Goal: Task Accomplishment & Management: Manage account settings

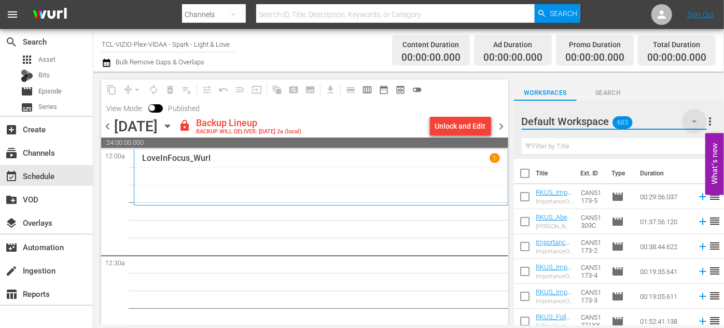
click at [697, 121] on icon "button" at bounding box center [694, 121] width 12 height 12
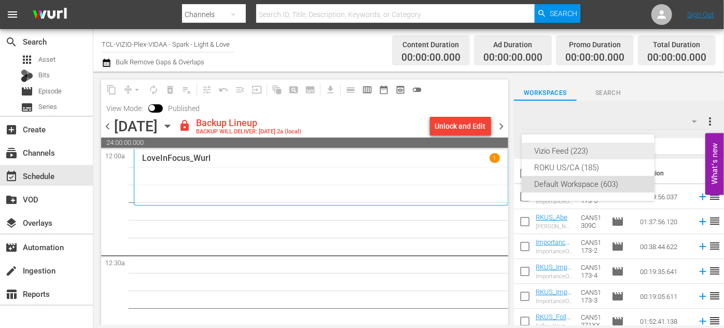
click at [586, 150] on div "Vizio Feed (223)" at bounding box center [588, 151] width 108 height 17
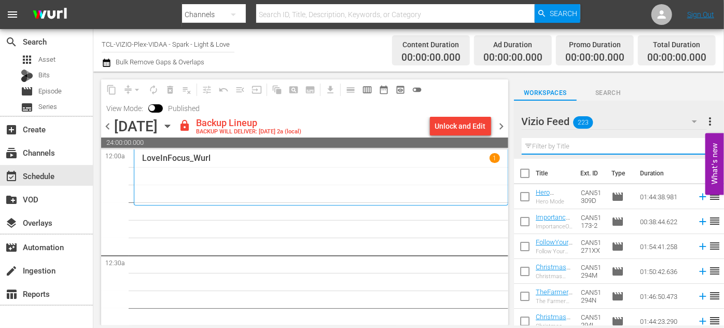
click at [577, 145] on input "text" at bounding box center [619, 146] width 194 height 17
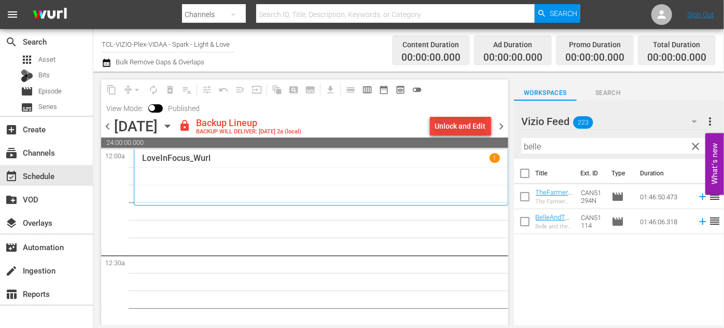
click at [459, 124] on div "Unlock and Edit" at bounding box center [460, 126] width 51 height 19
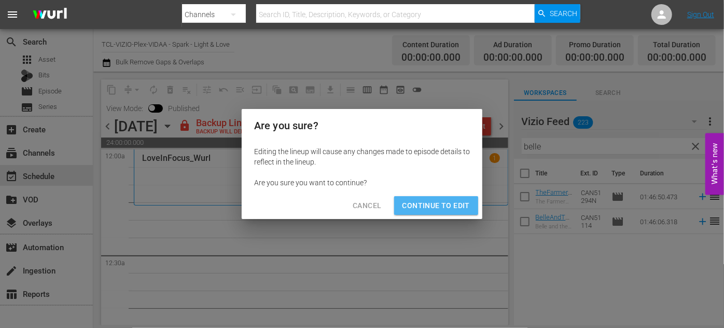
click at [435, 201] on span "Continue to Edit" at bounding box center [435, 205] width 67 height 13
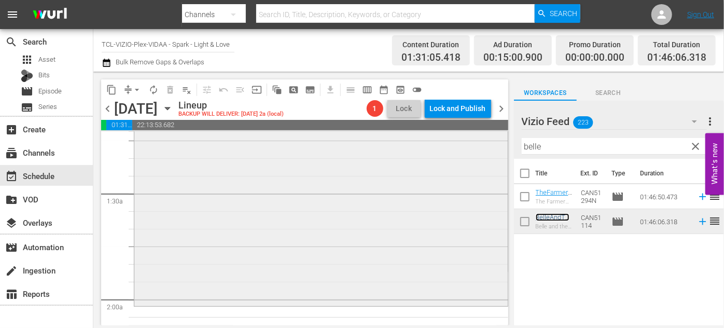
scroll to position [283, 0]
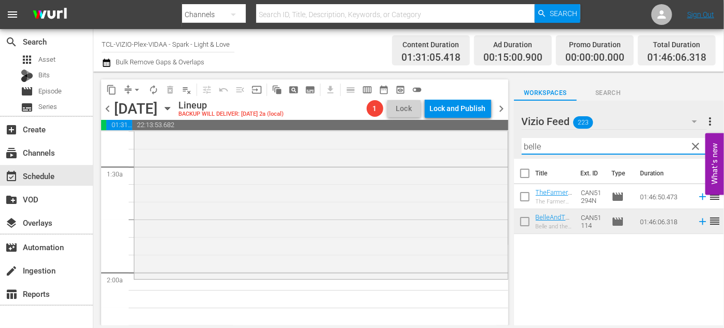
drag, startPoint x: 564, startPoint y: 146, endPoint x: 511, endPoint y: 149, distance: 53.0
click at [511, 149] on div "content_copy compress arrow_drop_down autorenew_outlined delete_forever_outline…" at bounding box center [408, 199] width 631 height 254
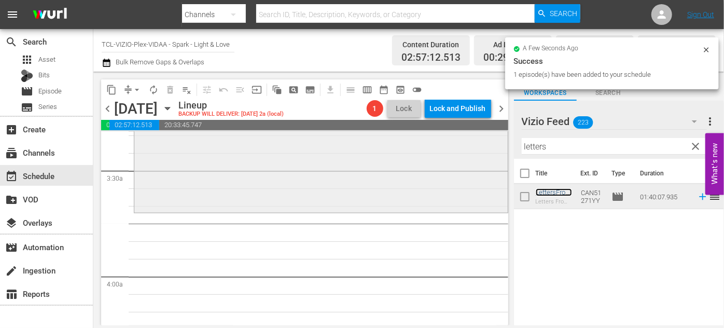
scroll to position [707, 0]
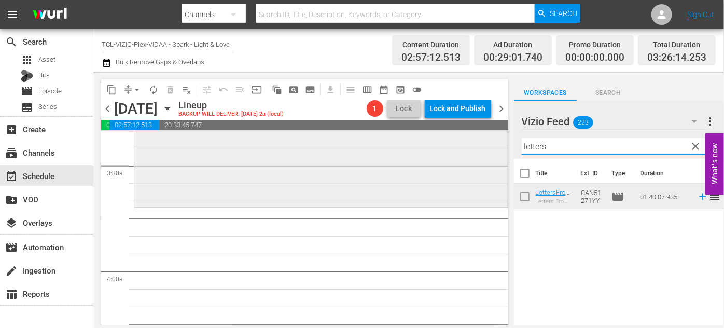
drag, startPoint x: 563, startPoint y: 146, endPoint x: 467, endPoint y: 146, distance: 96.4
click at [467, 146] on div "content_copy compress arrow_drop_down autorenew_outlined delete_forever_outline…" at bounding box center [408, 199] width 631 height 254
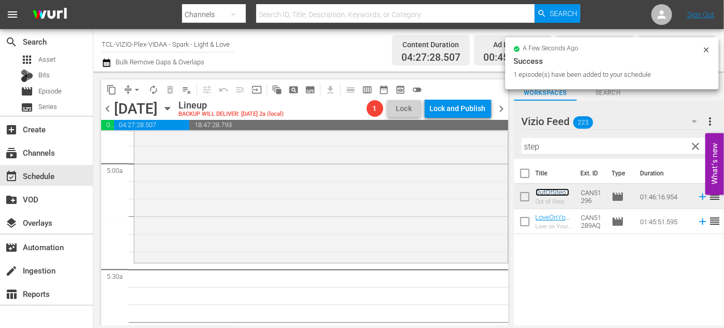
scroll to position [1084, 0]
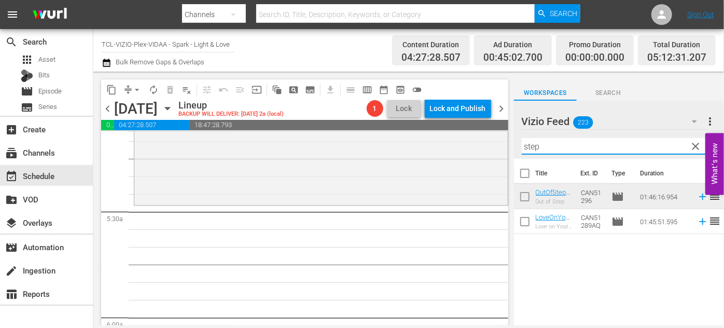
drag, startPoint x: 553, startPoint y: 146, endPoint x: 512, endPoint y: 136, distance: 42.3
click at [494, 151] on div "content_copy compress arrow_drop_down autorenew_outlined delete_forever_outline…" at bounding box center [408, 199] width 631 height 254
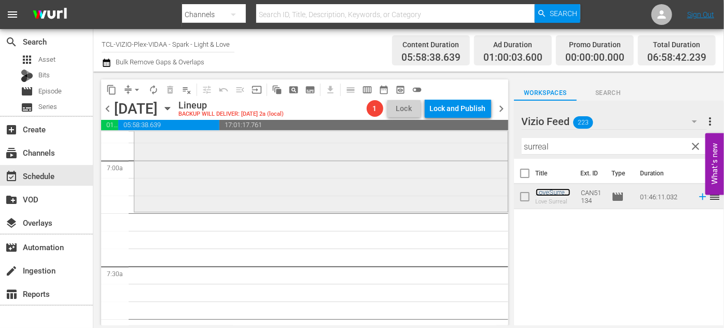
scroll to position [1508, 0]
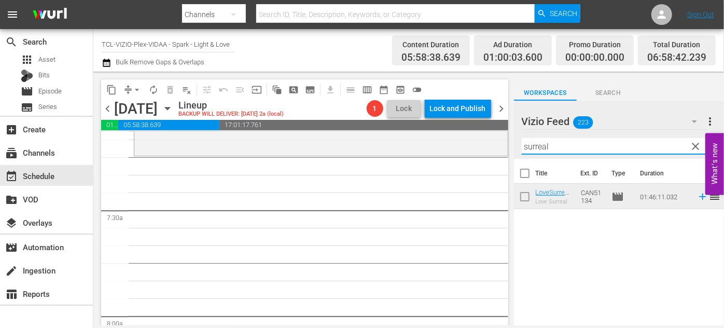
drag, startPoint x: 561, startPoint y: 142, endPoint x: 508, endPoint y: 145, distance: 52.4
click at [508, 144] on div "content_copy compress arrow_drop_down autorenew_outlined delete_forever_outline…" at bounding box center [408, 199] width 631 height 254
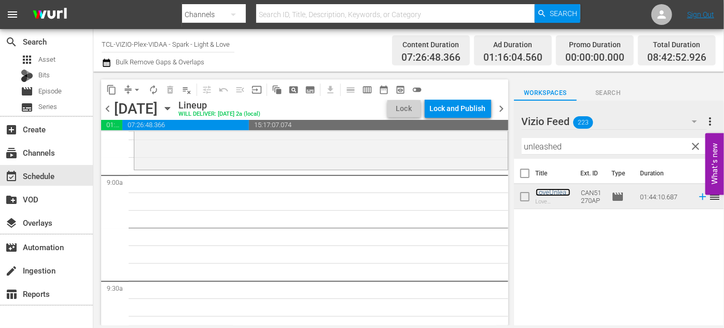
scroll to position [1838, 0]
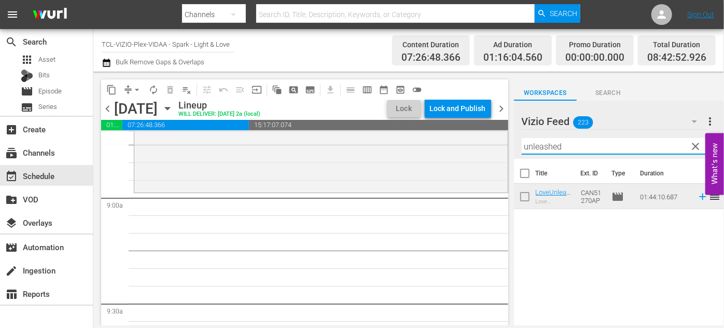
drag, startPoint x: 561, startPoint y: 145, endPoint x: 484, endPoint y: 125, distance: 79.9
click at [463, 143] on div "content_copy compress arrow_drop_down autorenew_outlined delete_forever_outline…" at bounding box center [408, 199] width 631 height 254
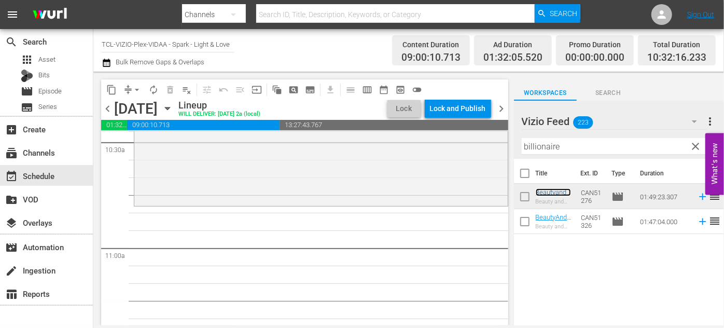
scroll to position [2215, 0]
drag, startPoint x: 569, startPoint y: 142, endPoint x: 482, endPoint y: 138, distance: 87.2
click at [477, 143] on div "content_copy compress arrow_drop_down autorenew_outlined delete_forever_outline…" at bounding box center [408, 199] width 631 height 254
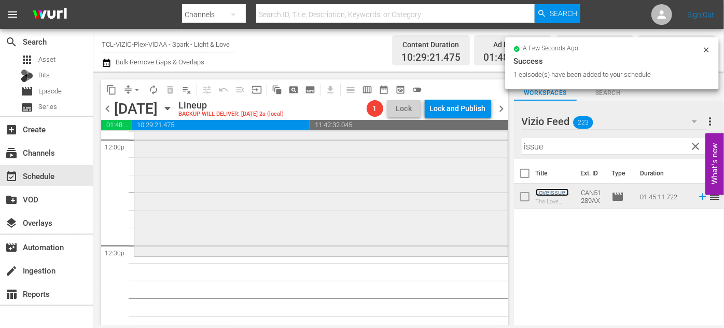
scroll to position [2593, 0]
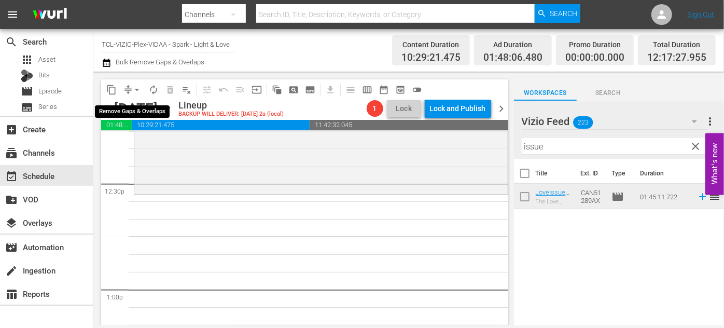
click at [136, 91] on span "arrow_drop_down" at bounding box center [137, 90] width 10 height 10
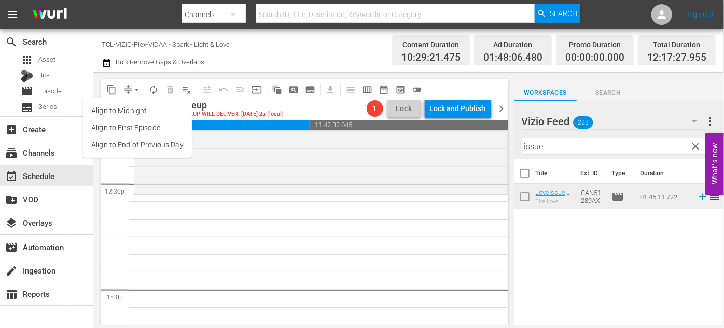
click at [150, 143] on li "Align to End of Previous Day" at bounding box center [137, 144] width 109 height 17
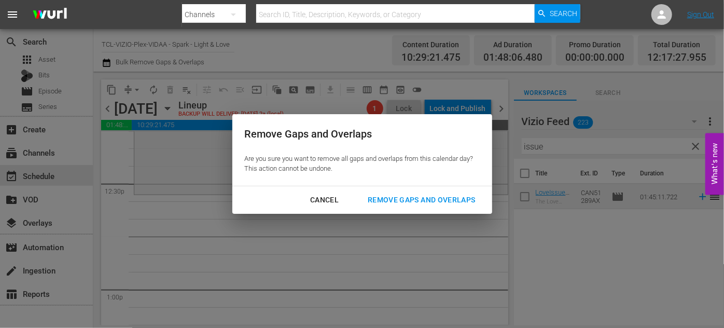
click at [414, 199] on div "Remove Gaps and Overlaps" at bounding box center [421, 199] width 124 height 13
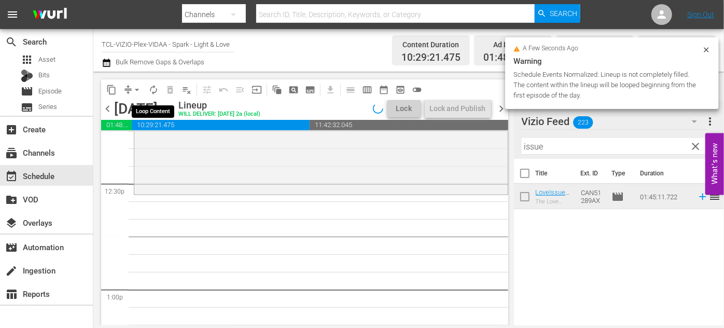
click at [158, 91] on span "autorenew_outlined" at bounding box center [153, 90] width 10 height 10
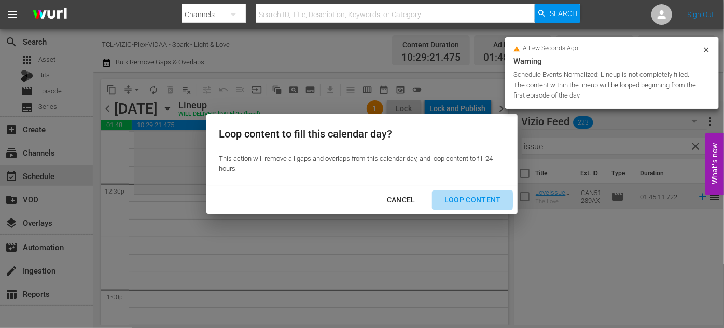
click at [456, 200] on div "Loop Content" at bounding box center [472, 199] width 73 height 13
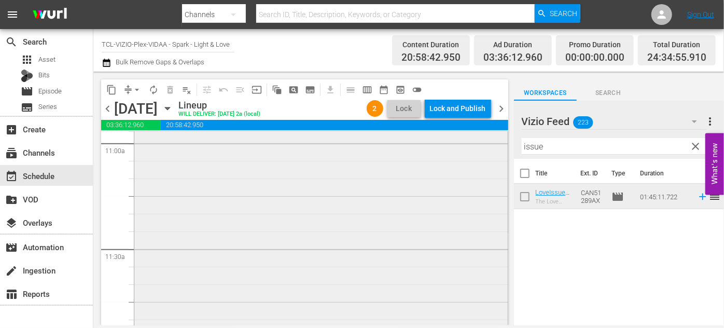
scroll to position [2310, 0]
click at [162, 233] on div "LoveIssue_ReelOne_Wurl reorder" at bounding box center [320, 292] width 373 height 368
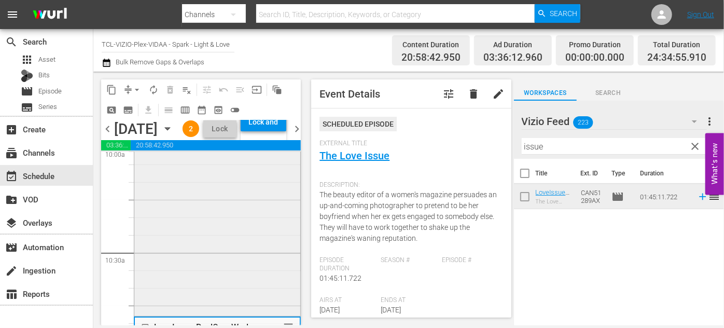
scroll to position [2215, 0]
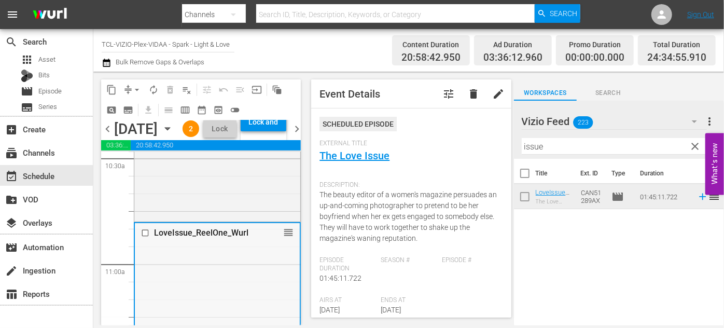
click at [148, 237] on input "checkbox" at bounding box center [146, 233] width 11 height 9
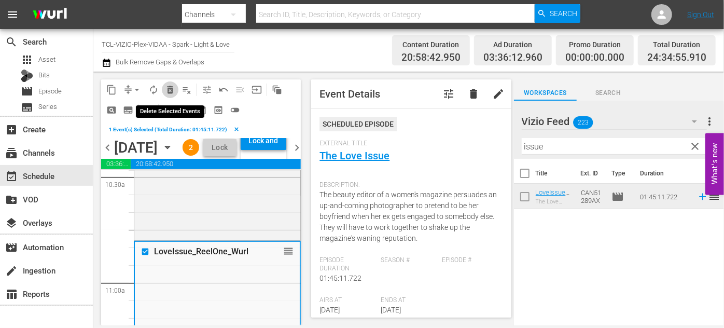
click at [170, 92] on span "delete_forever_outlined" at bounding box center [170, 90] width 10 height 10
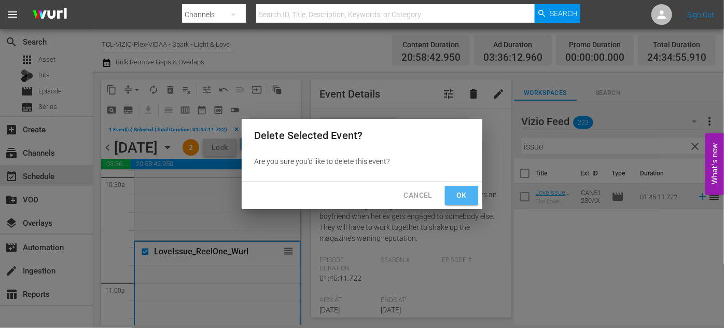
click at [463, 193] on span "Ok" at bounding box center [461, 195] width 17 height 13
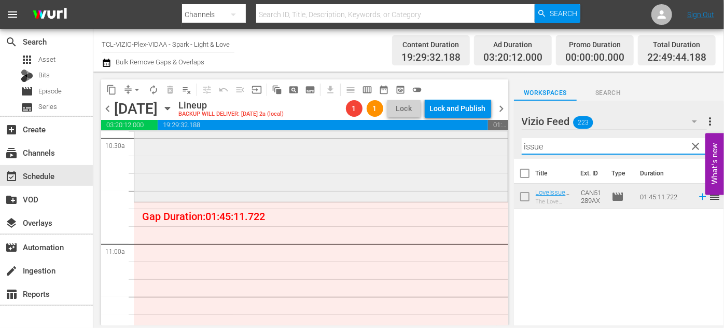
drag, startPoint x: 563, startPoint y: 147, endPoint x: 490, endPoint y: 148, distance: 73.1
click at [490, 148] on div "content_copy compress arrow_drop_down autorenew_outlined delete_forever_outline…" at bounding box center [408, 199] width 631 height 254
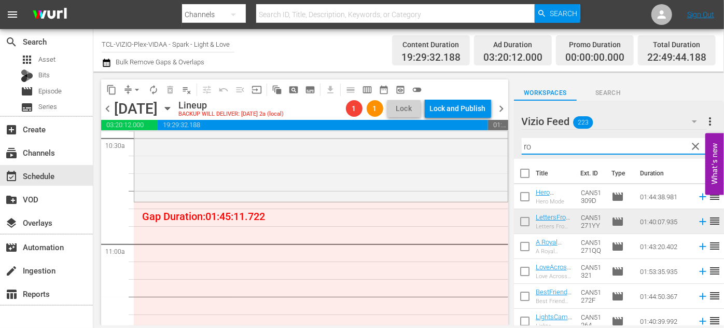
type input "r"
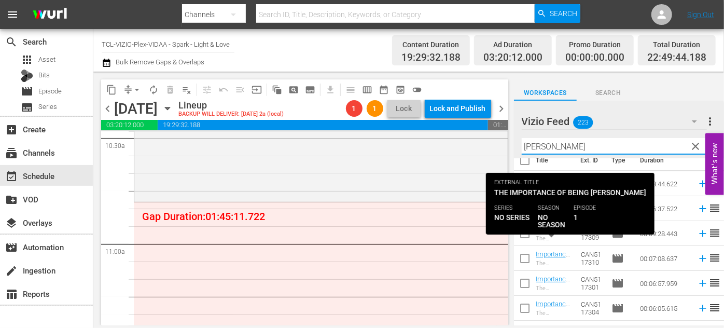
scroll to position [0, 0]
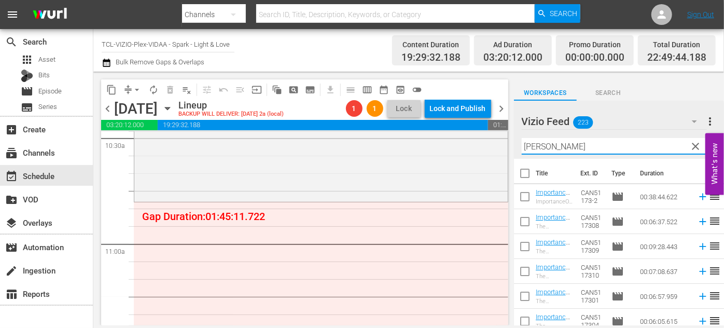
type input "mike"
click at [515, 145] on div "Vizio Feed 223 Vizio Feed more_vert clear Filter by Title mike" at bounding box center [619, 130] width 210 height 58
drag, startPoint x: 554, startPoint y: 147, endPoint x: 500, endPoint y: 142, distance: 54.2
click at [500, 142] on div "content_copy compress arrow_drop_down autorenew_outlined delete_forever_outline…" at bounding box center [408, 199] width 631 height 254
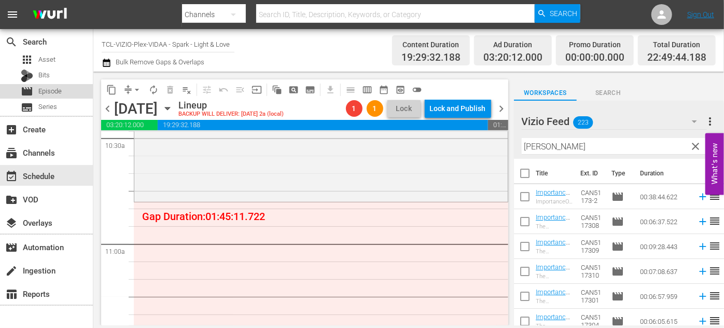
click at [44, 88] on span "Episode" at bounding box center [49, 91] width 23 height 10
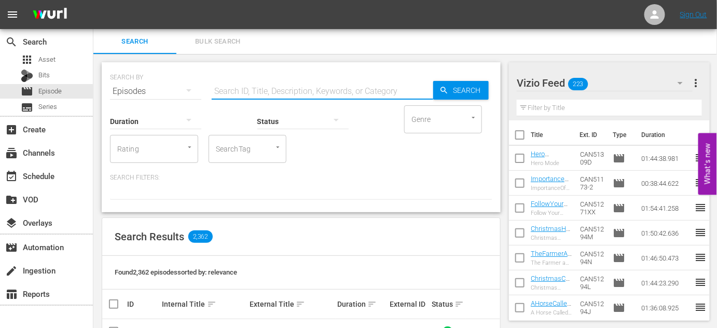
click at [249, 92] on input "text" at bounding box center [322, 91] width 221 height 25
type input "eps"
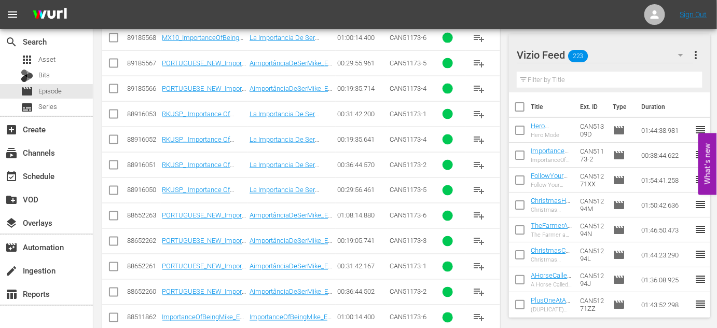
scroll to position [540, 0]
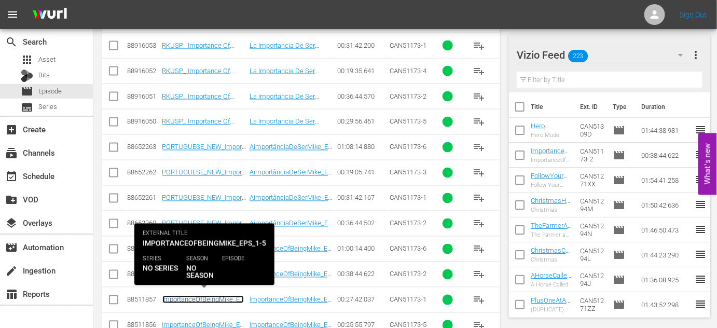
click at [191, 296] on link "ImportanceOfBeingMike_Eps_1-5_Wurl" at bounding box center [202, 304] width 81 height 16
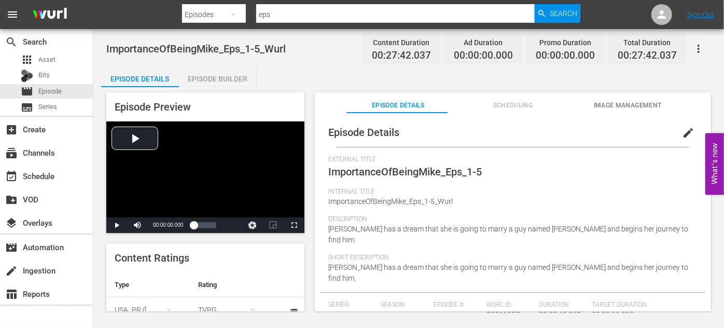
drag, startPoint x: 226, startPoint y: 75, endPoint x: 293, endPoint y: 107, distance: 74.2
click at [226, 78] on div "Episode Builder" at bounding box center [218, 78] width 78 height 25
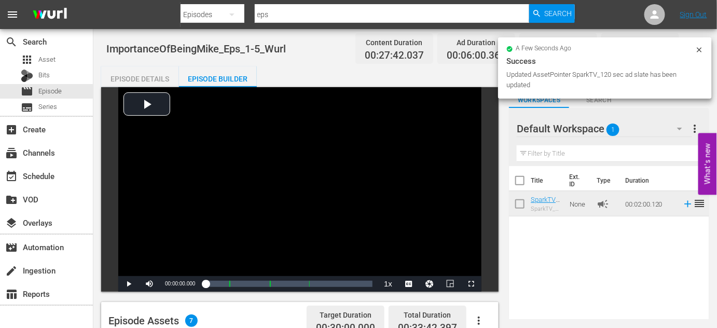
click at [696, 49] on icon at bounding box center [699, 50] width 8 height 8
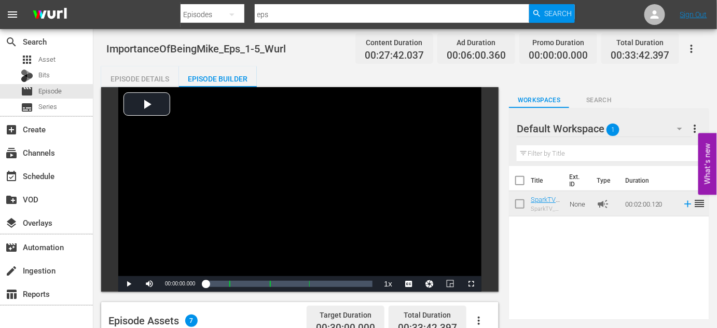
click at [693, 51] on icon "button" at bounding box center [691, 49] width 12 height 12
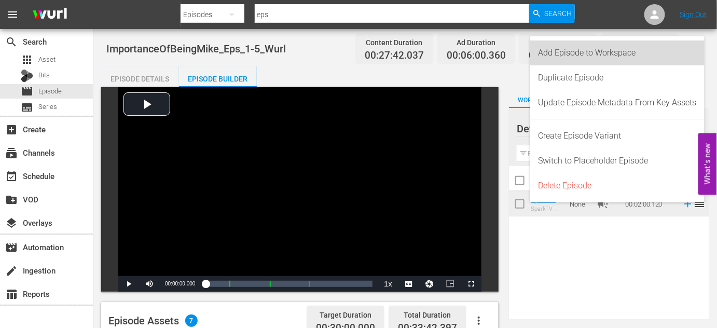
click at [597, 52] on div "Add Episode to Workspace" at bounding box center [617, 52] width 158 height 25
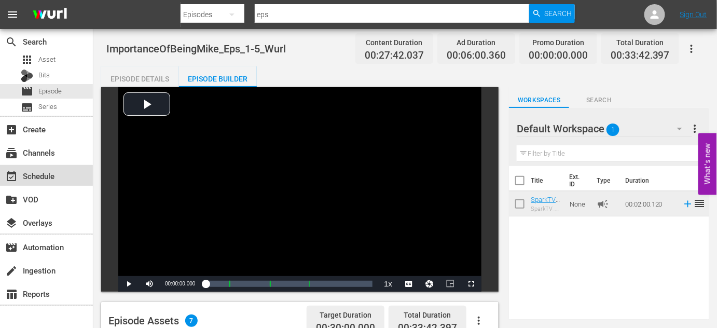
click at [38, 175] on div "event_available Schedule" at bounding box center [29, 174] width 58 height 9
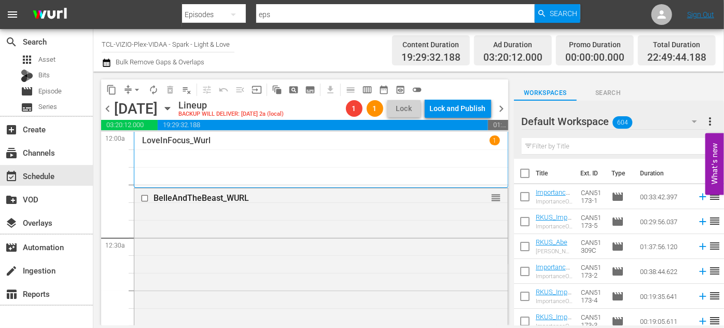
click at [525, 199] on input "checkbox" at bounding box center [525, 199] width 22 height 22
checkbox input "true"
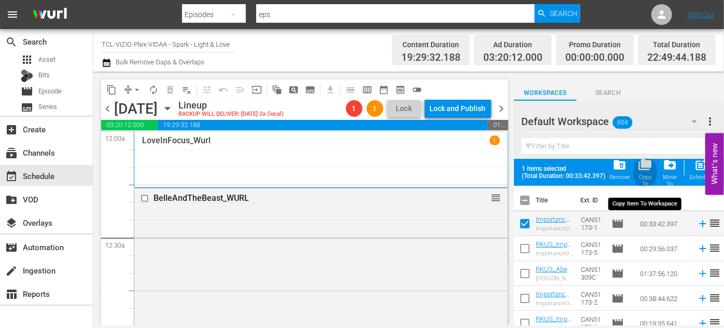
click at [646, 162] on span "folder_copy" at bounding box center [645, 165] width 14 height 14
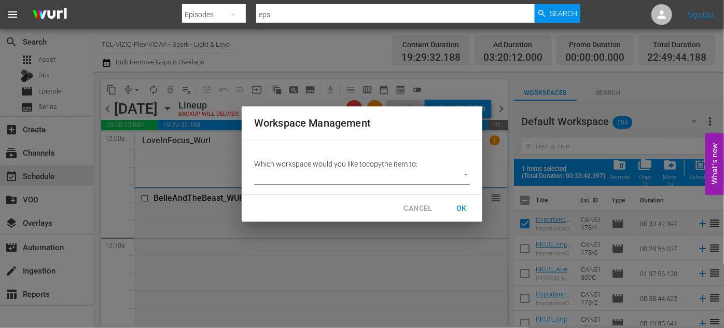
click at [467, 174] on body "menu Search By Episodes Search ID, Title, Description, Keywords, or Category ep…" at bounding box center [362, 164] width 724 height 328
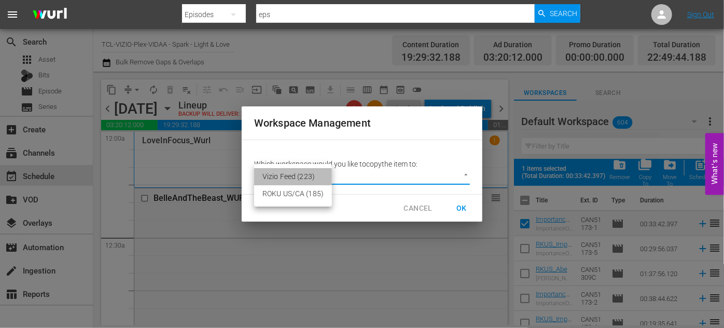
click at [293, 170] on li "Vizio Feed (223)" at bounding box center [293, 176] width 78 height 17
type input "2229"
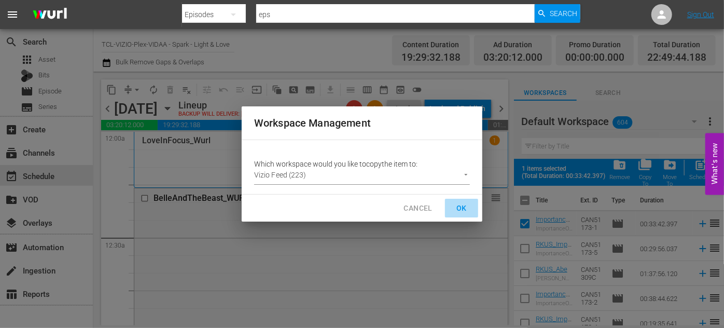
click at [460, 205] on span "OK" at bounding box center [461, 208] width 17 height 13
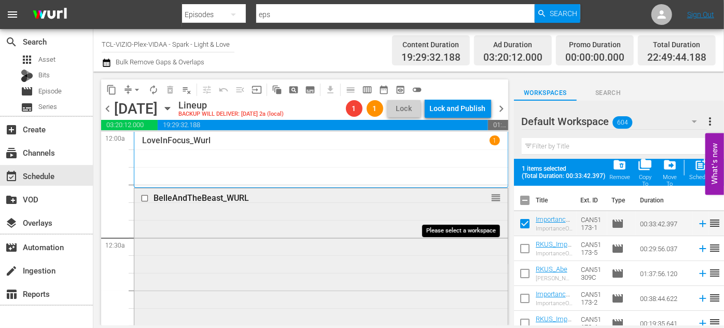
checkbox input "false"
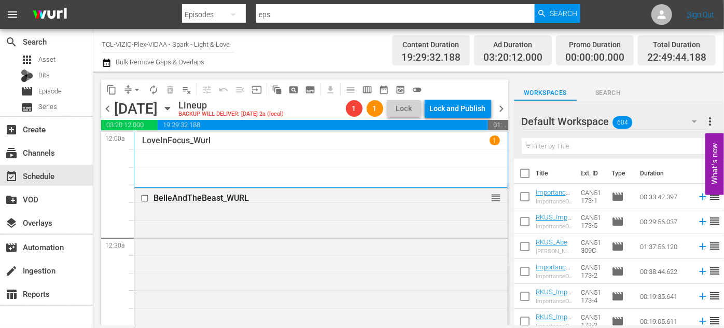
click at [696, 121] on icon "button" at bounding box center [694, 121] width 5 height 3
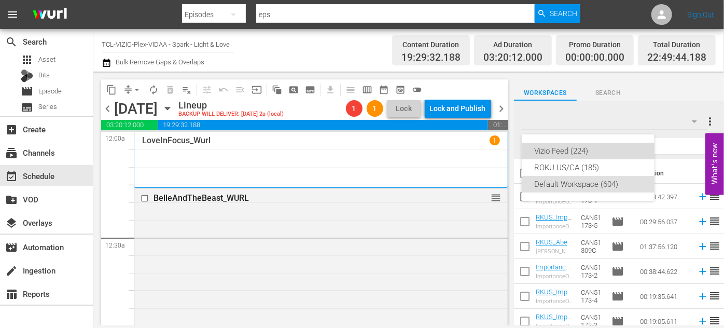
click at [565, 147] on div "Vizio Feed (224)" at bounding box center [588, 151] width 108 height 17
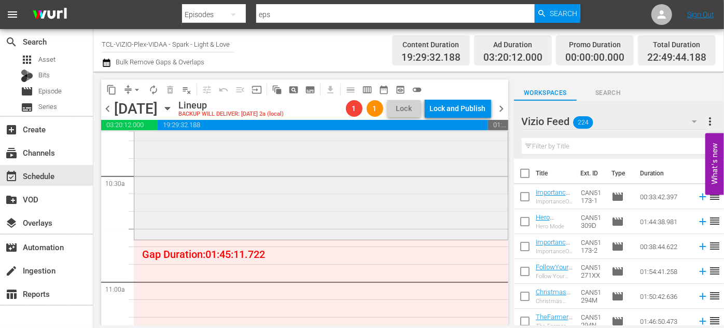
scroll to position [2262, 0]
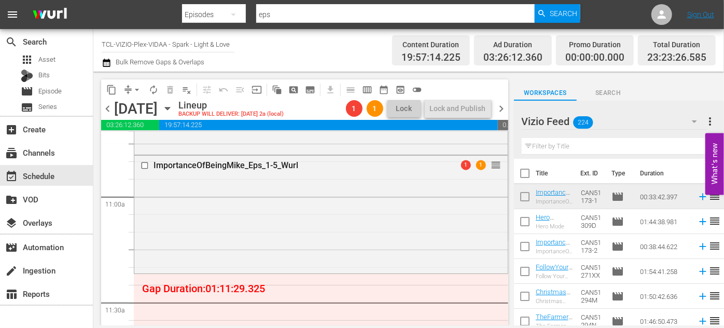
click at [547, 147] on input "text" at bounding box center [619, 146] width 194 height 17
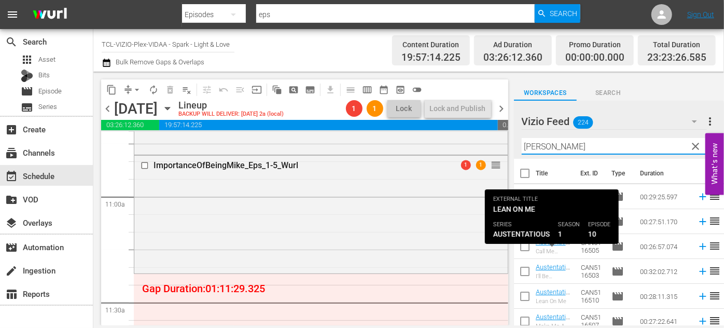
scroll to position [94, 0]
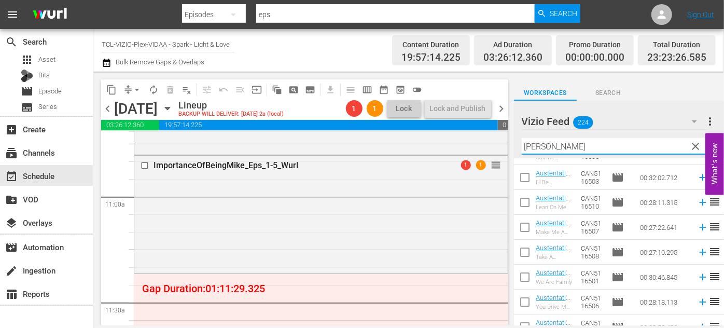
type input "Austen"
click at [515, 147] on div "Vizio Feed 224 Vizio Feed more_vert clear Filter by Title Austen" at bounding box center [619, 130] width 210 height 58
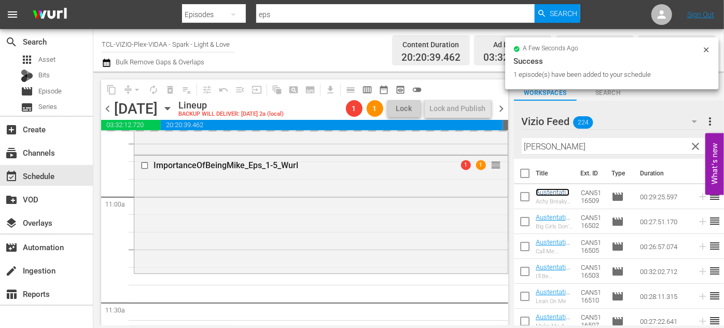
scroll to position [2357, 0]
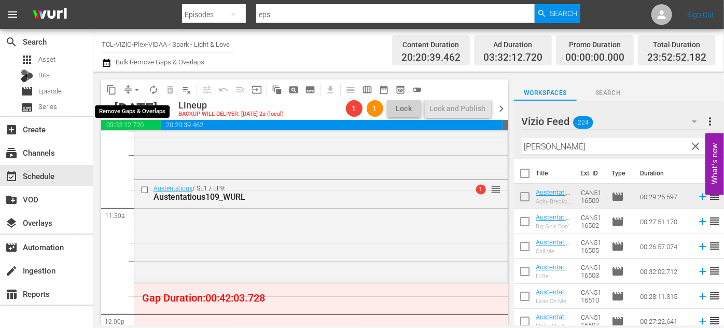
click at [138, 89] on span "arrow_drop_down" at bounding box center [137, 90] width 10 height 10
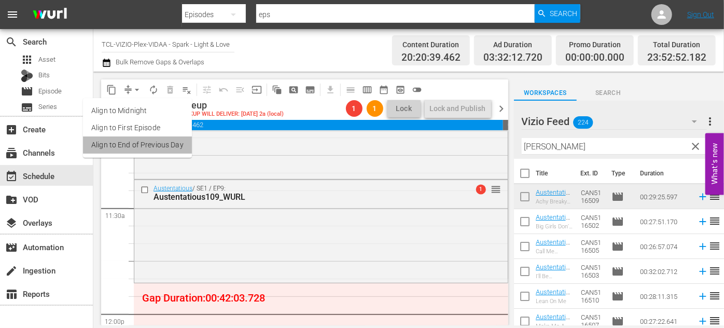
click at [153, 146] on li "Align to End of Previous Day" at bounding box center [137, 144] width 109 height 17
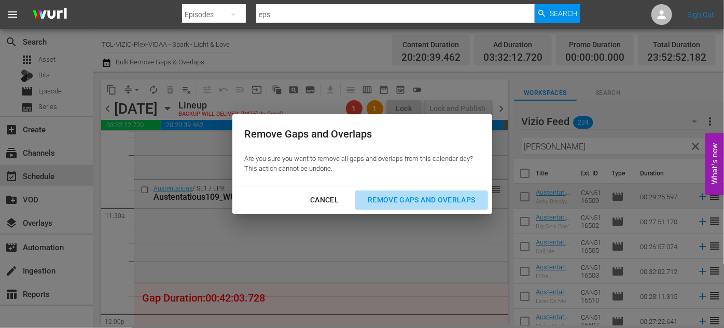
drag, startPoint x: 384, startPoint y: 193, endPoint x: 392, endPoint y: 189, distance: 9.5
click at [384, 194] on div "Remove Gaps and Overlaps" at bounding box center [421, 199] width 124 height 13
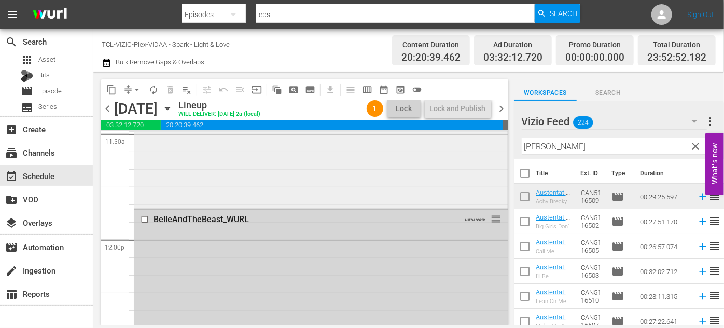
scroll to position [2416, 0]
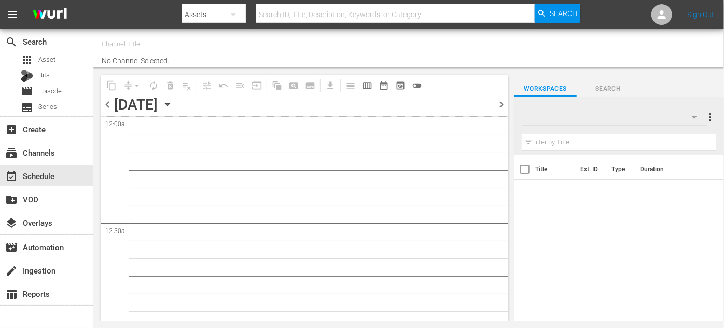
type input "TCL-VIZIO-Plex-VIDAA - Spark - Light & Love (939)"
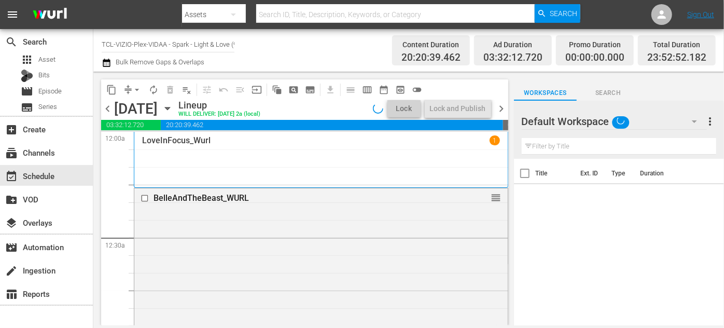
click at [695, 124] on icon "button" at bounding box center [694, 121] width 12 height 12
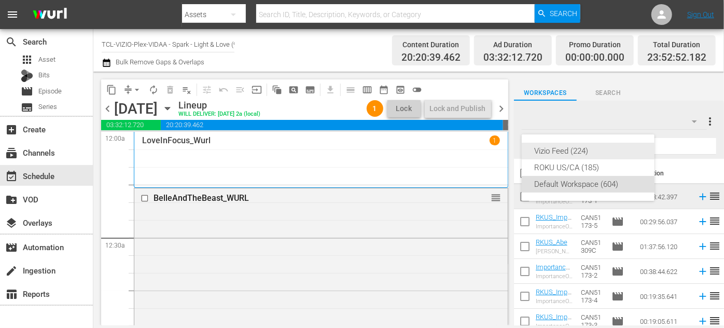
click at [583, 149] on div "Vizio Feed (224)" at bounding box center [588, 151] width 108 height 17
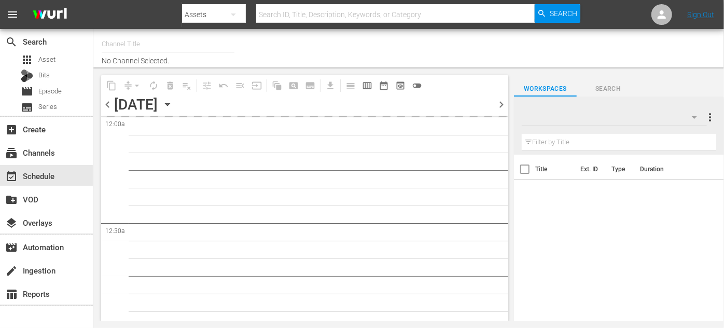
type input "TCL-VIZIO-Plex-VIDAA - Spark - Light & Love (939)"
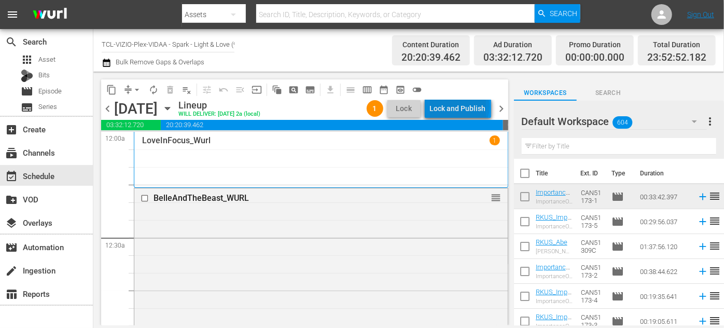
click at [462, 107] on div "Lock and Publish" at bounding box center [458, 108] width 56 height 19
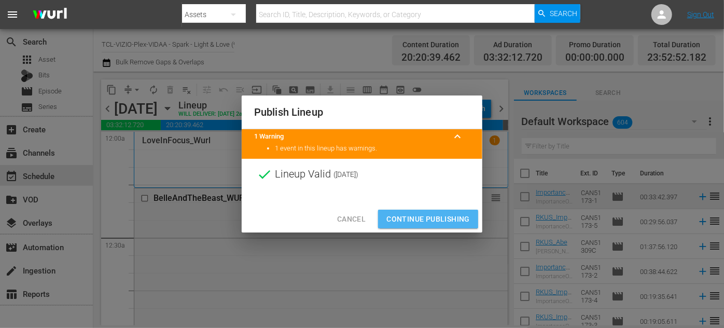
click at [426, 214] on span "Continue Publishing" at bounding box center [427, 219] width 83 height 13
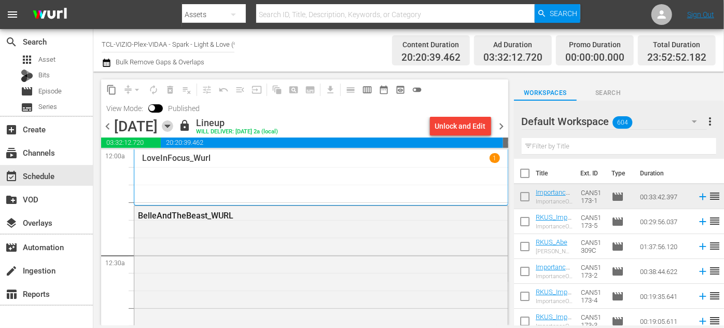
click at [173, 125] on icon "button" at bounding box center [167, 125] width 11 height 11
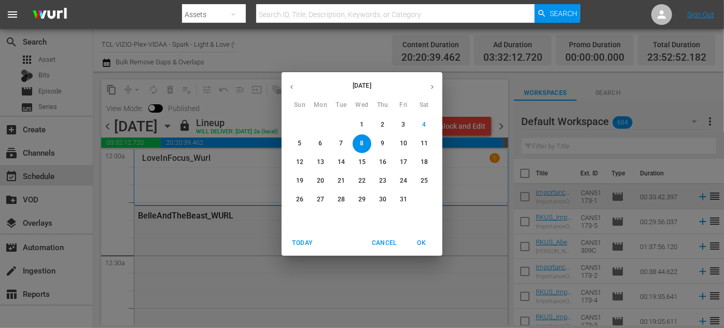
click at [387, 143] on span "9" at bounding box center [382, 143] width 19 height 9
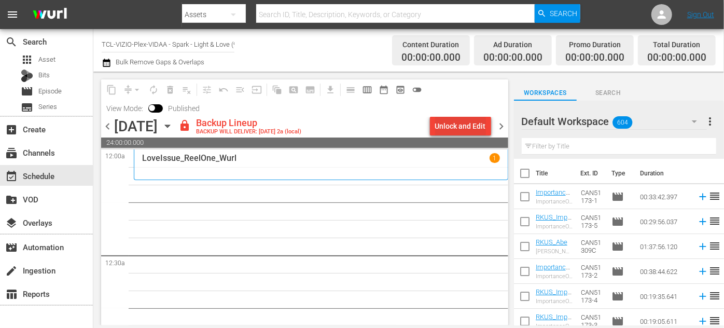
click at [469, 124] on div "Unlock and Edit" at bounding box center [460, 126] width 51 height 19
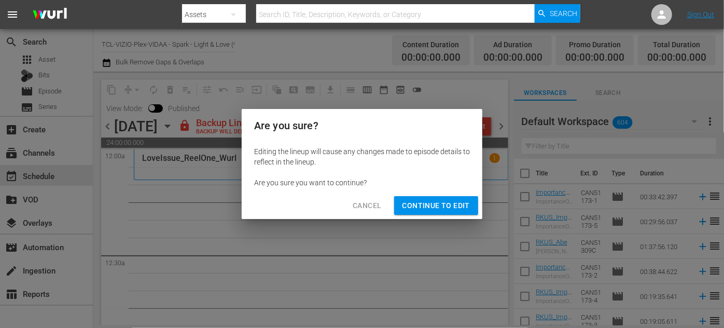
drag, startPoint x: 453, startPoint y: 205, endPoint x: 568, endPoint y: 154, distance: 126.0
click at [453, 205] on span "Continue to Edit" at bounding box center [435, 205] width 67 height 13
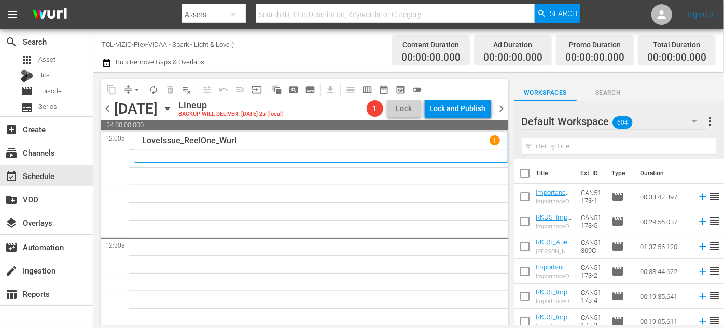
click at [695, 121] on icon "button" at bounding box center [694, 121] width 5 height 3
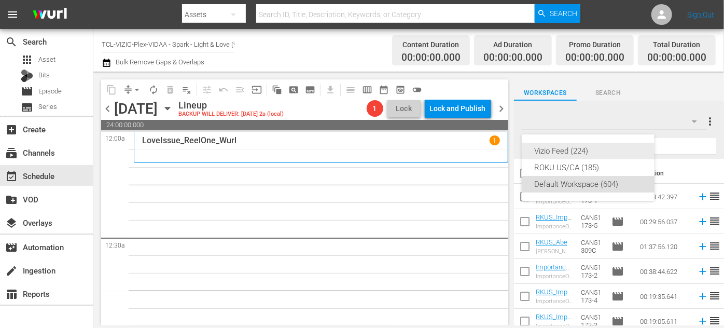
click at [573, 154] on div "Vizio Feed (224)" at bounding box center [588, 151] width 108 height 17
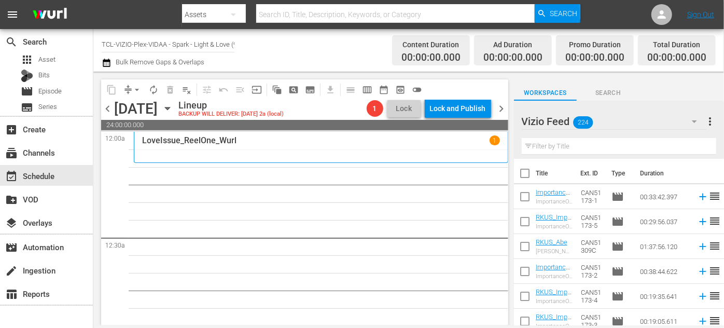
click at [573, 147] on input "text" at bounding box center [619, 146] width 194 height 17
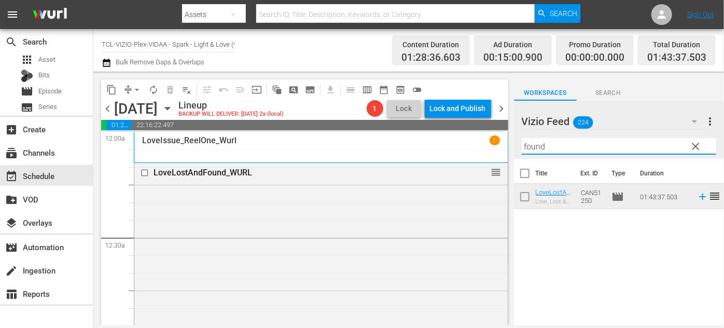
drag, startPoint x: 585, startPoint y: 144, endPoint x: 495, endPoint y: 136, distance: 90.0
click at [495, 136] on div "content_copy compress arrow_drop_down autorenew_outlined delete_forever_outline…" at bounding box center [408, 199] width 631 height 254
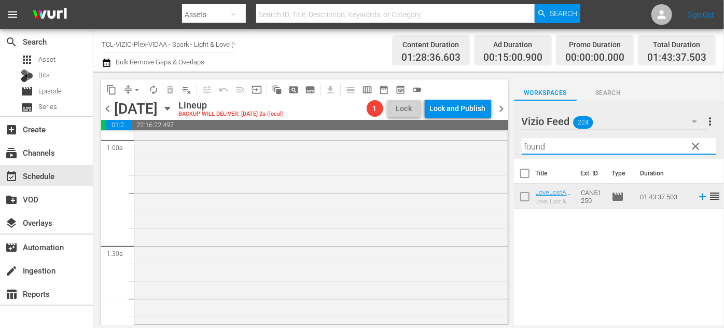
scroll to position [283, 0]
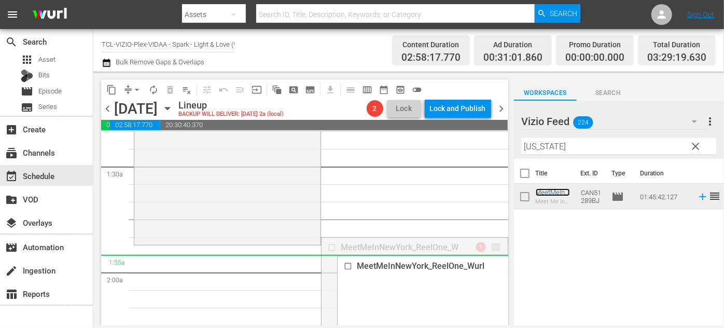
drag, startPoint x: 489, startPoint y: 245, endPoint x: 481, endPoint y: 253, distance: 11.0
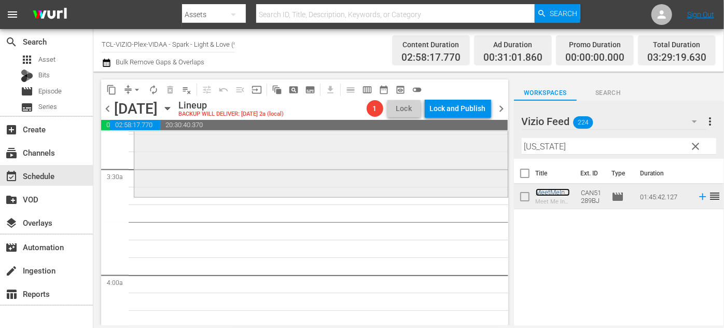
scroll to position [707, 0]
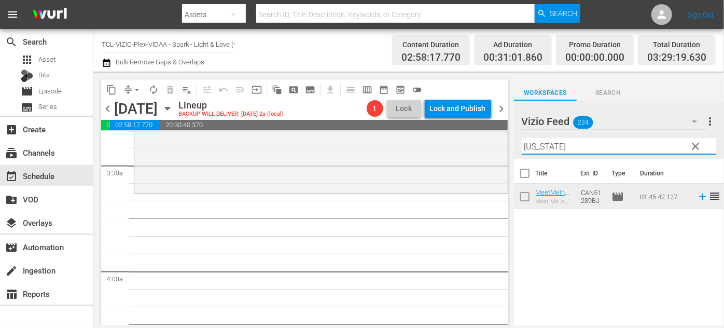
drag, startPoint x: 572, startPoint y: 144, endPoint x: 517, endPoint y: 144, distance: 55.5
click at [517, 144] on div "Vizio Feed 224 Vizio Feed more_vert clear Filter by Title new york" at bounding box center [619, 130] width 210 height 58
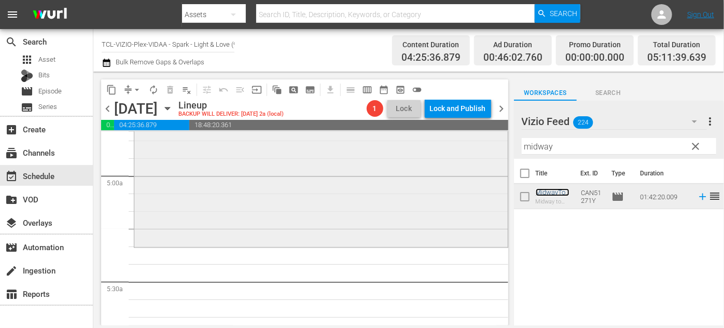
scroll to position [1037, 0]
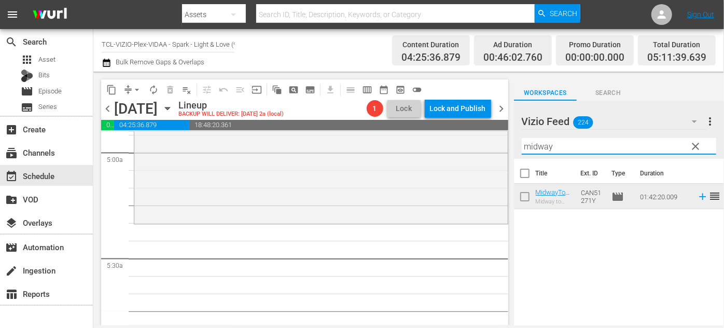
drag, startPoint x: 565, startPoint y: 145, endPoint x: 501, endPoint y: 146, distance: 63.8
click at [501, 146] on div "content_copy compress arrow_drop_down autorenew_outlined delete_forever_outline…" at bounding box center [408, 199] width 631 height 254
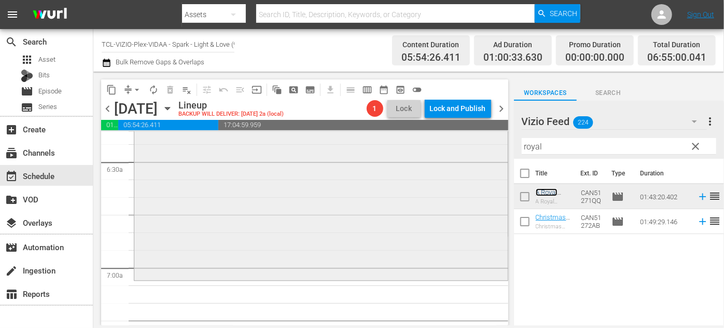
scroll to position [1414, 0]
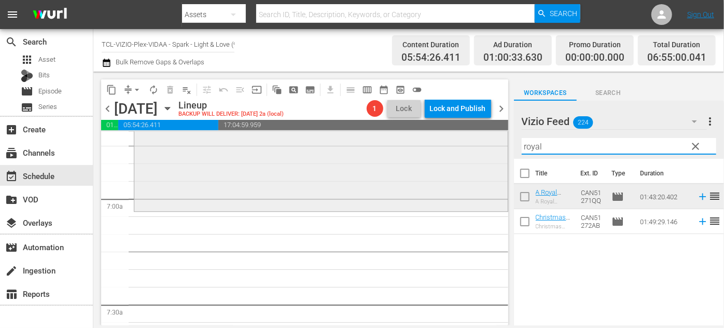
drag, startPoint x: 563, startPoint y: 146, endPoint x: 470, endPoint y: 139, distance: 92.6
click at [461, 148] on div "content_copy compress arrow_drop_down autorenew_outlined delete_forever_outline…" at bounding box center [408, 199] width 631 height 254
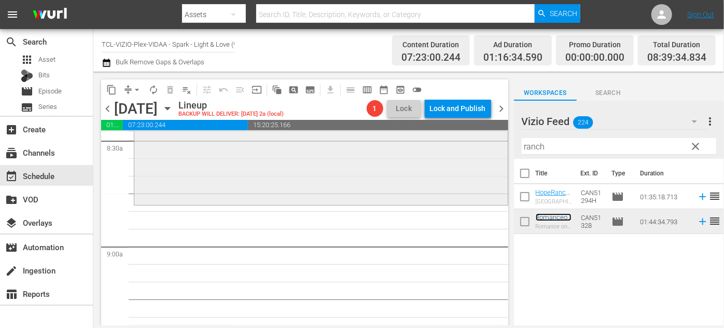
scroll to position [1791, 0]
drag, startPoint x: 567, startPoint y: 143, endPoint x: 509, endPoint y: 147, distance: 57.7
click at [509, 147] on div "content_copy compress arrow_drop_down autorenew_outlined delete_forever_outline…" at bounding box center [408, 199] width 631 height 254
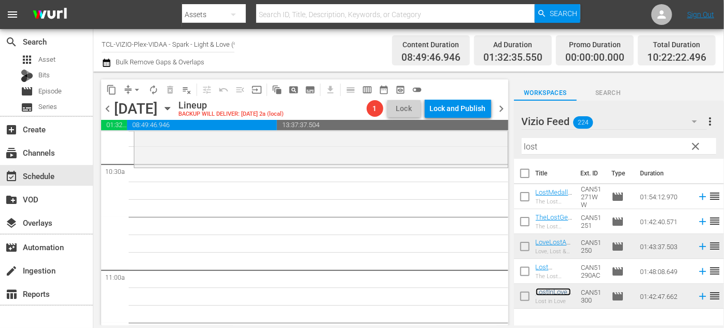
scroll to position [2168, 0]
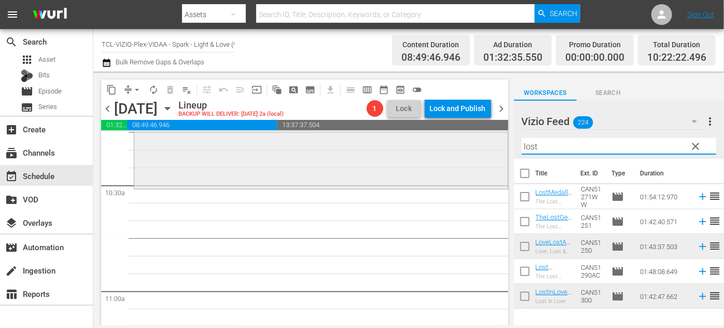
drag, startPoint x: 556, startPoint y: 146, endPoint x: 471, endPoint y: 146, distance: 85.0
click at [468, 148] on div "content_copy compress arrow_drop_down autorenew_outlined delete_forever_outline…" at bounding box center [408, 199] width 631 height 254
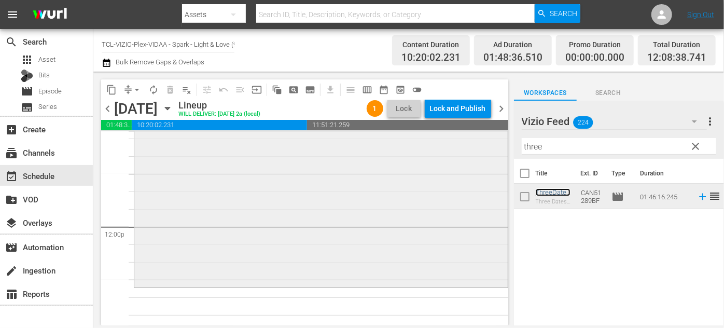
scroll to position [2498, 0]
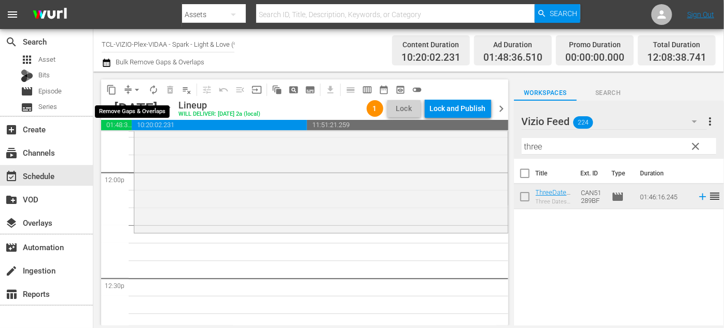
click at [141, 90] on span "arrow_drop_down" at bounding box center [137, 90] width 10 height 10
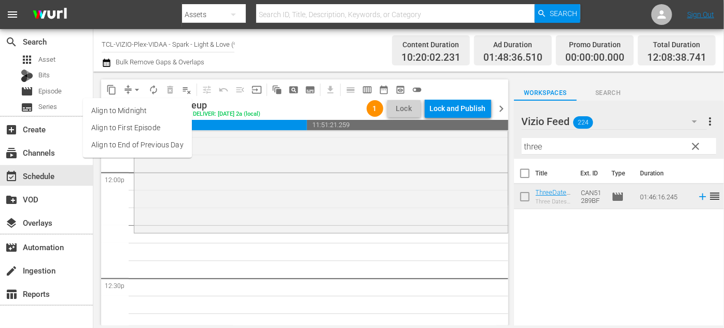
click at [169, 145] on li "Align to End of Previous Day" at bounding box center [137, 144] width 109 height 17
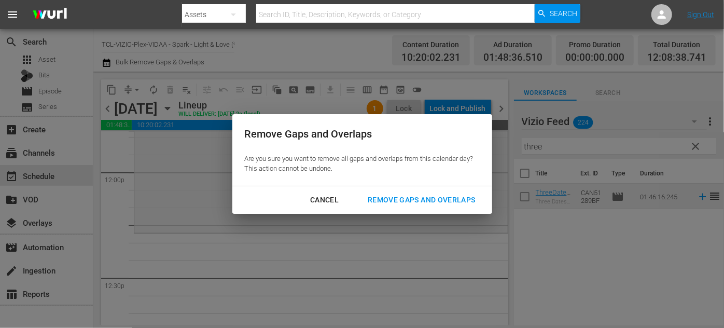
click at [409, 198] on div "Remove Gaps and Overlaps" at bounding box center [421, 199] width 124 height 13
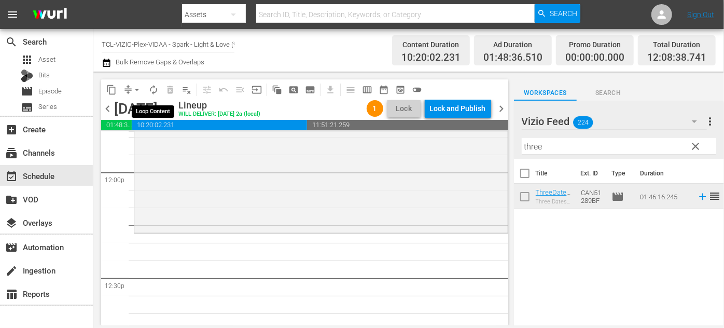
click at [153, 91] on span "autorenew_outlined" at bounding box center [153, 90] width 10 height 10
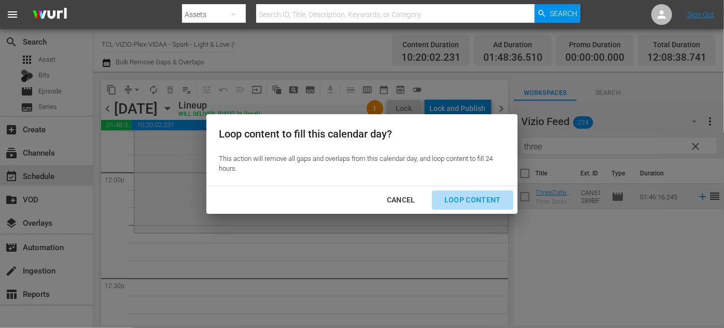
click at [478, 202] on div "Loop Content" at bounding box center [472, 199] width 73 height 13
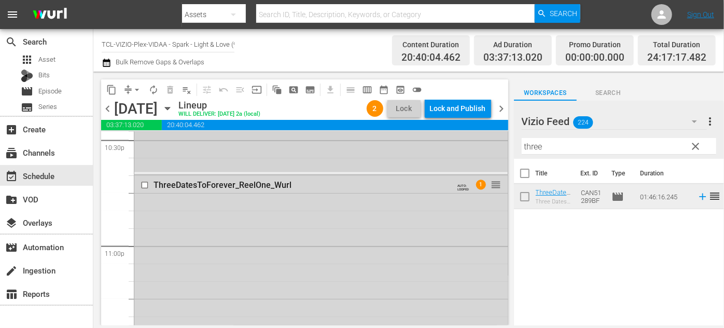
scroll to position [4740, 0]
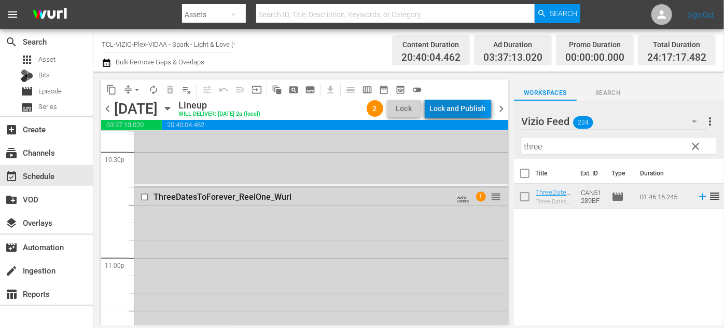
click at [445, 109] on div "Lock and Publish" at bounding box center [458, 108] width 56 height 19
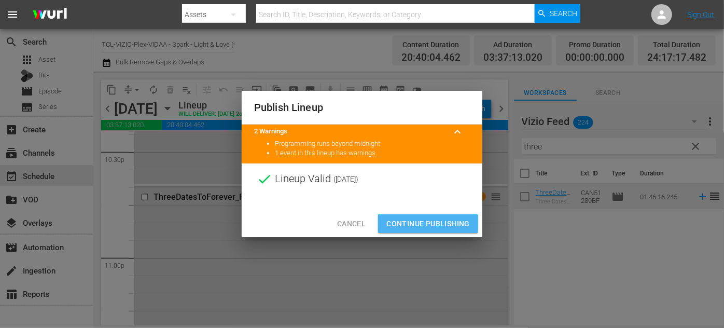
click at [432, 219] on span "Continue Publishing" at bounding box center [427, 223] width 83 height 13
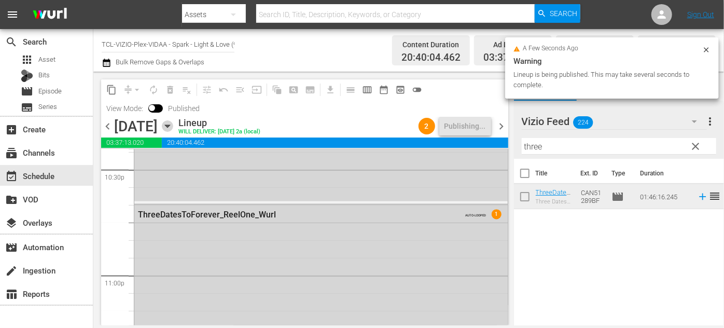
click at [170, 127] on icon "button" at bounding box center [167, 126] width 5 height 3
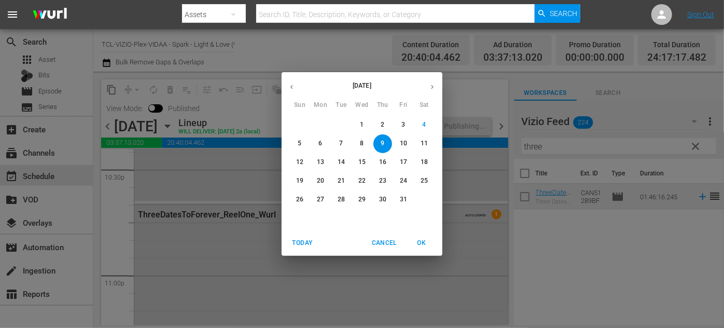
click at [405, 142] on p "10" at bounding box center [403, 143] width 7 height 9
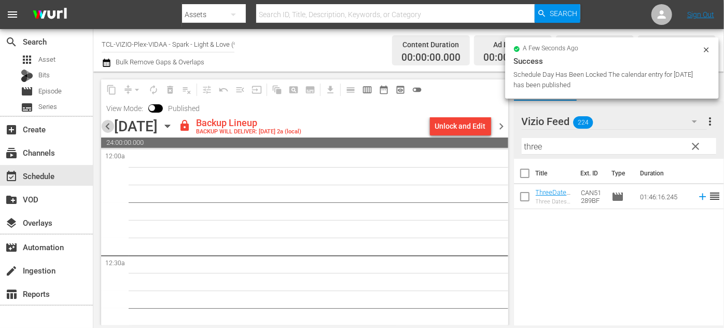
click at [109, 125] on span "chevron_left" at bounding box center [107, 126] width 13 height 13
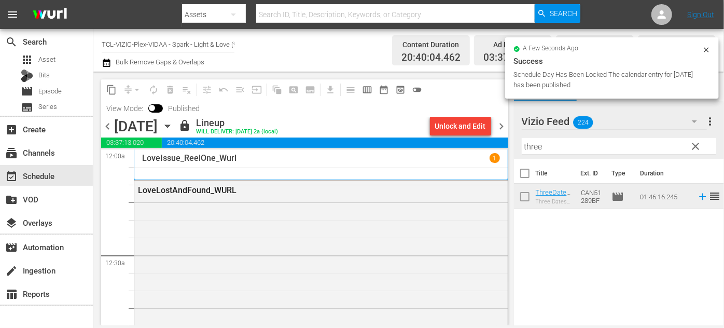
click at [170, 126] on icon "button" at bounding box center [167, 126] width 5 height 3
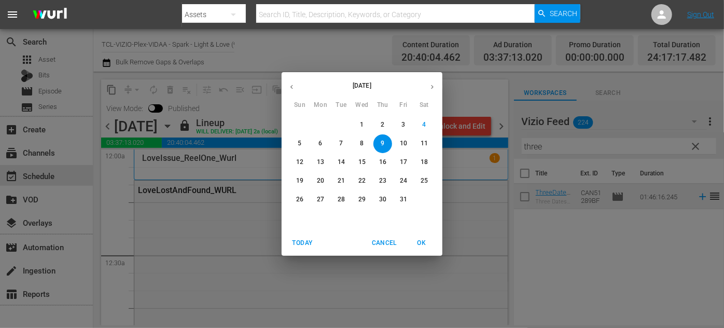
click at [408, 145] on span "10" at bounding box center [403, 143] width 19 height 9
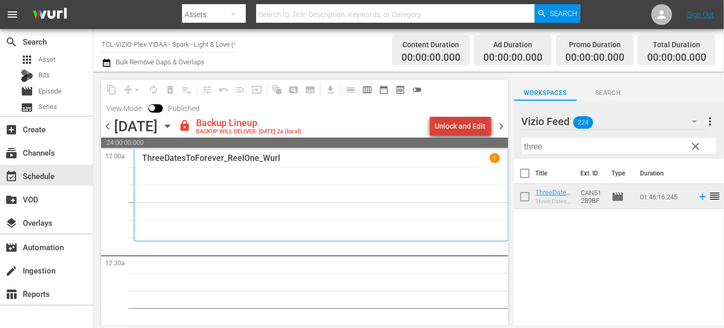
click at [463, 124] on div "Unlock and Edit" at bounding box center [460, 126] width 51 height 19
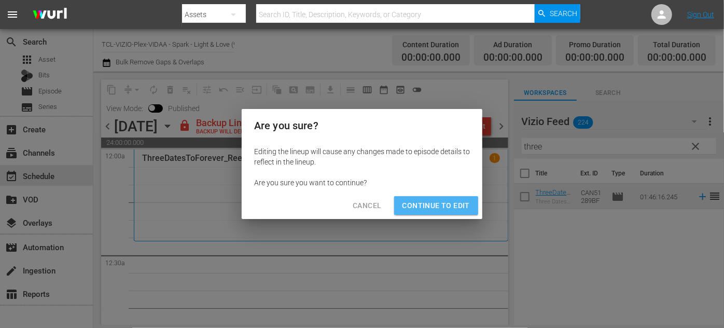
drag, startPoint x: 453, startPoint y: 202, endPoint x: 559, endPoint y: 146, distance: 119.9
click at [453, 201] on span "Continue to Edit" at bounding box center [435, 205] width 67 height 13
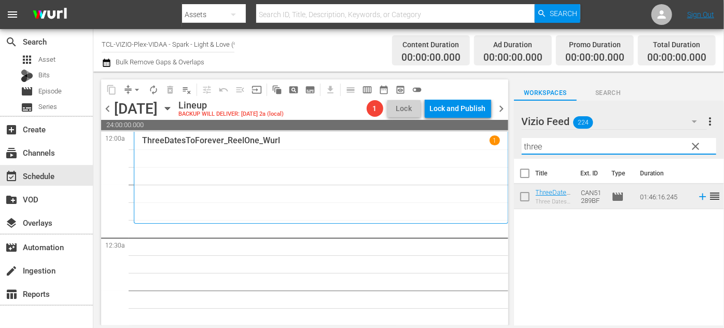
drag, startPoint x: 557, startPoint y: 145, endPoint x: 517, endPoint y: 145, distance: 39.9
click at [517, 145] on div "Vizio Feed 224 Vizio Feed more_vert clear Filter by Title three" at bounding box center [619, 130] width 210 height 58
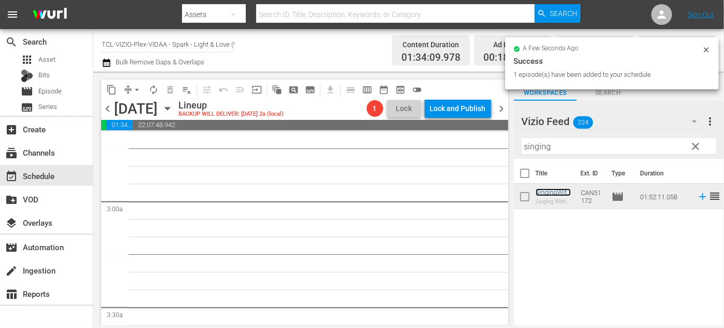
scroll to position [471, 0]
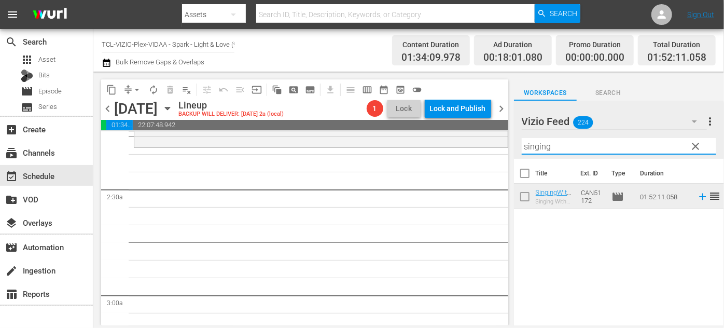
drag, startPoint x: 560, startPoint y: 145, endPoint x: 510, endPoint y: 139, distance: 50.1
click at [487, 142] on div "content_copy compress arrow_drop_down autorenew_outlined delete_forever_outline…" at bounding box center [408, 199] width 631 height 254
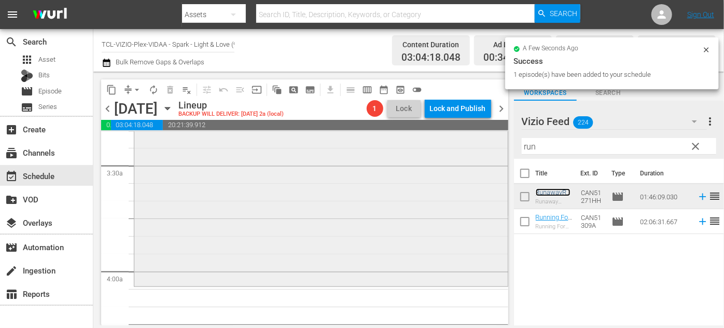
scroll to position [801, 0]
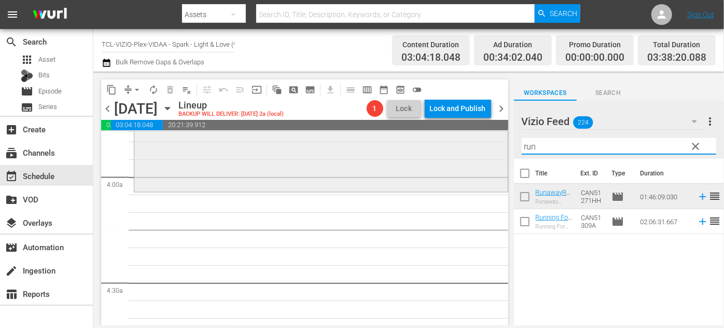
drag, startPoint x: 553, startPoint y: 145, endPoint x: 472, endPoint y: 143, distance: 80.9
click at [471, 143] on div "content_copy compress arrow_drop_down autorenew_outlined delete_forever_outline…" at bounding box center [408, 199] width 631 height 254
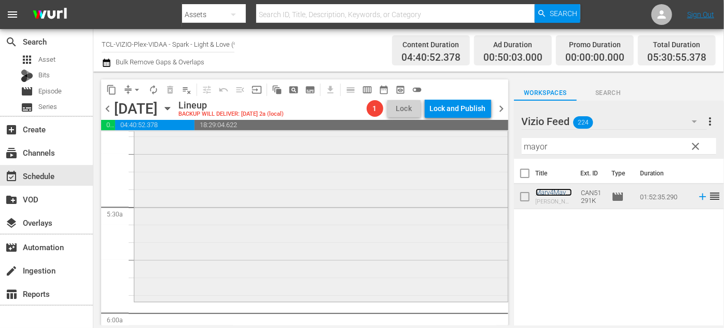
scroll to position [1178, 0]
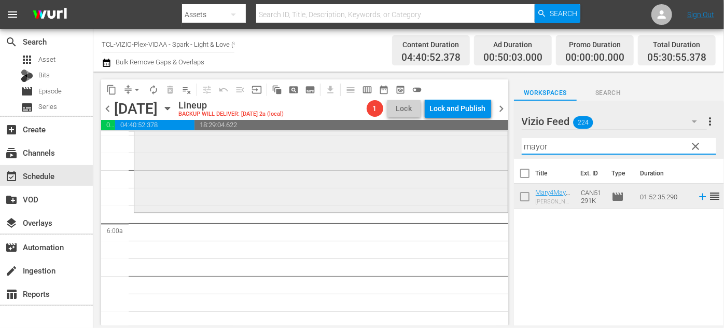
drag, startPoint x: 568, startPoint y: 147, endPoint x: 482, endPoint y: 147, distance: 86.1
click at [484, 145] on div "content_copy compress arrow_drop_down autorenew_outlined delete_forever_outline…" at bounding box center [408, 199] width 631 height 254
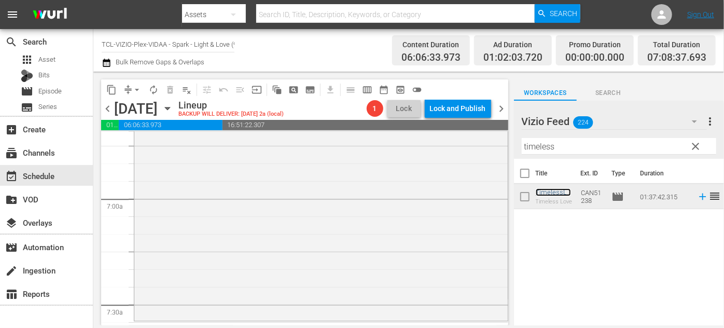
scroll to position [1556, 0]
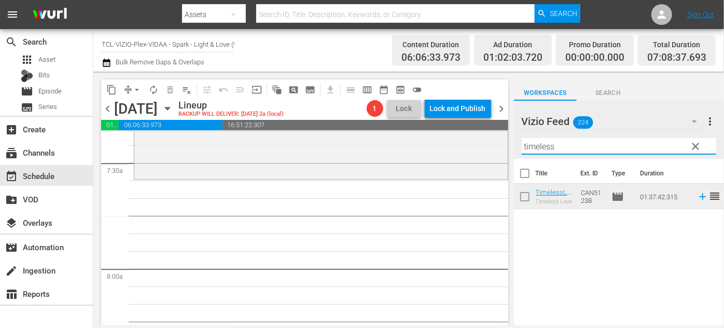
drag, startPoint x: 568, startPoint y: 145, endPoint x: 501, endPoint y: 146, distance: 66.9
click at [501, 146] on div "content_copy compress arrow_drop_down autorenew_outlined delete_forever_outline…" at bounding box center [408, 199] width 631 height 254
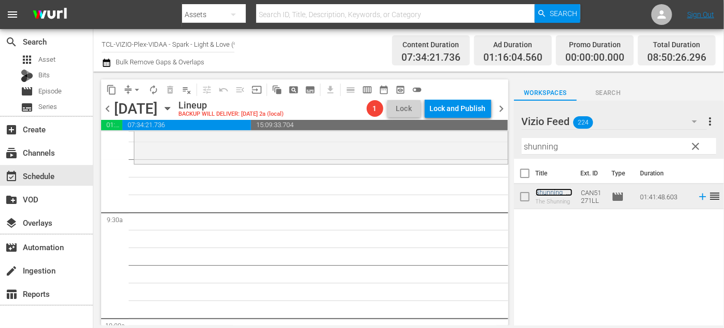
scroll to position [1933, 0]
drag, startPoint x: 575, startPoint y: 143, endPoint x: 492, endPoint y: 133, distance: 84.0
click at [461, 145] on div "content_copy compress arrow_drop_down autorenew_outlined delete_forever_outline…" at bounding box center [408, 199] width 631 height 254
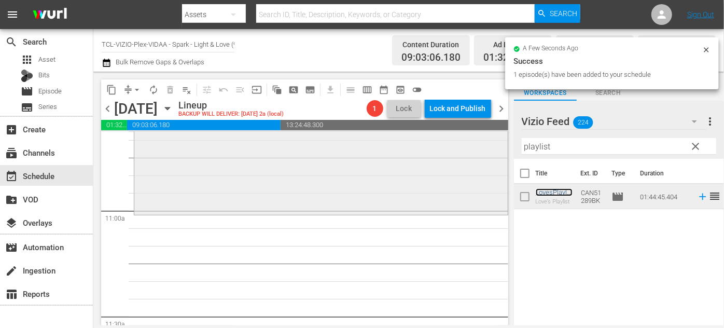
scroll to position [2262, 0]
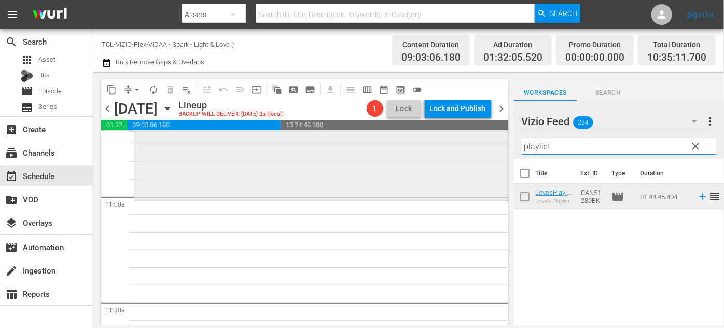
drag, startPoint x: 557, startPoint y: 145, endPoint x: 436, endPoint y: 148, distance: 121.9
click at [432, 151] on div "content_copy compress arrow_drop_down autorenew_outlined delete_forever_outline…" at bounding box center [408, 199] width 631 height 254
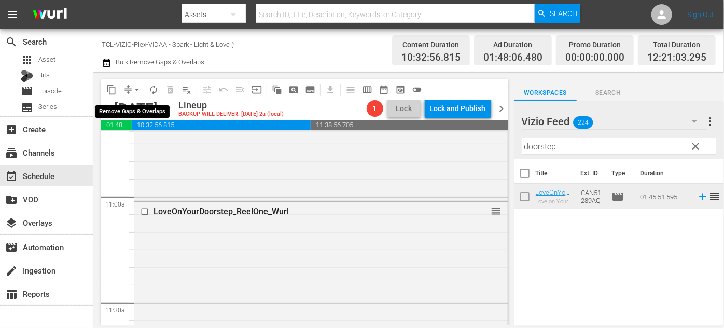
click at [132, 89] on span "arrow_drop_down" at bounding box center [137, 90] width 10 height 10
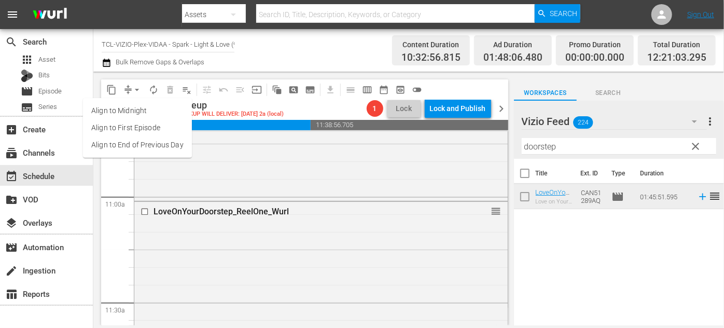
click at [147, 143] on li "Align to End of Previous Day" at bounding box center [137, 144] width 109 height 17
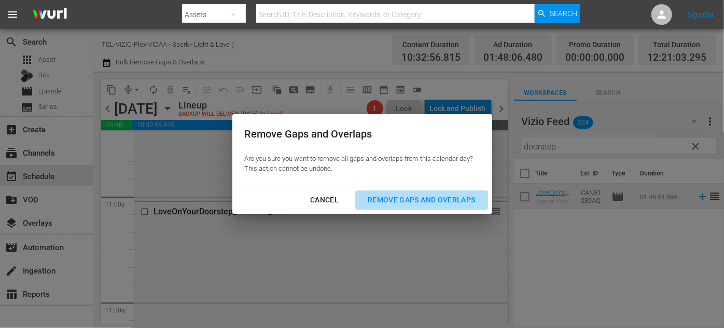
drag, startPoint x: 431, startPoint y: 200, endPoint x: 411, endPoint y: 193, distance: 21.8
click at [432, 199] on div "Remove Gaps and Overlaps" at bounding box center [421, 199] width 124 height 13
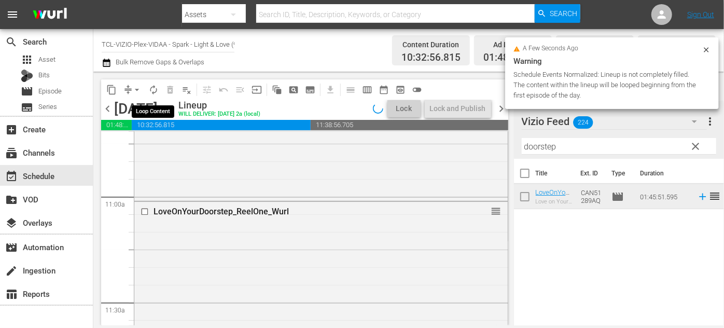
click at [154, 91] on span "autorenew_outlined" at bounding box center [153, 90] width 10 height 10
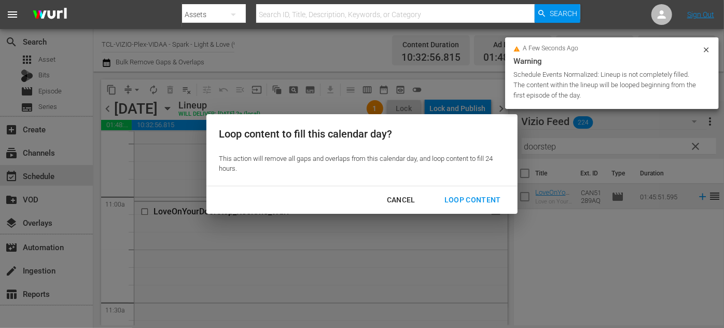
click at [468, 194] on div "Loop Content" at bounding box center [472, 199] width 73 height 13
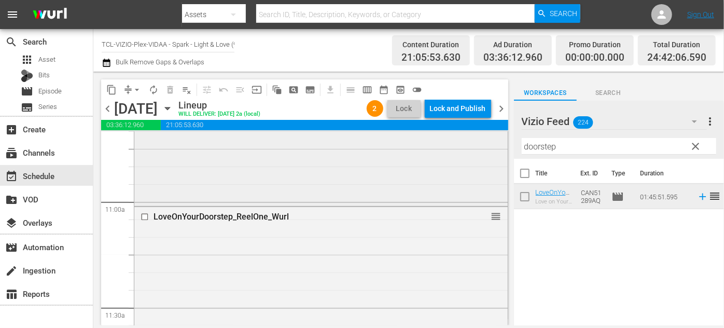
scroll to position [2310, 0]
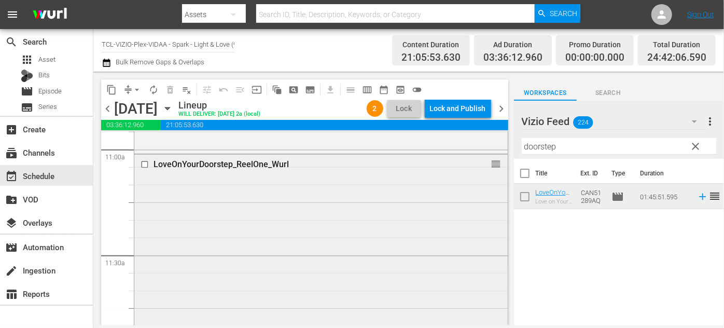
click at [147, 163] on input "checkbox" at bounding box center [146, 164] width 11 height 9
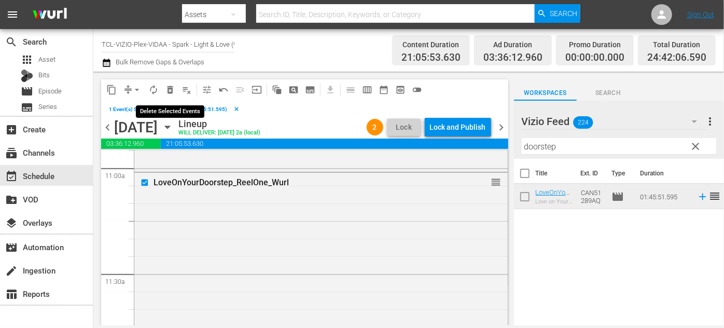
click at [169, 92] on span "delete_forever_outlined" at bounding box center [170, 90] width 10 height 10
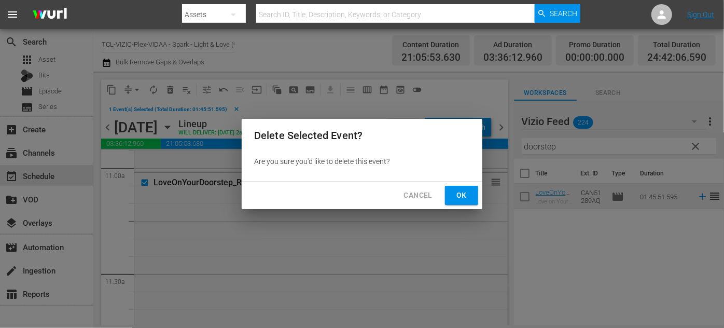
click at [468, 200] on span "Ok" at bounding box center [461, 195] width 17 height 13
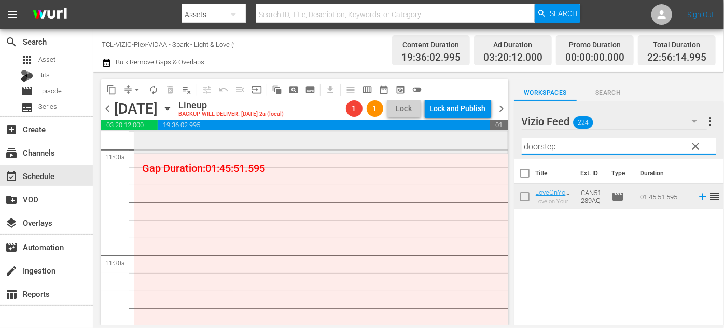
drag, startPoint x: 553, startPoint y: 145, endPoint x: 494, endPoint y: 147, distance: 58.6
click at [494, 147] on div "content_copy compress arrow_drop_down autorenew_outlined delete_forever_outline…" at bounding box center [408, 199] width 631 height 254
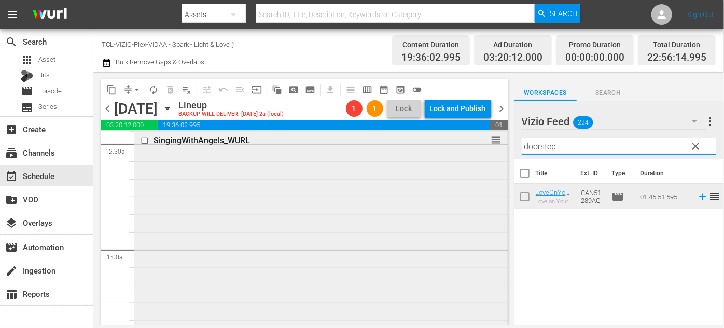
scroll to position [47, 0]
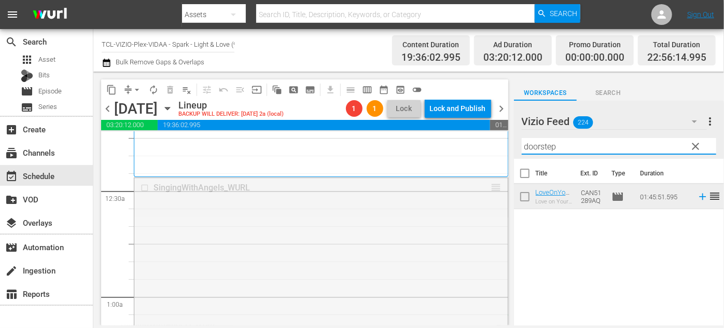
drag, startPoint x: 487, startPoint y: 187, endPoint x: 469, endPoint y: 319, distance: 133.0
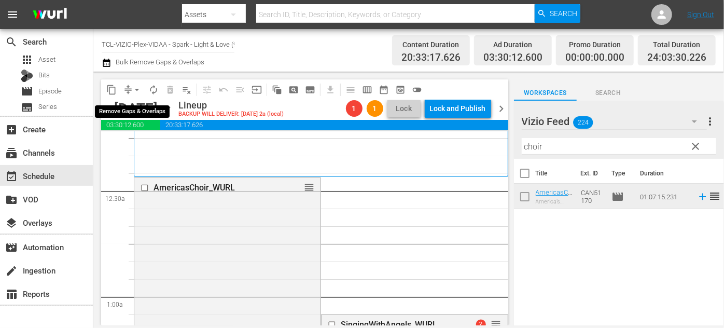
click at [136, 88] on span "arrow_drop_down" at bounding box center [137, 90] width 10 height 10
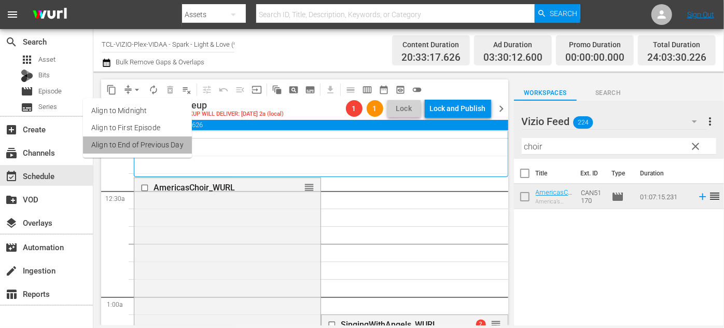
click at [153, 145] on li "Align to End of Previous Day" at bounding box center [137, 144] width 109 height 17
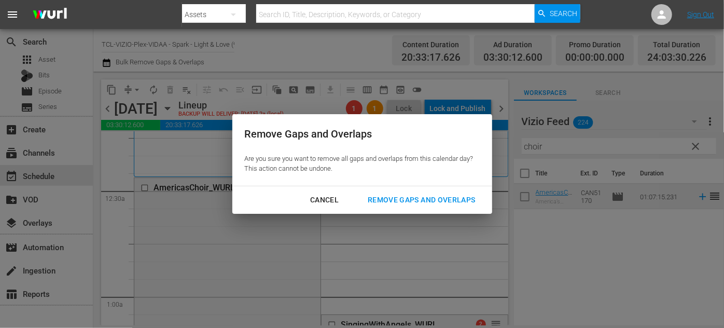
click at [405, 198] on div "Remove Gaps and Overlaps" at bounding box center [421, 199] width 124 height 13
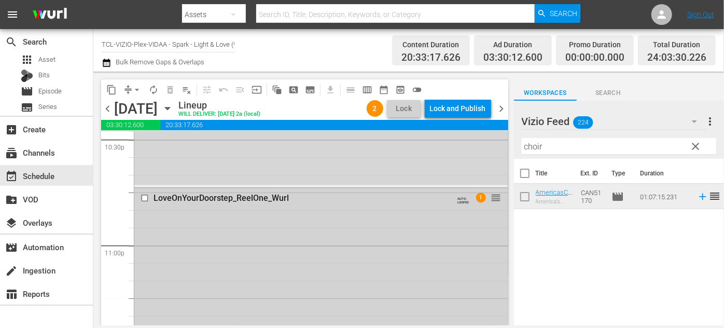
scroll to position [4705, 0]
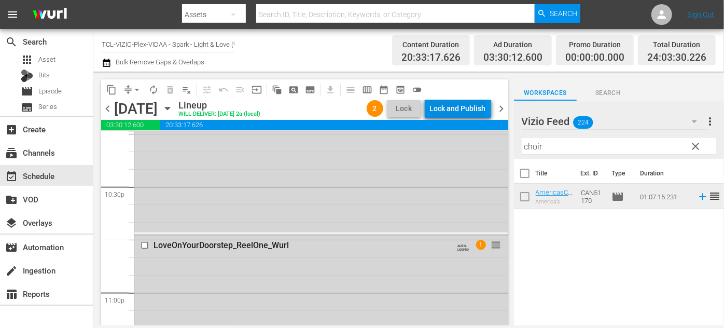
click at [471, 107] on div "Lock and Publish" at bounding box center [458, 108] width 56 height 19
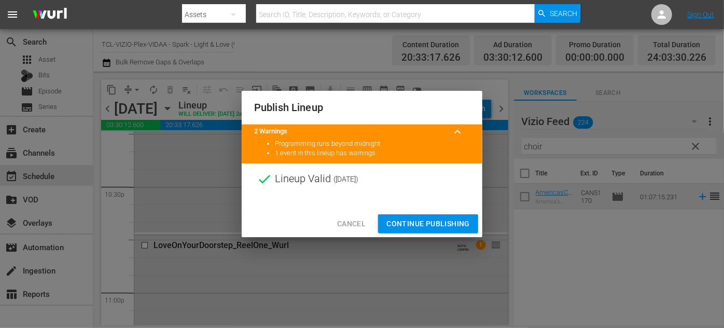
click at [426, 225] on span "Continue Publishing" at bounding box center [427, 223] width 83 height 13
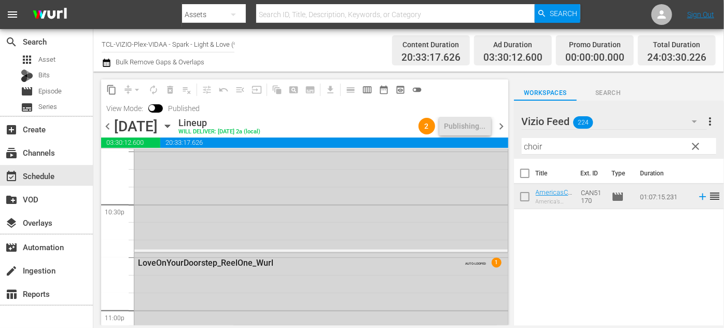
click at [173, 122] on icon "button" at bounding box center [167, 125] width 11 height 11
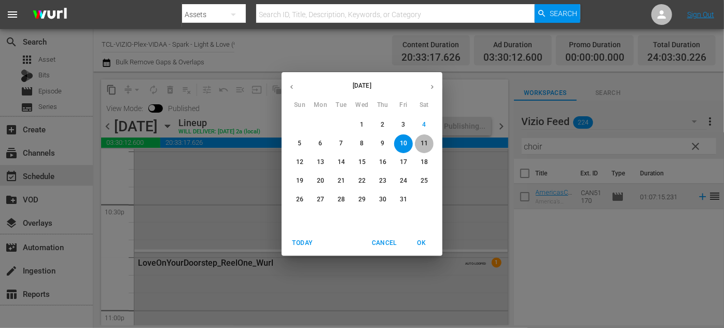
click at [424, 143] on p "11" at bounding box center [424, 143] width 7 height 9
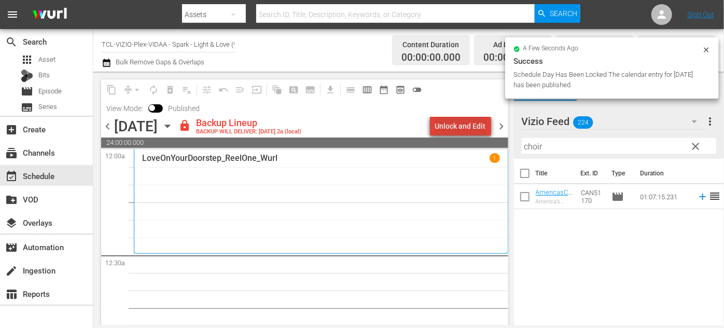
click at [471, 127] on div "Unlock and Edit" at bounding box center [460, 126] width 51 height 19
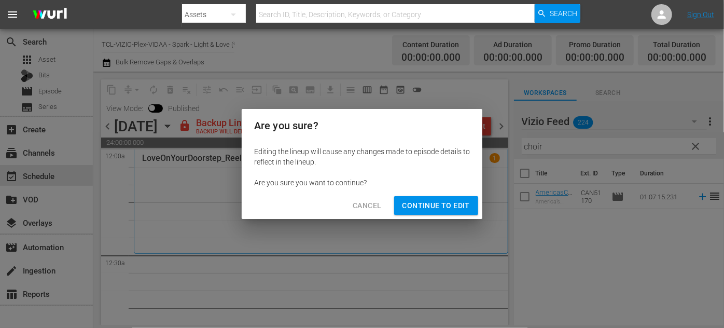
click at [425, 207] on span "Continue to Edit" at bounding box center [435, 205] width 67 height 13
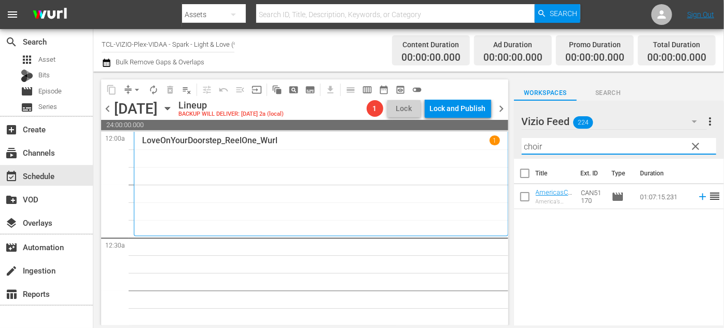
drag, startPoint x: 521, startPoint y: 149, endPoint x: 484, endPoint y: 145, distance: 37.1
click at [484, 145] on div "content_copy compress arrow_drop_down autorenew_outlined delete_forever_outline…" at bounding box center [408, 199] width 631 height 254
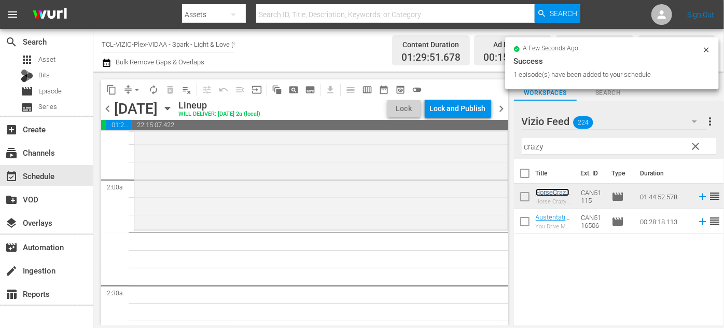
scroll to position [377, 0]
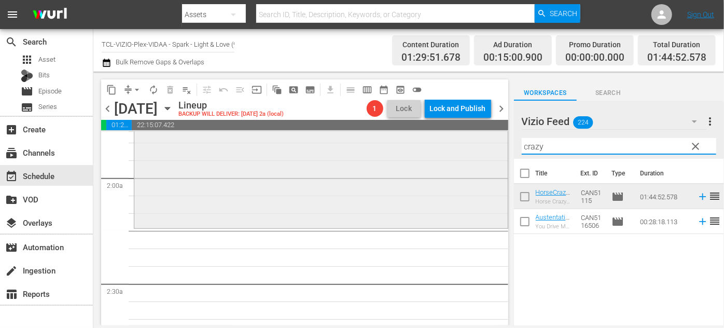
drag, startPoint x: 526, startPoint y: 146, endPoint x: 455, endPoint y: 149, distance: 71.1
click at [455, 149] on div "content_copy compress arrow_drop_down autorenew_outlined delete_forever_outline…" at bounding box center [408, 199] width 631 height 254
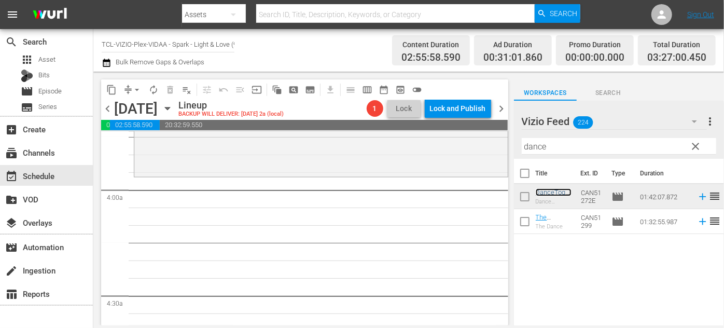
scroll to position [801, 0]
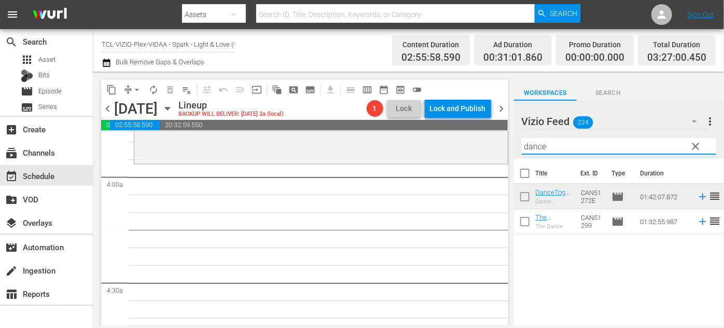
drag, startPoint x: 558, startPoint y: 138, endPoint x: 536, endPoint y: 127, distance: 24.8
click at [510, 138] on div "content_copy compress arrow_drop_down autorenew_outlined delete_forever_outline…" at bounding box center [408, 199] width 631 height 254
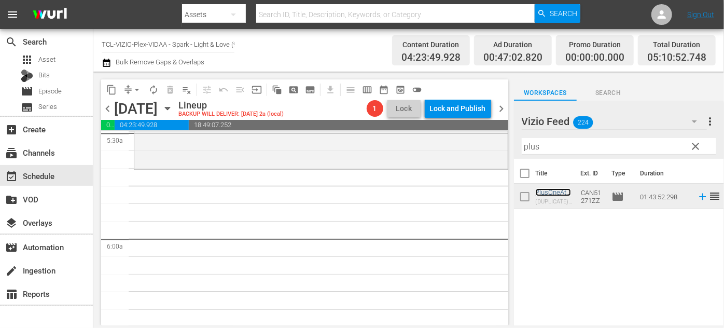
scroll to position [1178, 0]
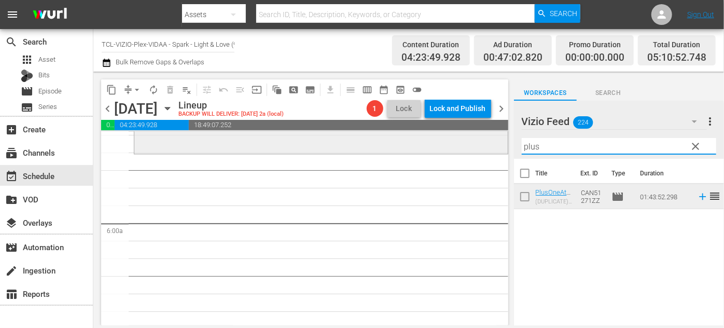
drag, startPoint x: 558, startPoint y: 147, endPoint x: 487, endPoint y: 147, distance: 70.5
click at [487, 147] on div "content_copy compress arrow_drop_down autorenew_outlined delete_forever_outline…" at bounding box center [408, 199] width 631 height 254
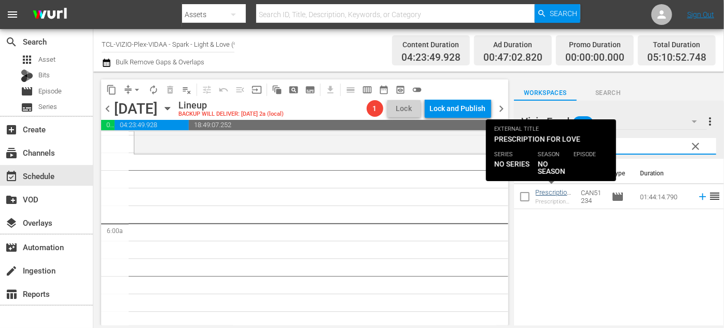
type input "prescription"
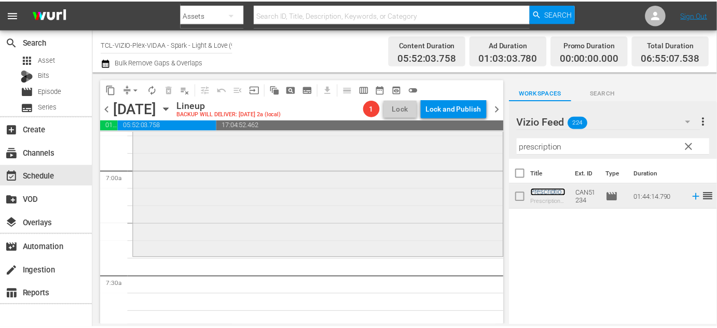
scroll to position [1461, 0]
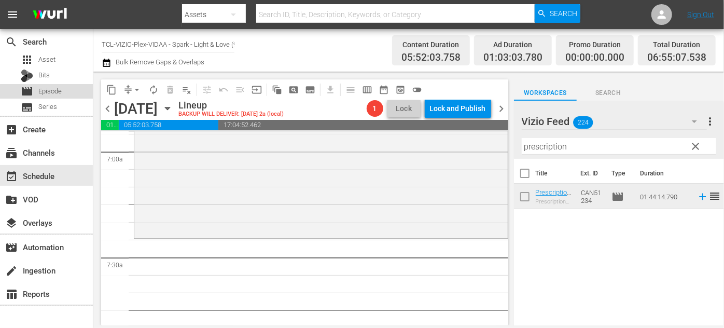
click at [55, 97] on div "movie Episode" at bounding box center [41, 91] width 41 height 15
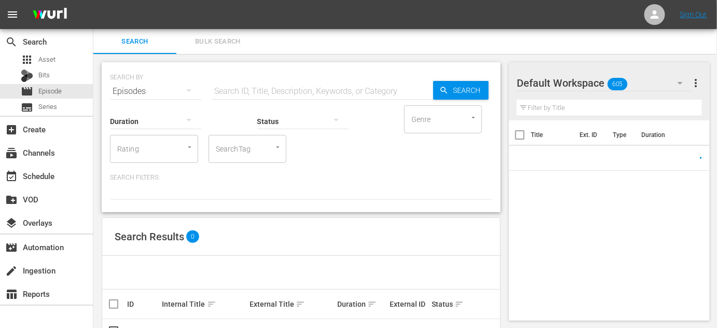
click at [245, 91] on input "text" at bounding box center [322, 91] width 221 height 25
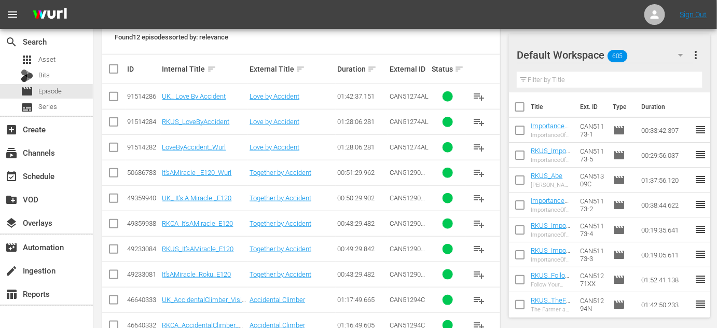
scroll to position [235, 0]
type input "Accident"
click at [113, 145] on input "checkbox" at bounding box center [113, 149] width 12 height 12
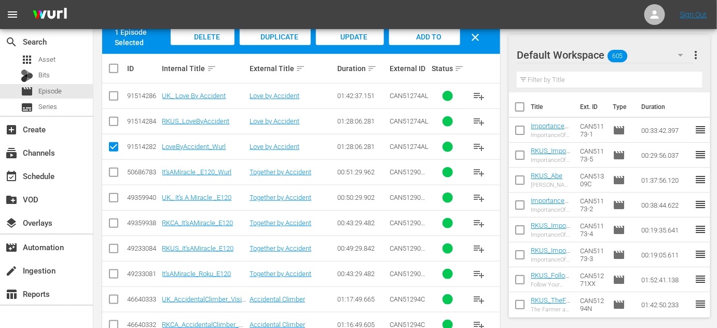
click at [109, 143] on input "checkbox" at bounding box center [113, 149] width 12 height 12
checkbox input "false"
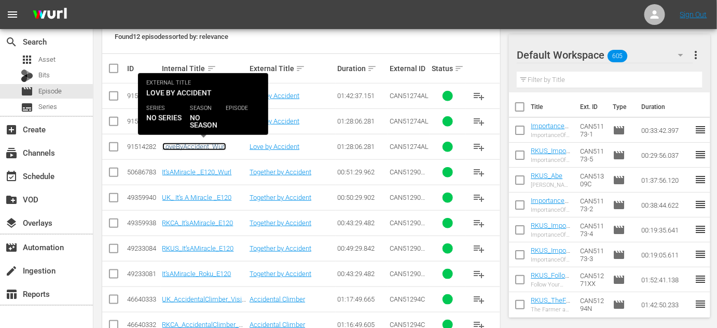
click at [183, 143] on link "LoveByAccident_Wurl" at bounding box center [194, 147] width 64 height 8
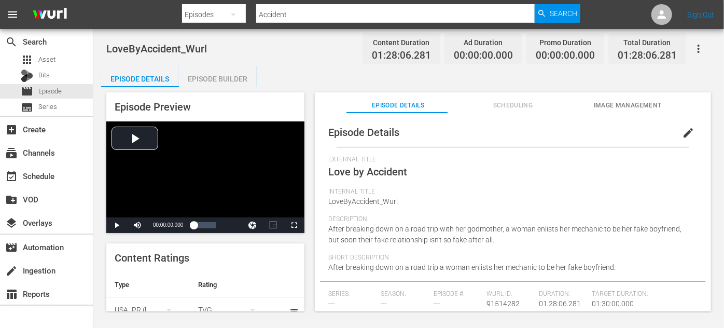
click at [224, 77] on div "Episode Builder" at bounding box center [218, 78] width 78 height 25
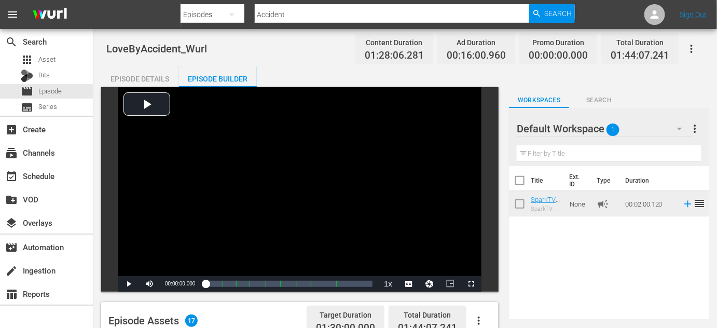
click at [691, 49] on icon "button" at bounding box center [691, 49] width 2 height 8
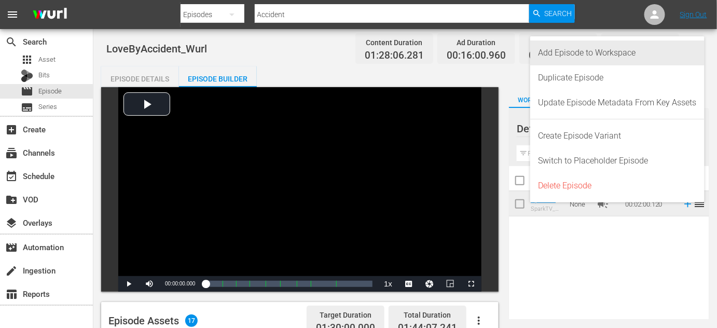
drag, startPoint x: 588, startPoint y: 59, endPoint x: 578, endPoint y: 63, distance: 10.7
click at [588, 59] on div "Add Episode to Workspace" at bounding box center [617, 52] width 158 height 25
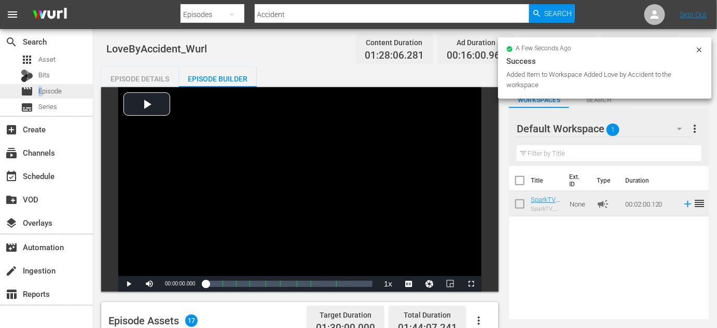
click at [40, 91] on span "Episode" at bounding box center [49, 91] width 23 height 10
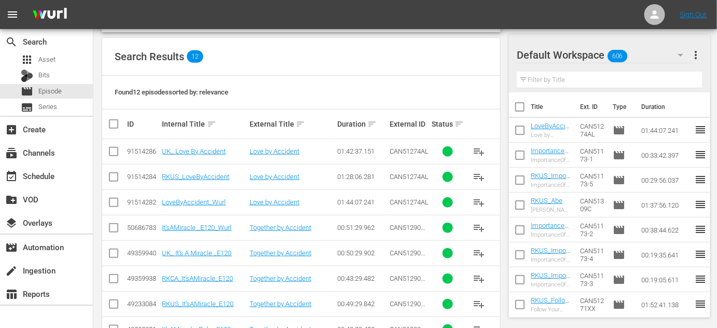
scroll to position [188, 0]
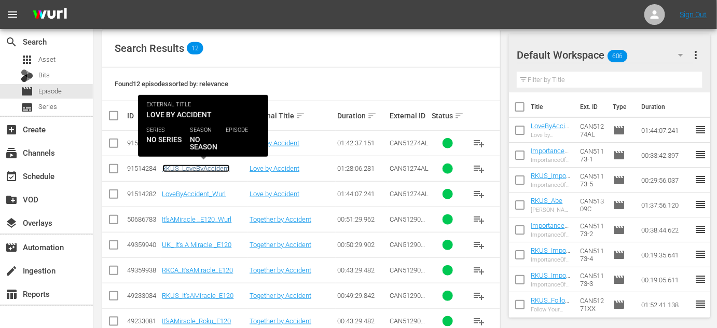
click at [185, 166] on link "RKUS_LoveByAccident" at bounding box center [195, 168] width 67 height 8
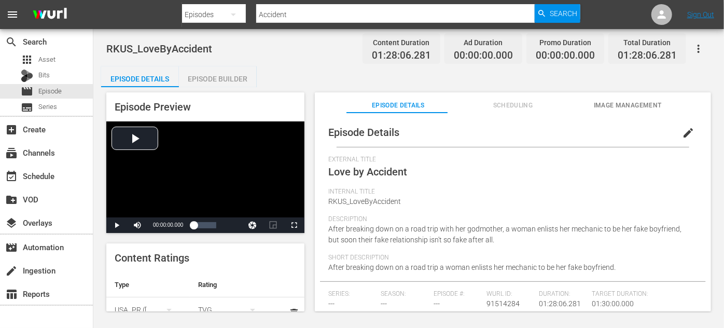
click at [222, 79] on div "Episode Builder" at bounding box center [218, 78] width 78 height 25
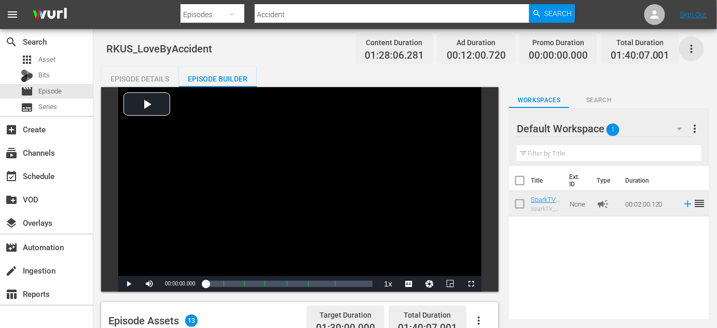
click at [690, 48] on icon "button" at bounding box center [691, 49] width 2 height 8
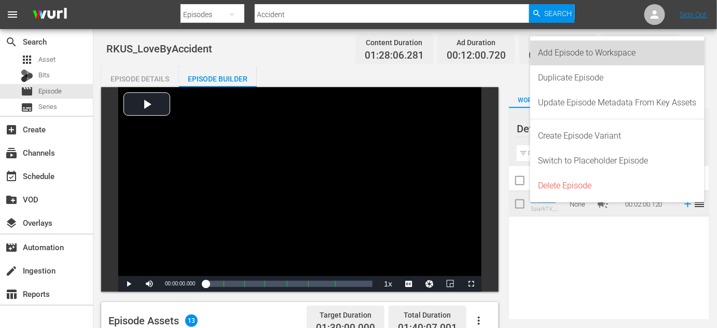
click at [607, 55] on div "Add Episode to Workspace" at bounding box center [617, 52] width 158 height 25
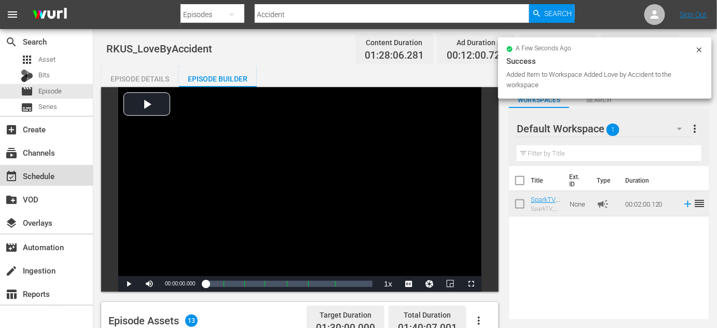
click at [40, 172] on div "event_available Schedule" at bounding box center [29, 174] width 58 height 9
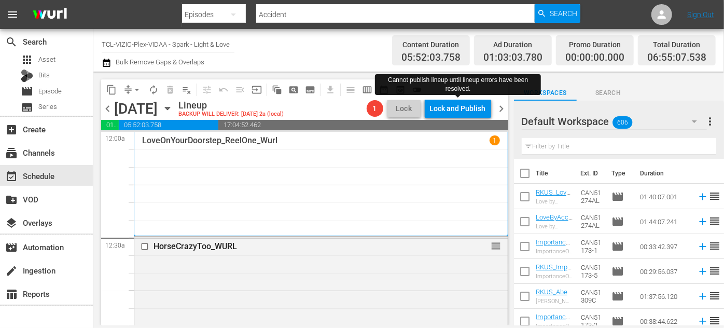
click at [527, 219] on input "checkbox" at bounding box center [525, 224] width 22 height 22
checkbox input "true"
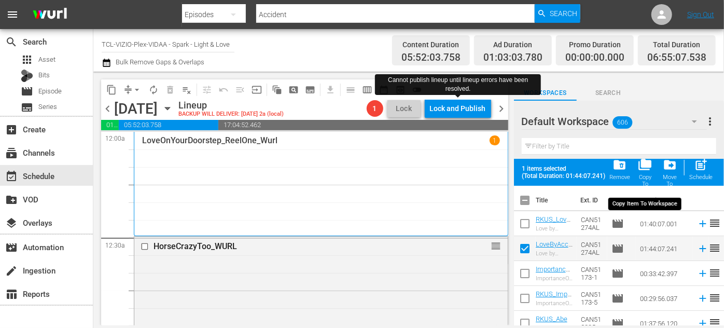
click at [644, 161] on span "folder_copy" at bounding box center [645, 165] width 14 height 14
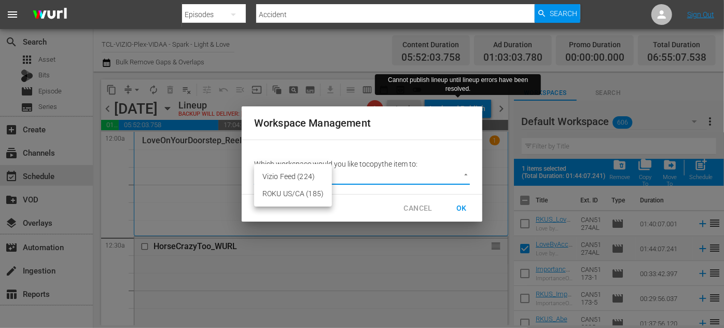
click at [464, 173] on body "menu Search By Episodes Search ID, Title, Description, Keywords, or Category Ac…" at bounding box center [362, 164] width 724 height 328
click at [287, 180] on li "Vizio Feed (224)" at bounding box center [293, 176] width 78 height 17
type input "2229"
click at [456, 204] on span "OK" at bounding box center [461, 208] width 17 height 13
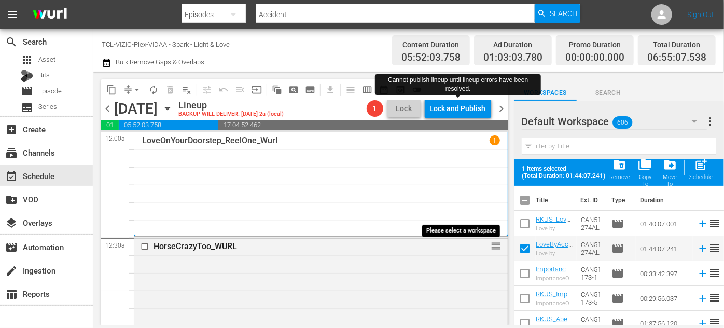
checkbox input "false"
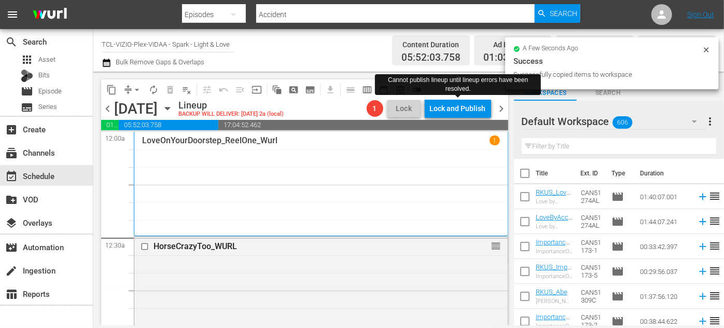
click at [526, 198] on input "checkbox" at bounding box center [525, 199] width 22 height 22
checkbox input "true"
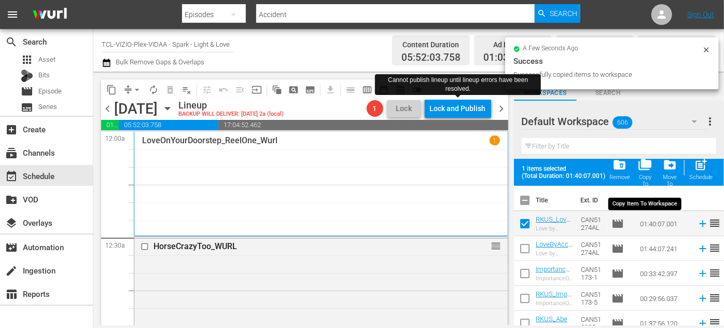
click at [648, 164] on span "folder_copy" at bounding box center [645, 165] width 14 height 14
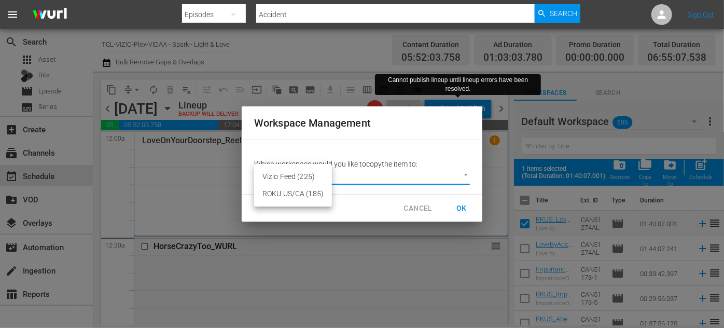
click at [444, 179] on body "menu Search By Episodes Search ID, Title, Description, Keywords, or Category Ac…" at bounding box center [362, 164] width 724 height 328
drag, startPoint x: 296, startPoint y: 193, endPoint x: 306, endPoint y: 193, distance: 10.4
click at [296, 193] on li "ROKU US/CA (185)" at bounding box center [293, 193] width 78 height 17
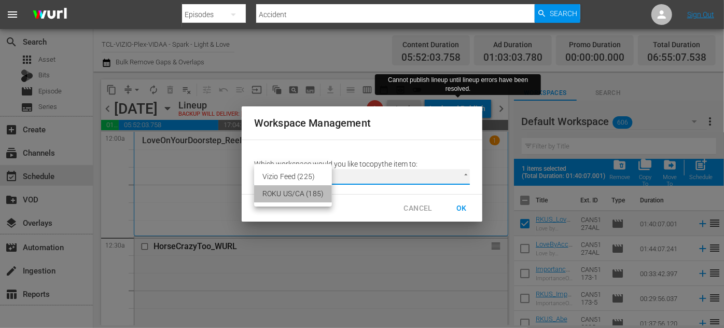
type input "2211"
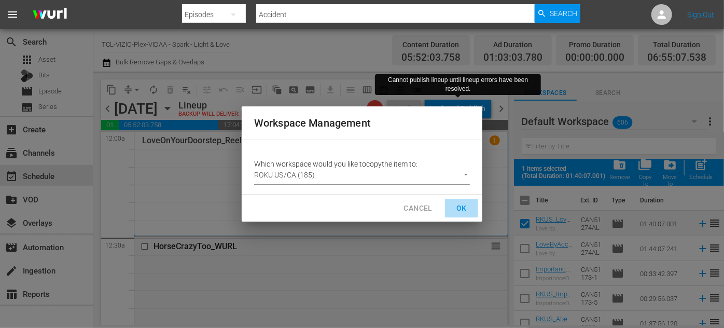
click at [460, 206] on span "OK" at bounding box center [461, 208] width 17 height 13
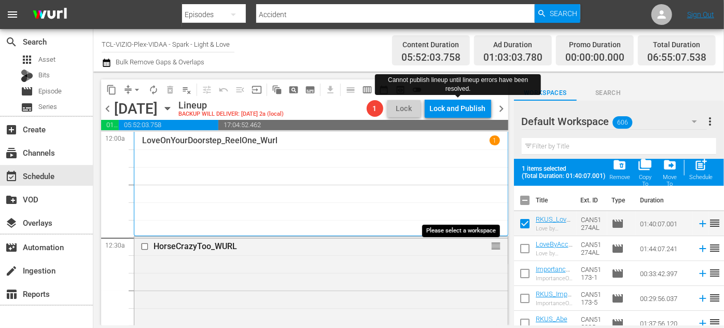
checkbox input "false"
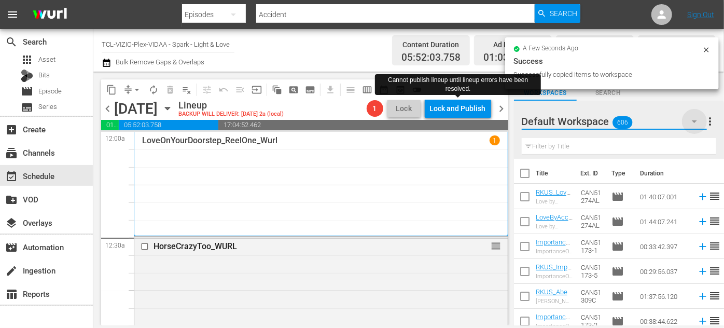
click at [694, 124] on icon "button" at bounding box center [694, 121] width 12 height 12
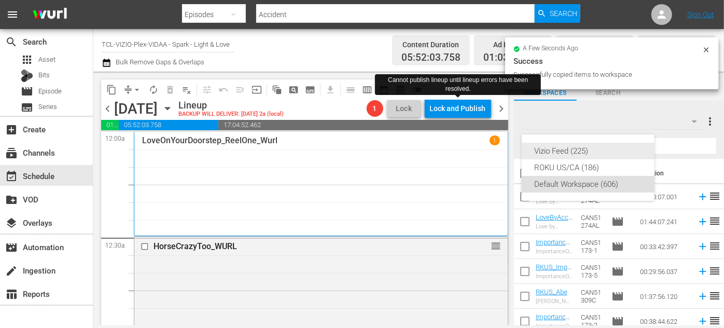
click at [579, 155] on div "Vizio Feed (225)" at bounding box center [588, 151] width 108 height 17
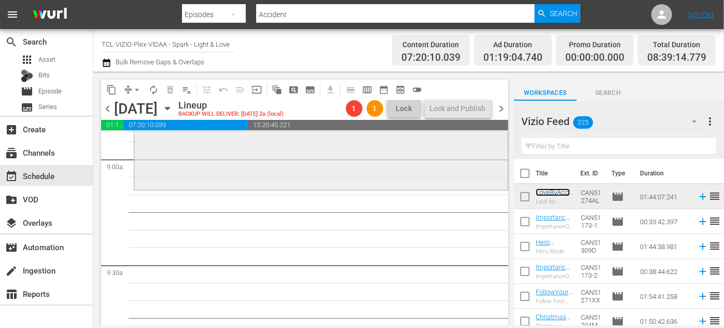
scroll to position [1885, 0]
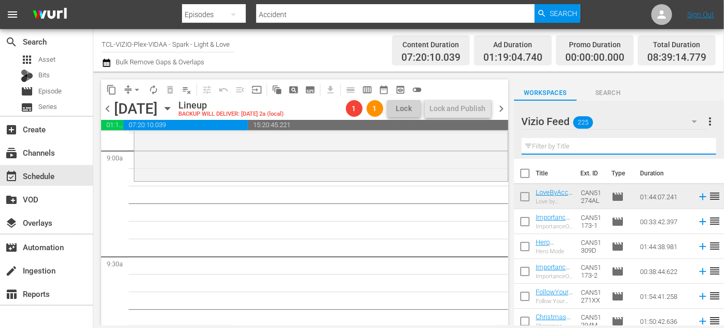
click at [555, 145] on input "text" at bounding box center [619, 146] width 194 height 17
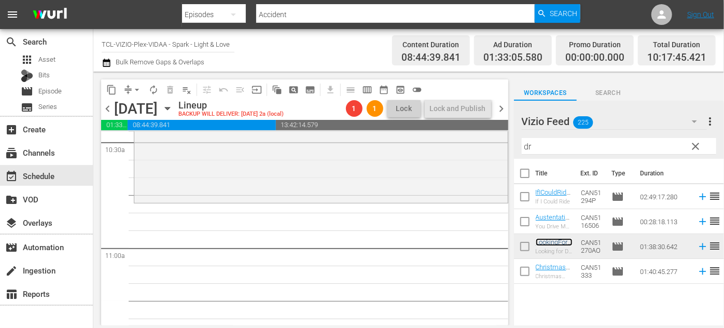
scroll to position [2215, 0]
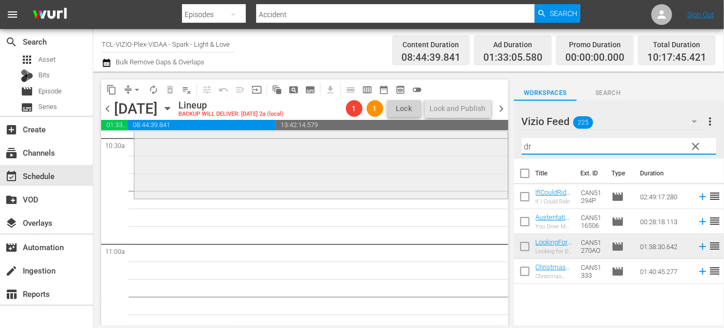
drag, startPoint x: 543, startPoint y: 145, endPoint x: 489, endPoint y: 146, distance: 53.4
click at [489, 146] on div "content_copy compress arrow_drop_down autorenew_outlined delete_forever_outline…" at bounding box center [408, 199] width 631 height 254
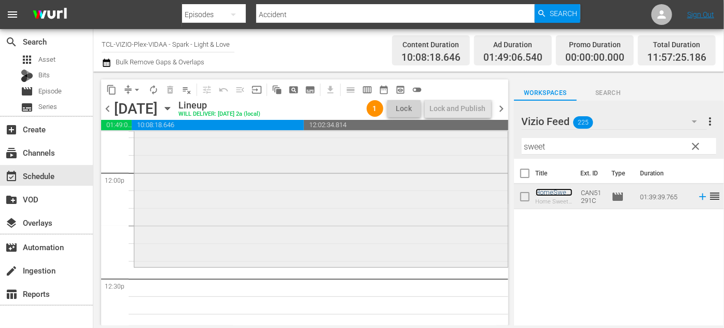
scroll to position [2498, 0]
click at [131, 84] on span "compress arrow_drop_down" at bounding box center [132, 89] width 25 height 17
click at [139, 89] on span "arrow_drop_down" at bounding box center [137, 90] width 10 height 10
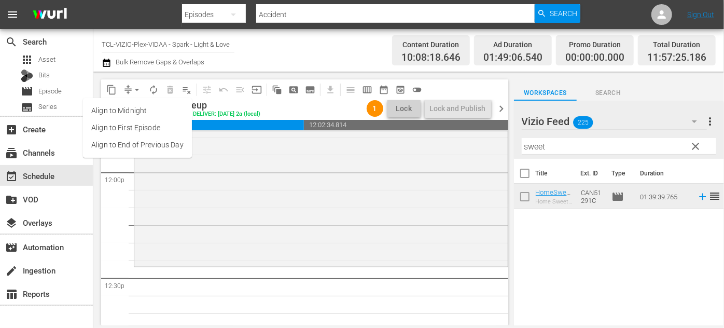
click at [150, 141] on li "Align to End of Previous Day" at bounding box center [137, 144] width 109 height 17
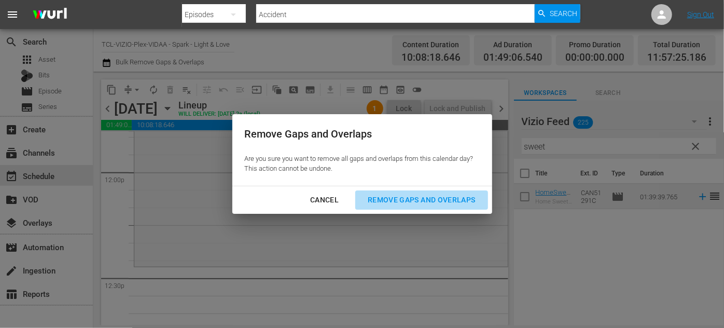
click at [393, 195] on div "Remove Gaps and Overlaps" at bounding box center [421, 199] width 124 height 13
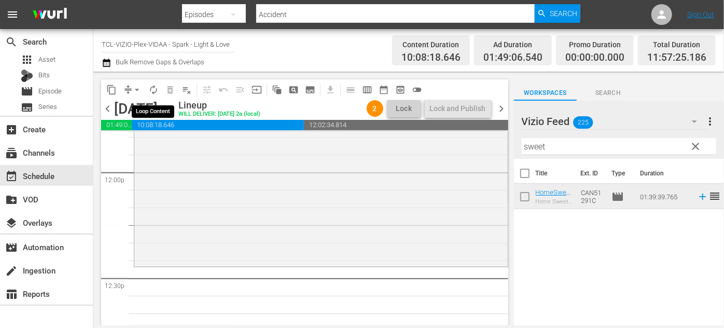
click at [153, 91] on span "autorenew_outlined" at bounding box center [153, 90] width 10 height 10
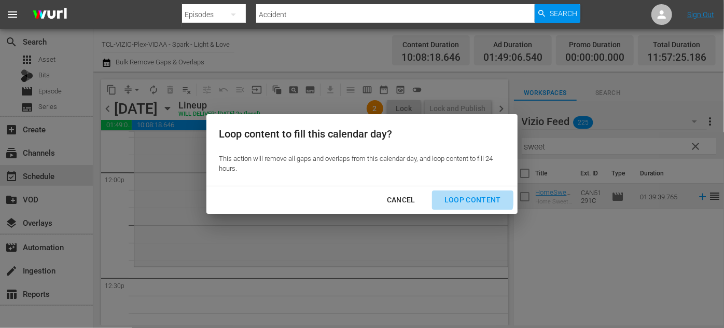
click at [472, 199] on div "Loop Content" at bounding box center [472, 199] width 73 height 13
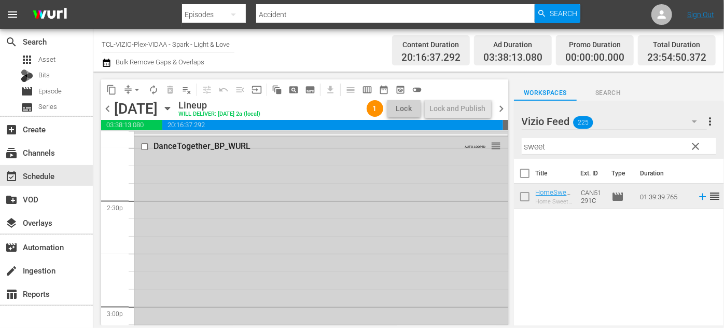
scroll to position [2970, 0]
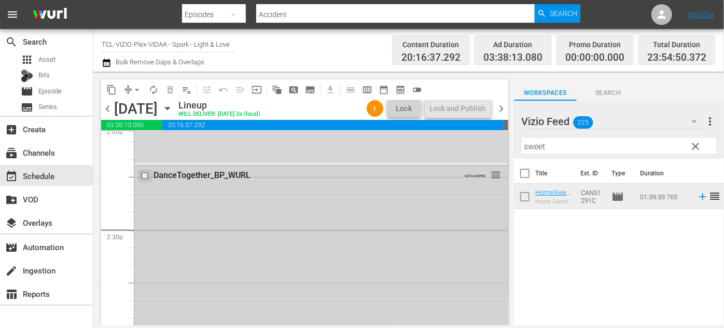
click at [144, 176] on input "checkbox" at bounding box center [146, 176] width 11 height 9
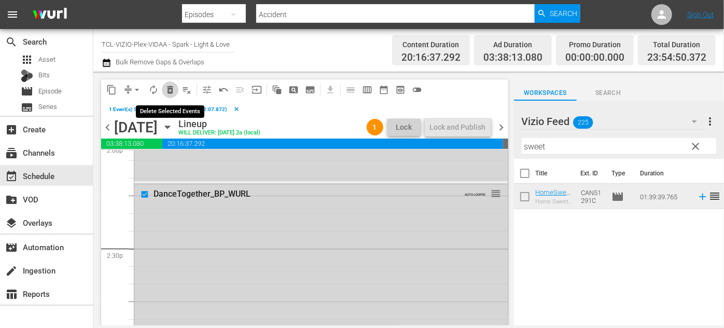
click at [169, 87] on span "delete_forever_outlined" at bounding box center [170, 90] width 10 height 10
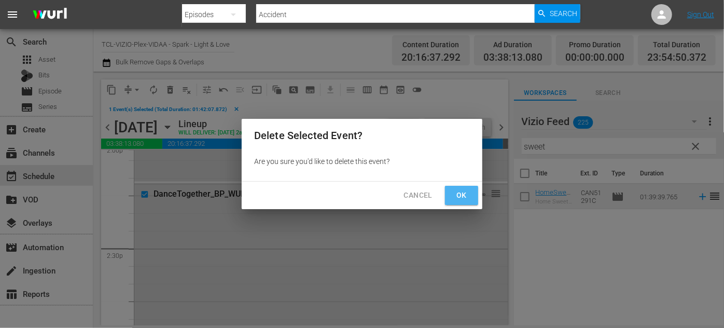
drag, startPoint x: 464, startPoint y: 192, endPoint x: 459, endPoint y: 191, distance: 5.4
click at [465, 192] on span "Ok" at bounding box center [461, 195] width 17 height 13
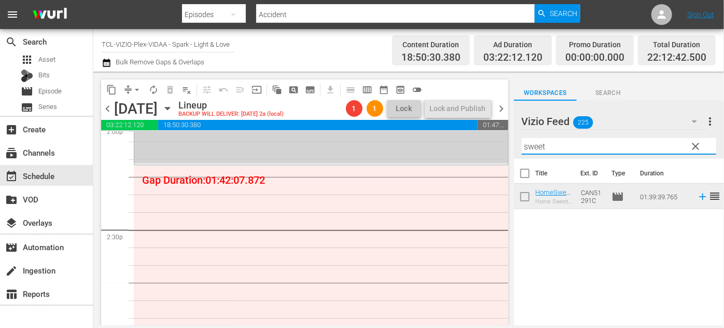
drag, startPoint x: 565, startPoint y: 145, endPoint x: 484, endPoint y: 148, distance: 81.0
click at [484, 148] on div "content_copy compress arrow_drop_down autorenew_outlined delete_forever_outline…" at bounding box center [408, 199] width 631 height 254
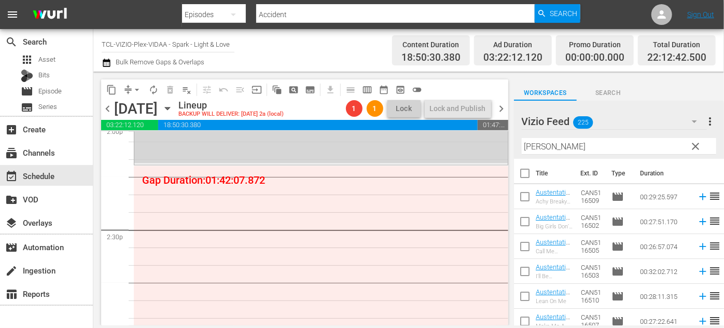
click at [516, 144] on div "Vizio Feed 225 Vizio Feed more_vert clear Filter by Title Austen" at bounding box center [619, 130] width 210 height 58
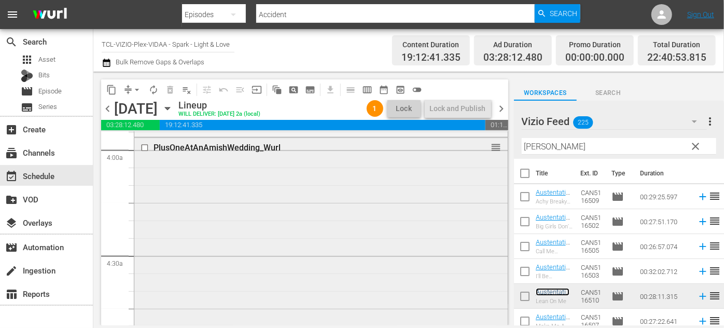
scroll to position [707, 0]
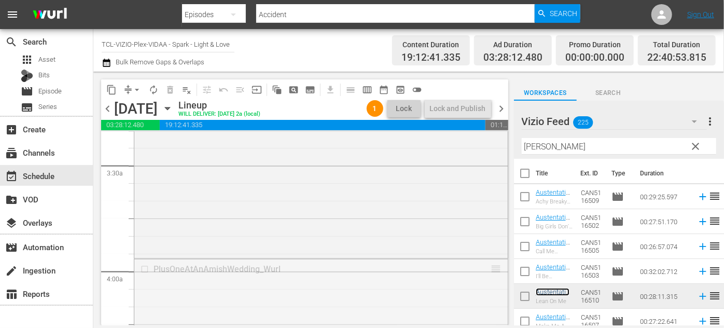
drag, startPoint x: 486, startPoint y: 265, endPoint x: 478, endPoint y: 338, distance: 73.1
click at [478, 327] on html "menu Search By Episodes Search ID, Title, Description, Keywords, or Category Ac…" at bounding box center [362, 164] width 724 height 328
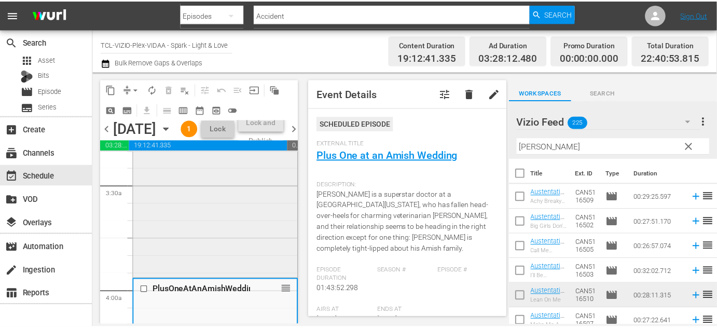
scroll to position [801, 0]
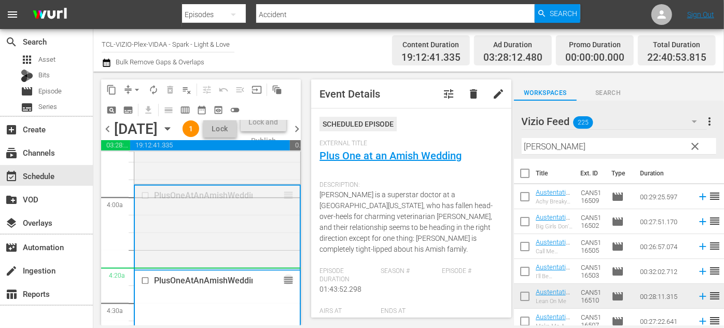
drag, startPoint x: 282, startPoint y: 237, endPoint x: 297, endPoint y: 308, distance: 72.2
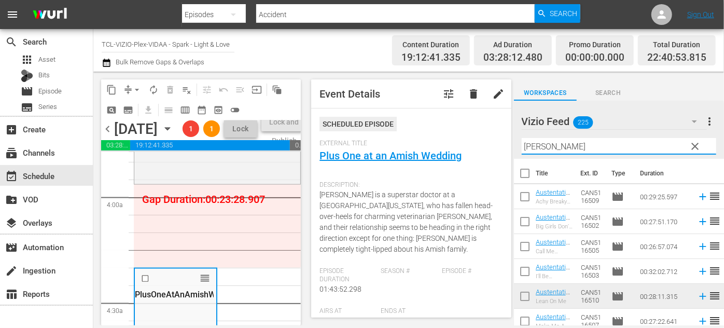
drag, startPoint x: 558, startPoint y: 146, endPoint x: 505, endPoint y: 145, distance: 53.4
click at [505, 145] on div "content_copy compress arrow_drop_down autorenew_outlined delete_forever_outline…" at bounding box center [408, 199] width 631 height 254
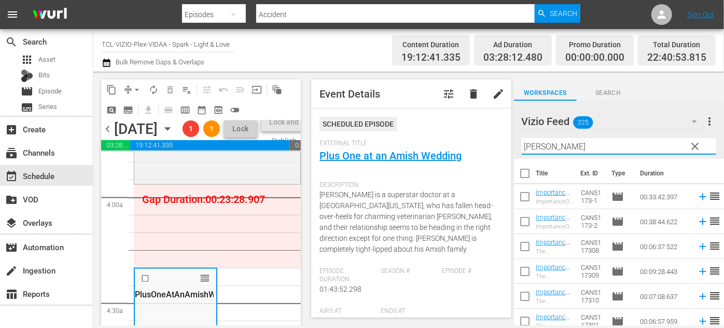
type input "Mike"
click at [515, 146] on div "Vizio Feed 225 Vizio Feed more_vert clear Filter by Title Mike" at bounding box center [619, 130] width 210 height 58
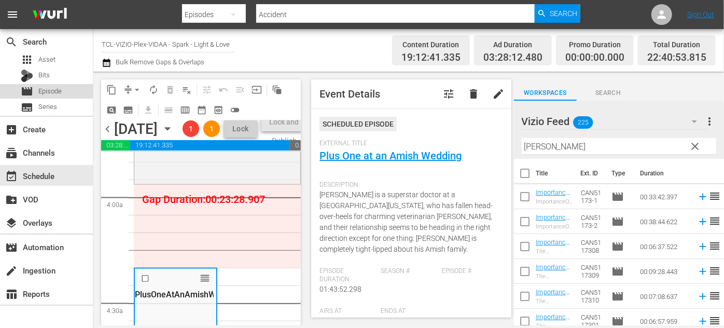
click at [49, 92] on span "Episode" at bounding box center [49, 91] width 23 height 10
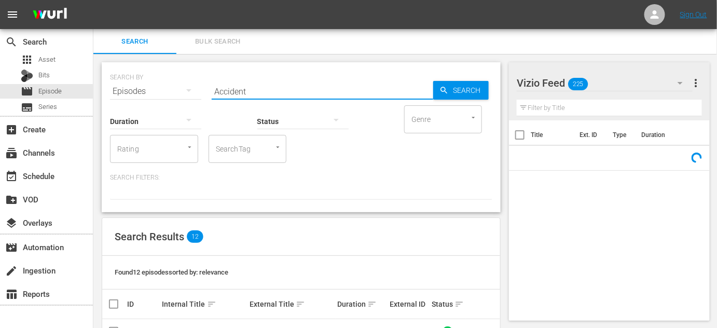
drag, startPoint x: 262, startPoint y: 88, endPoint x: 204, endPoint y: 91, distance: 58.2
click at [195, 93] on div "SEARCH BY Search By Episodes Search ID, Title, Description, Keywords, or Catego…" at bounding box center [301, 84] width 382 height 37
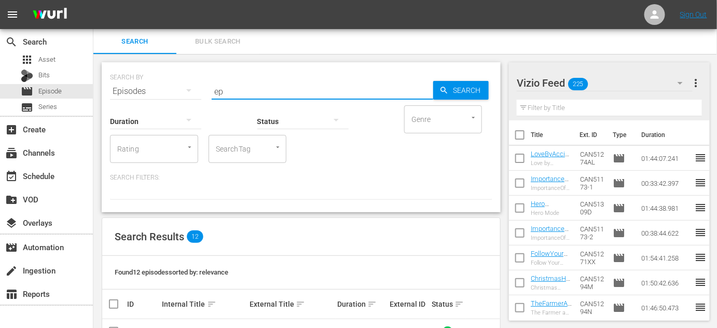
type input "eps"
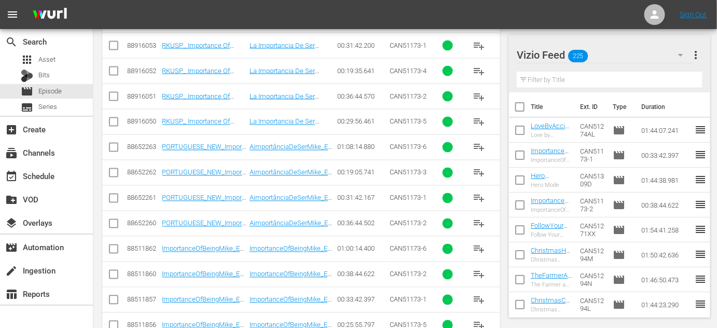
scroll to position [634, 0]
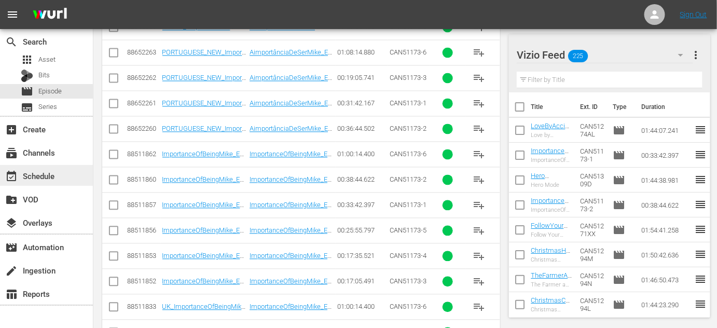
click at [38, 172] on div "event_available Schedule" at bounding box center [29, 174] width 58 height 9
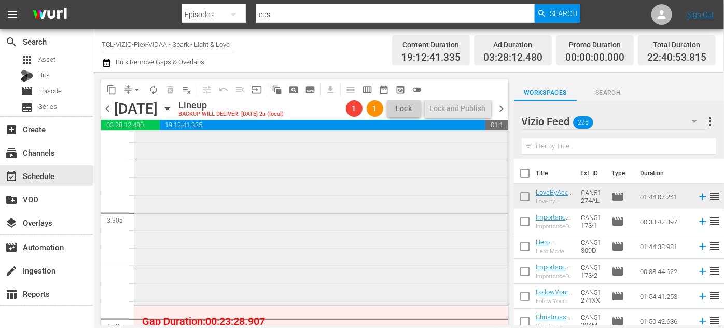
scroll to position [801, 0]
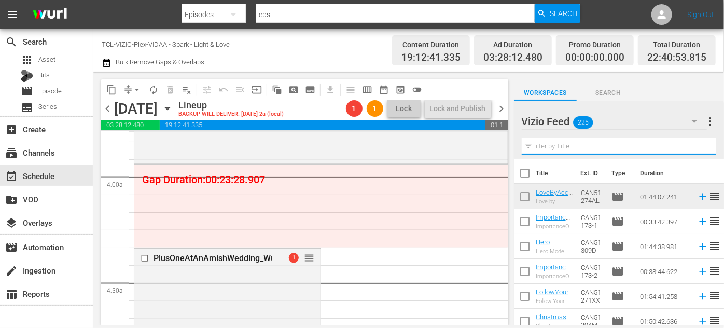
click at [566, 146] on input "text" at bounding box center [619, 146] width 194 height 17
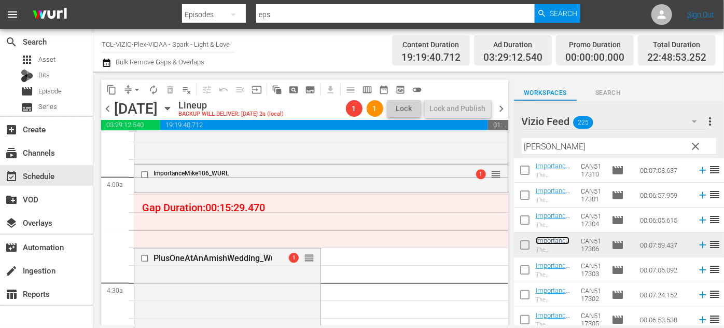
scroll to position [156, 0]
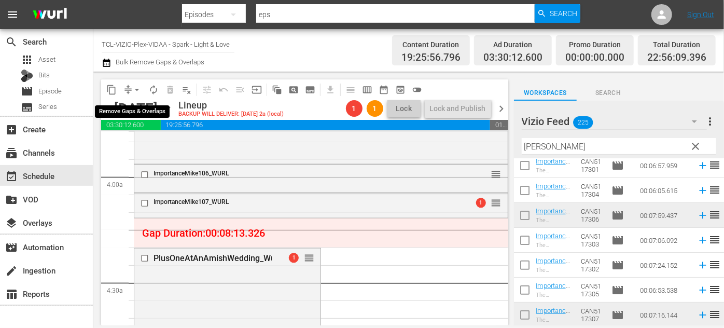
click at [133, 86] on span "arrow_drop_down" at bounding box center [137, 90] width 10 height 10
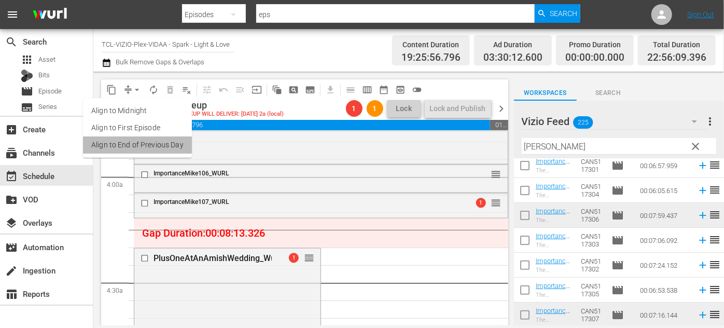
click at [150, 142] on li "Align to End of Previous Day" at bounding box center [137, 144] width 109 height 17
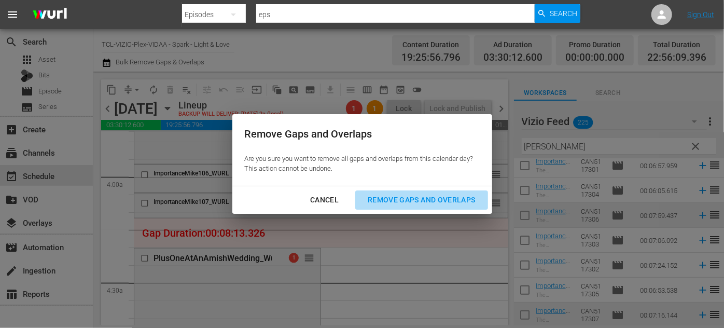
drag, startPoint x: 382, startPoint y: 195, endPoint x: 392, endPoint y: 191, distance: 10.9
click at [388, 198] on div "Remove Gaps and Overlaps" at bounding box center [421, 199] width 124 height 13
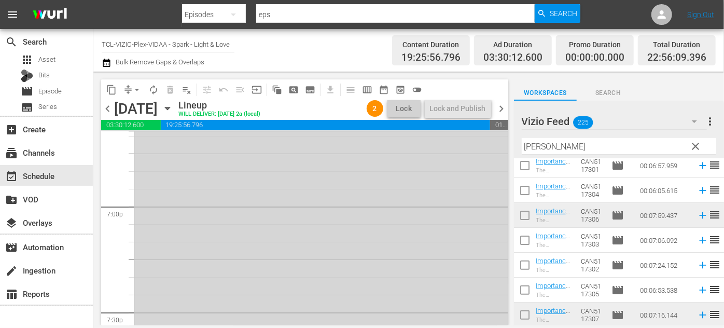
scroll to position [3865, 0]
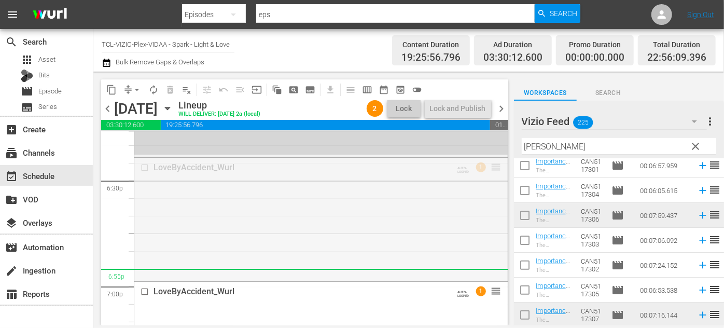
drag, startPoint x: 492, startPoint y: 186, endPoint x: 465, endPoint y: 284, distance: 102.1
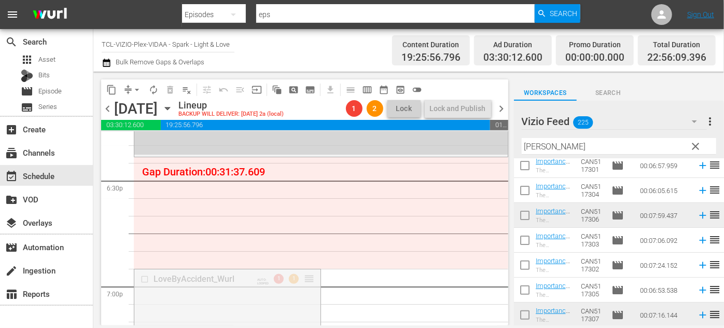
drag, startPoint x: 307, startPoint y: 276, endPoint x: 304, endPoint y: 286, distance: 9.7
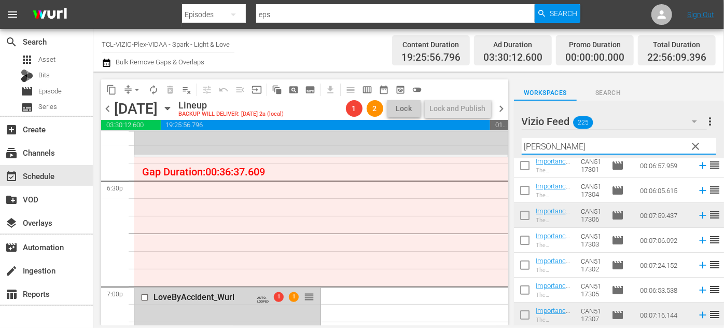
drag, startPoint x: 565, startPoint y: 146, endPoint x: 501, endPoint y: 144, distance: 63.8
click at [498, 147] on div "content_copy compress arrow_drop_down autorenew_outlined delete_forever_outline…" at bounding box center [408, 199] width 631 height 254
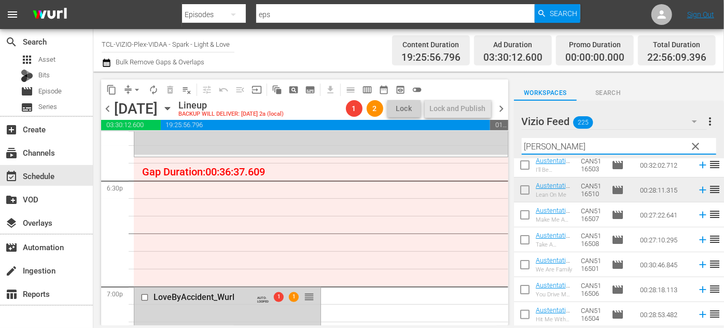
scroll to position [106, 0]
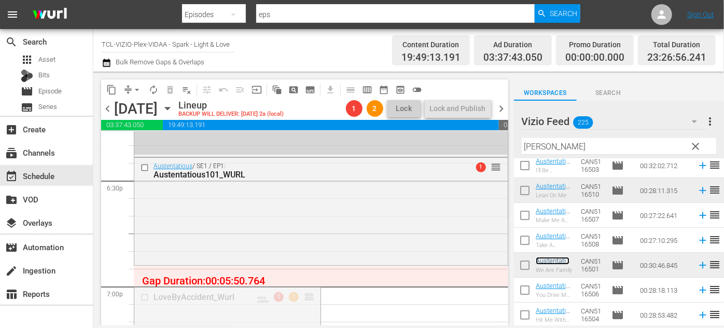
drag, startPoint x: 309, startPoint y: 296, endPoint x: 310, endPoint y: 273, distance: 22.8
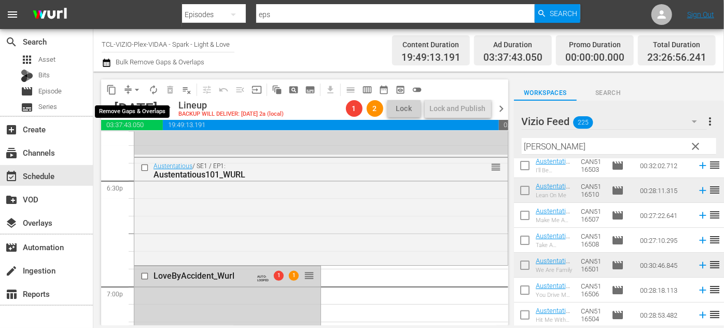
click at [135, 90] on span "arrow_drop_down" at bounding box center [137, 90] width 10 height 10
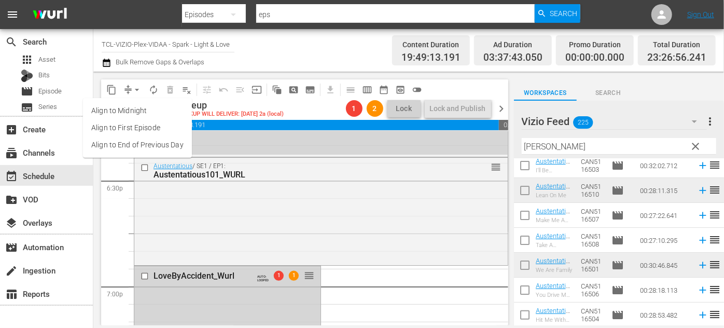
click at [155, 147] on li "Align to End of Previous Day" at bounding box center [137, 144] width 109 height 17
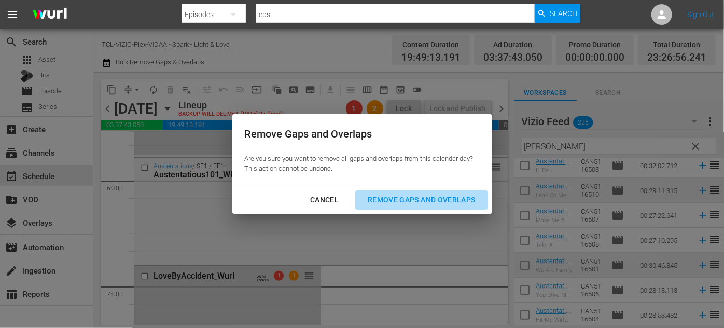
click at [402, 195] on div "Remove Gaps and Overlaps" at bounding box center [421, 199] width 124 height 13
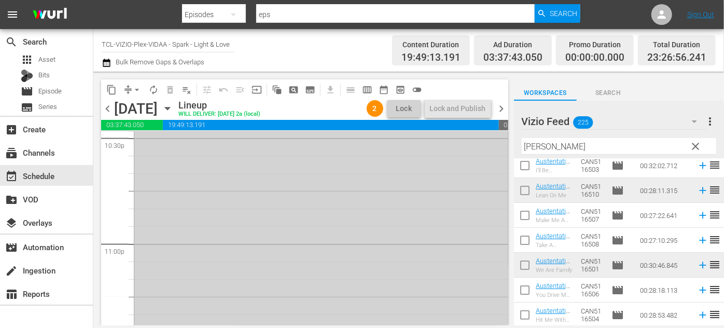
scroll to position [4884, 0]
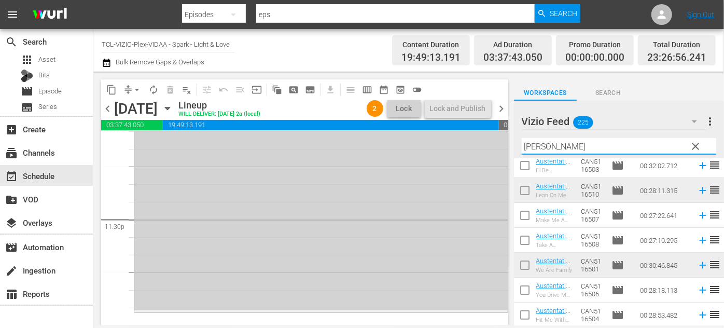
drag, startPoint x: 556, startPoint y: 145, endPoint x: 496, endPoint y: 145, distance: 59.6
click at [498, 144] on div "content_copy compress arrow_drop_down autorenew_outlined delete_forever_outline…" at bounding box center [408, 199] width 631 height 254
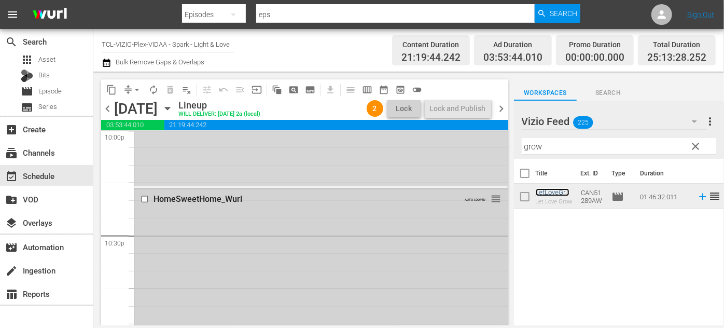
scroll to position [4649, 0]
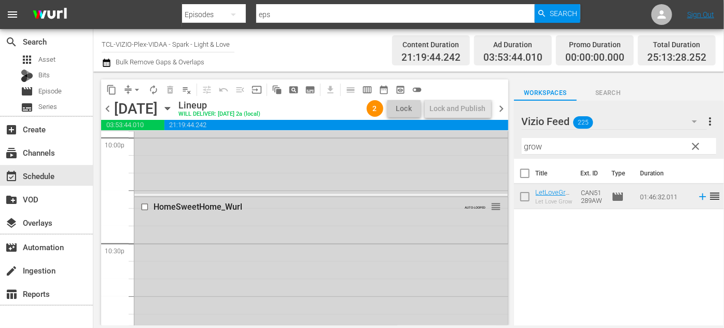
click at [173, 110] on icon "button" at bounding box center [167, 108] width 11 height 11
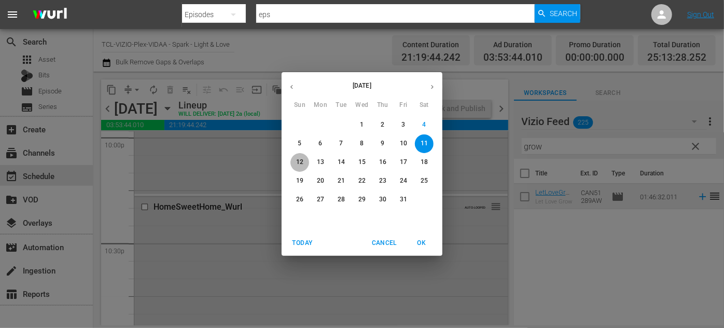
click at [302, 162] on p "12" at bounding box center [299, 162] width 7 height 9
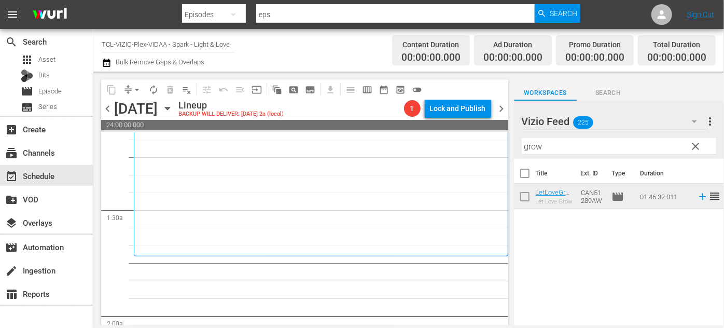
scroll to position [283, 0]
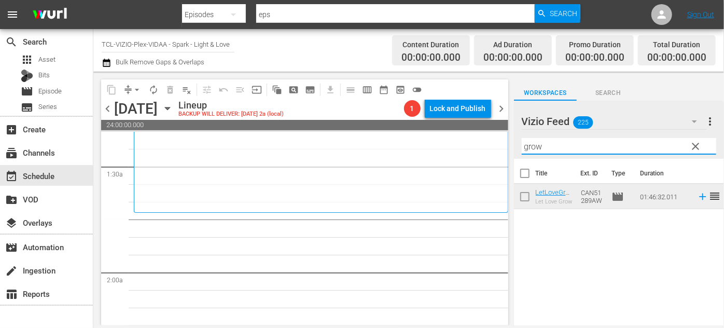
drag, startPoint x: 525, startPoint y: 147, endPoint x: 491, endPoint y: 145, distance: 34.3
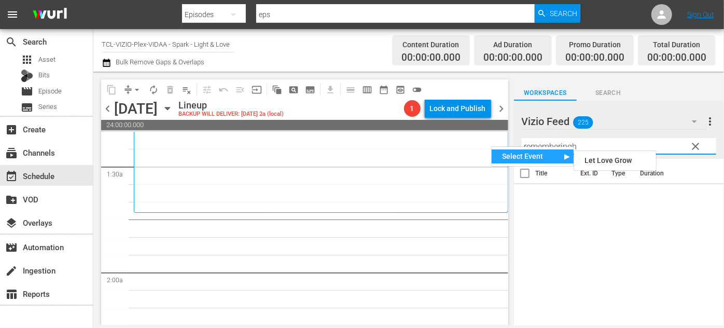
click at [584, 236] on div "Title Ext. ID Type Duration" at bounding box center [619, 243] width 210 height 168
click at [582, 143] on input "rememberingh" at bounding box center [619, 146] width 194 height 17
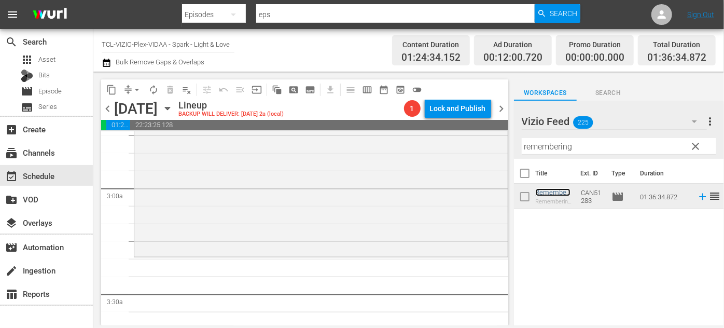
scroll to position [660, 0]
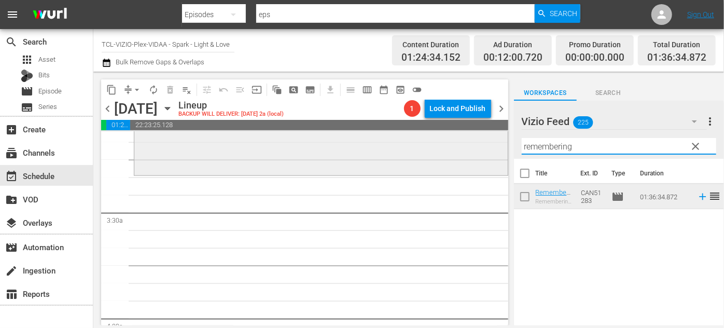
drag, startPoint x: 580, startPoint y: 146, endPoint x: 488, endPoint y: 147, distance: 91.8
click at [486, 149] on div "content_copy compress arrow_drop_down autorenew_outlined delete_forever_outline…" at bounding box center [408, 199] width 631 height 254
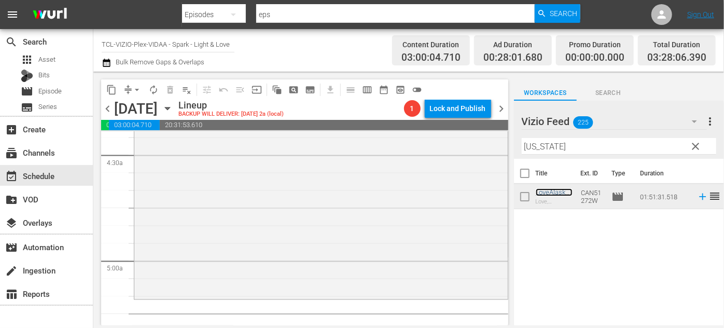
scroll to position [990, 0]
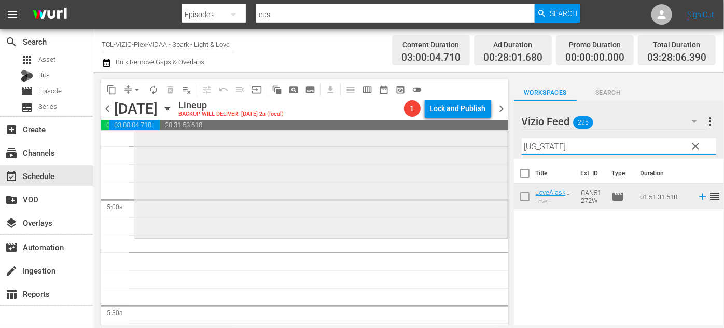
drag, startPoint x: 557, startPoint y: 147, endPoint x: 486, endPoint y: 145, distance: 71.6
click at [486, 145] on div "content_copy compress arrow_drop_down autorenew_outlined delete_forever_outline…" at bounding box center [408, 199] width 631 height 254
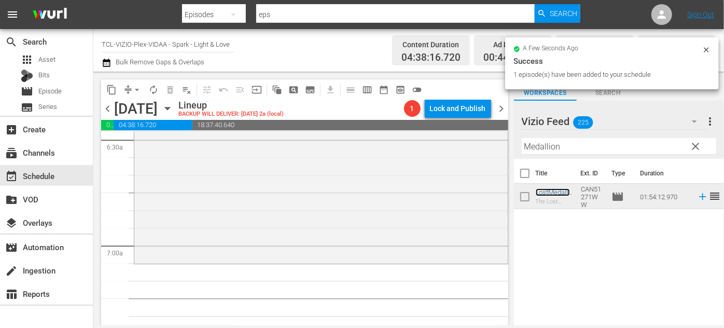
scroll to position [1414, 0]
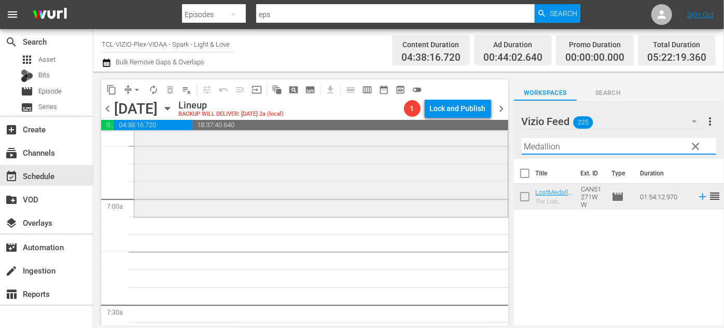
drag, startPoint x: 578, startPoint y: 145, endPoint x: 461, endPoint y: 145, distance: 117.2
click at [459, 146] on div "content_copy compress arrow_drop_down autorenew_outlined delete_forever_outline…" at bounding box center [408, 199] width 631 height 254
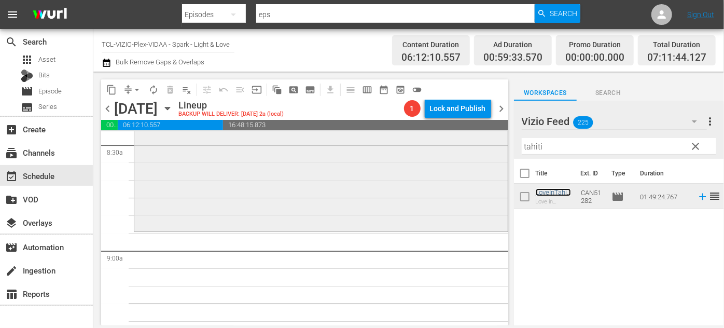
scroll to position [1838, 0]
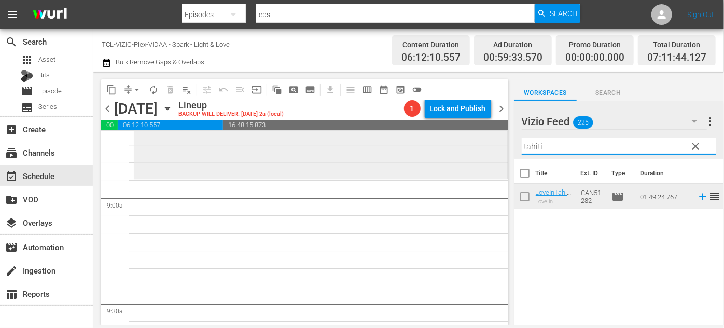
drag, startPoint x: 570, startPoint y: 145, endPoint x: 459, endPoint y: 151, distance: 111.2
click at [459, 151] on div "content_copy compress arrow_drop_down autorenew_outlined delete_forever_outline…" at bounding box center [408, 199] width 631 height 254
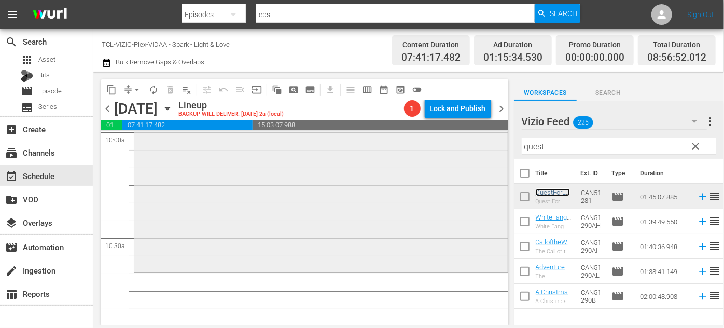
scroll to position [2215, 0]
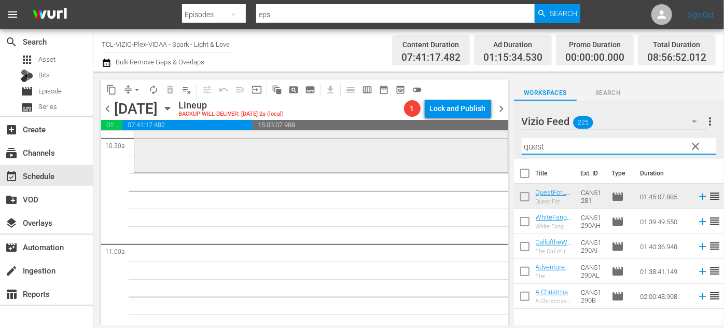
drag, startPoint x: 524, startPoint y: 149, endPoint x: 463, endPoint y: 140, distance: 61.9
click at [449, 159] on div "content_copy compress arrow_drop_down autorenew_outlined delete_forever_outline…" at bounding box center [408, 199] width 631 height 254
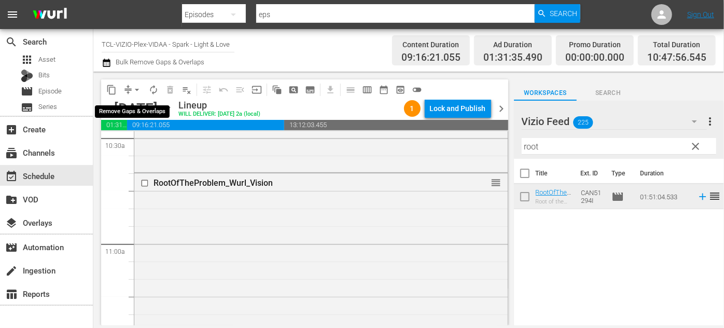
click at [137, 90] on span "arrow_drop_down" at bounding box center [137, 90] width 10 height 10
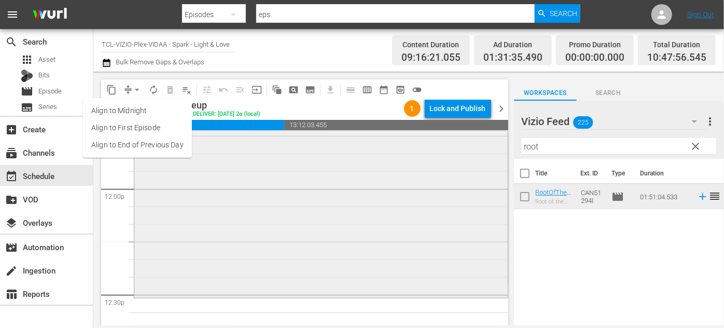
scroll to position [2498, 0]
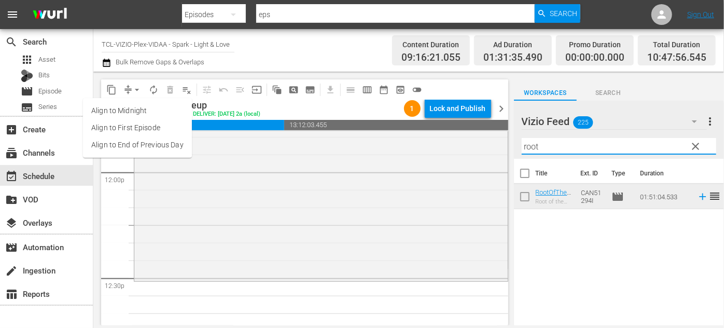
drag, startPoint x: 542, startPoint y: 144, endPoint x: 508, endPoint y: 143, distance: 34.3
click at [508, 143] on div "content_copy compress arrow_drop_down autorenew_outlined delete_forever_outline…" at bounding box center [408, 199] width 631 height 254
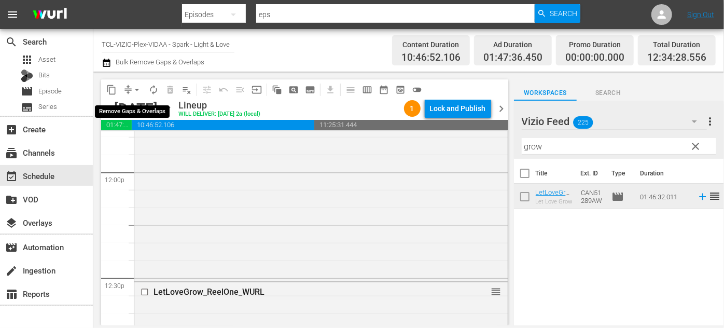
click at [134, 88] on span "arrow_drop_down" at bounding box center [137, 90] width 10 height 10
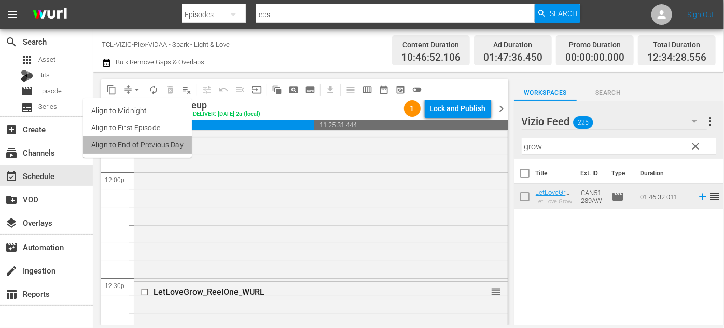
click at [155, 139] on li "Align to End of Previous Day" at bounding box center [137, 144] width 109 height 17
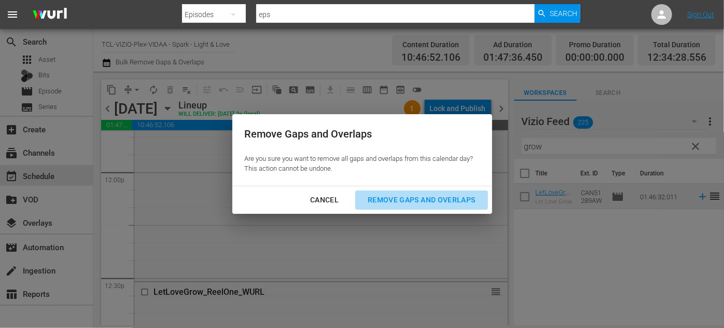
click at [382, 195] on div "Remove Gaps and Overlaps" at bounding box center [421, 199] width 124 height 13
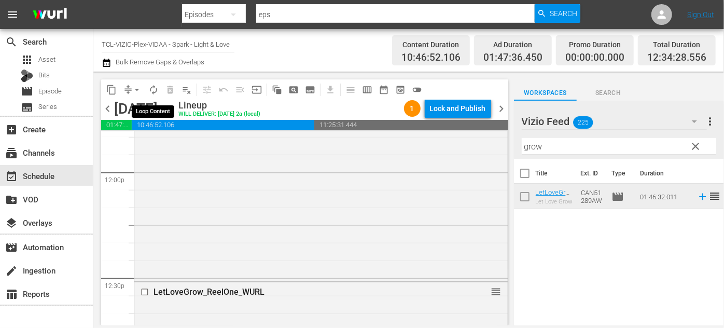
click at [150, 89] on span "autorenew_outlined" at bounding box center [153, 90] width 10 height 10
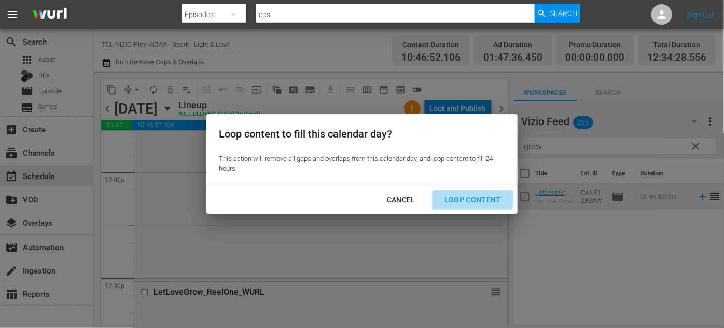
click at [459, 196] on div "Loop Content" at bounding box center [472, 199] width 73 height 13
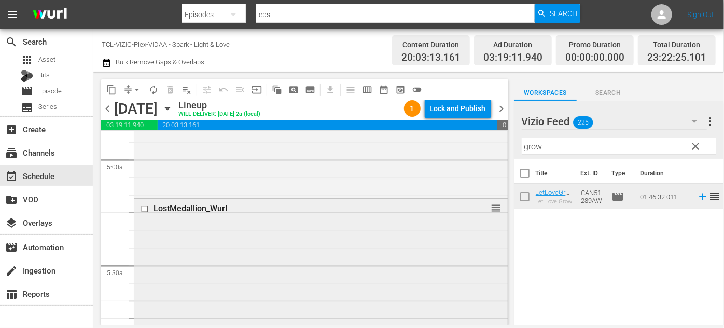
scroll to position [1013, 0]
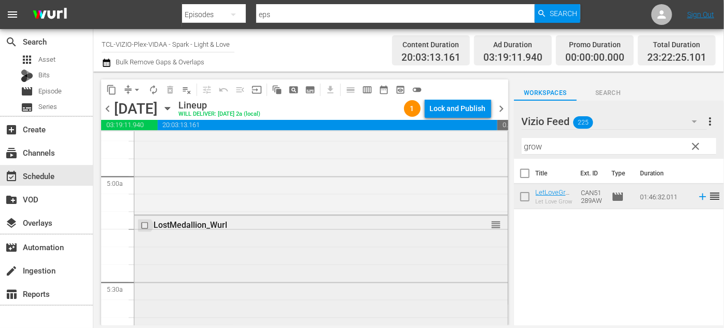
click at [146, 223] on input "checkbox" at bounding box center [146, 225] width 11 height 9
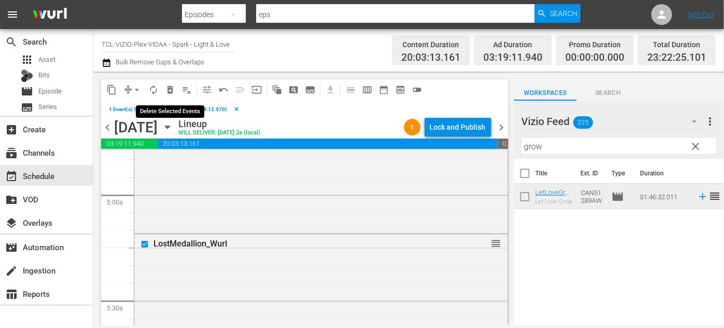
click at [170, 93] on span "delete_forever_outlined" at bounding box center [170, 90] width 10 height 10
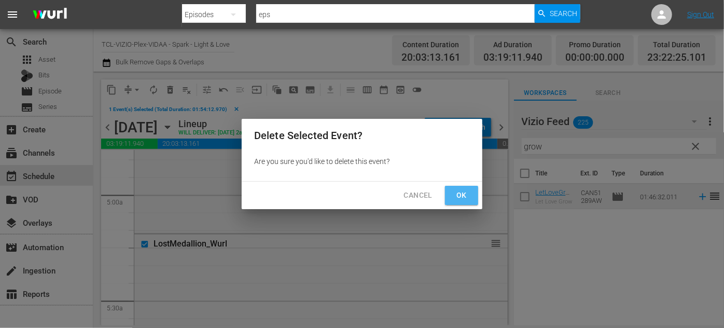
drag, startPoint x: 466, startPoint y: 198, endPoint x: 459, endPoint y: 194, distance: 7.7
click at [465, 198] on span "Ok" at bounding box center [461, 195] width 17 height 13
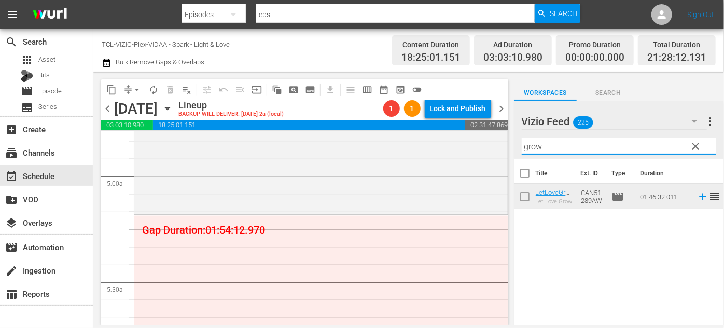
drag, startPoint x: 553, startPoint y: 145, endPoint x: 522, endPoint y: 132, distance: 33.4
click at [510, 144] on div "content_copy compress arrow_drop_down autorenew_outlined delete_forever_outline…" at bounding box center [408, 199] width 631 height 254
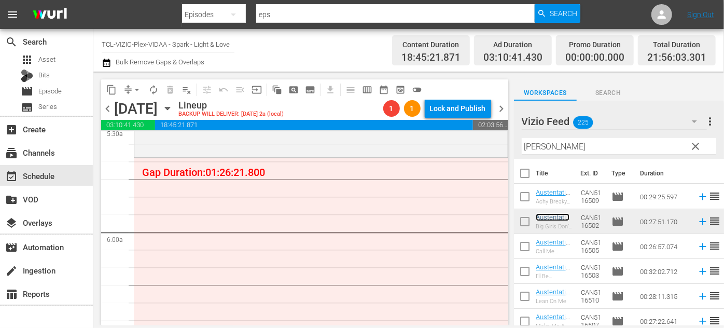
scroll to position [1155, 0]
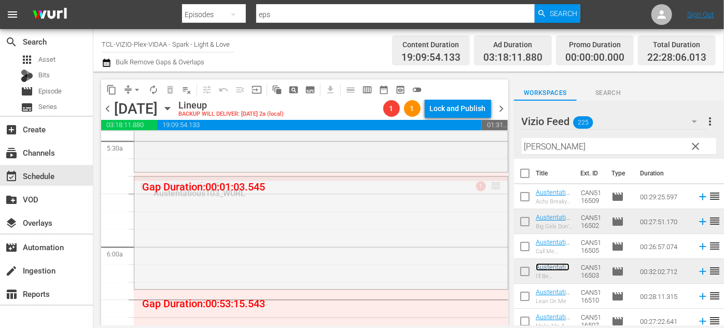
drag, startPoint x: 492, startPoint y: 184, endPoint x: 494, endPoint y: 175, distance: 8.6
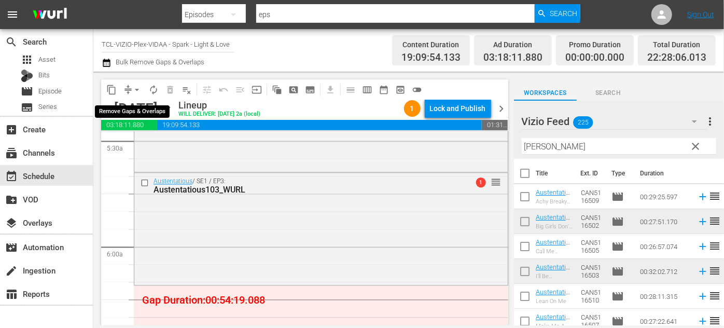
click at [135, 89] on span "arrow_drop_down" at bounding box center [137, 90] width 10 height 10
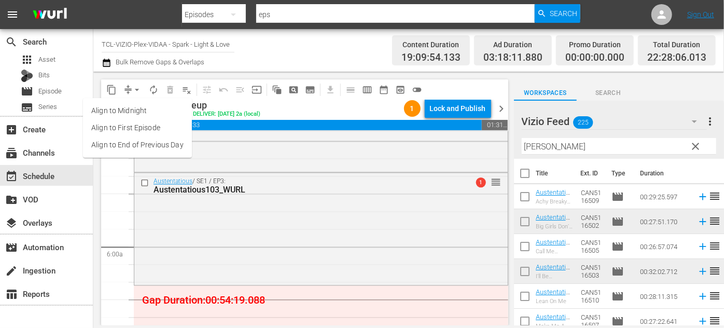
click at [143, 143] on li "Align to End of Previous Day" at bounding box center [137, 144] width 109 height 17
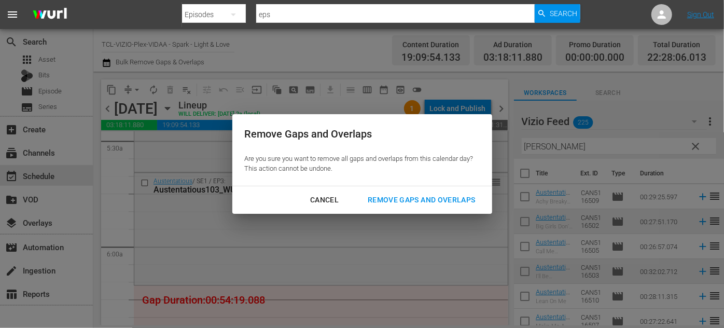
click at [456, 199] on div "Remove Gaps and Overlaps" at bounding box center [421, 199] width 124 height 13
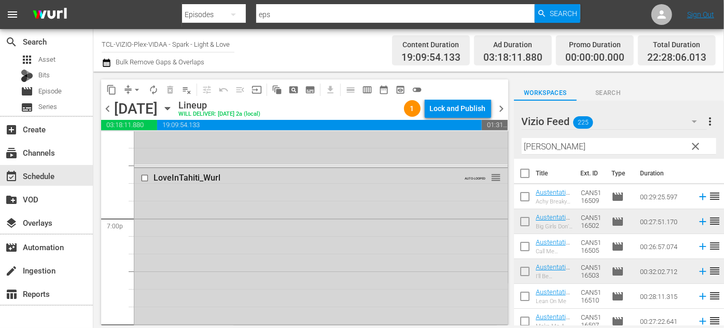
scroll to position [3936, 0]
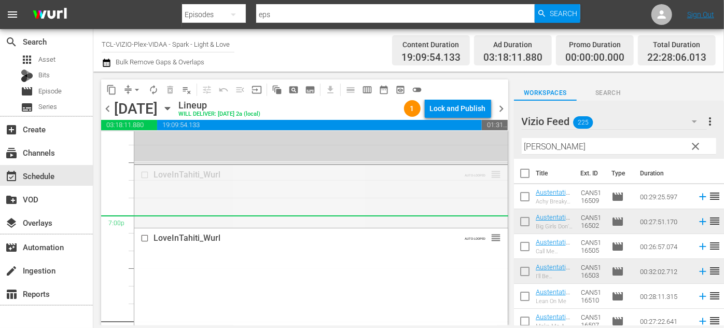
drag, startPoint x: 486, startPoint y: 173, endPoint x: 458, endPoint y: 221, distance: 55.8
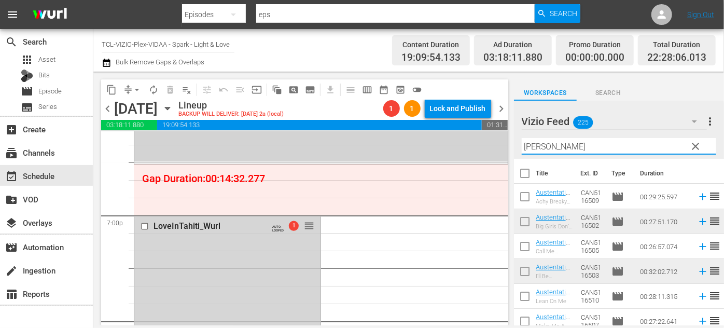
drag, startPoint x: 557, startPoint y: 146, endPoint x: 466, endPoint y: 138, distance: 91.6
click at [463, 138] on div "content_copy compress arrow_drop_down autorenew_outlined delete_forever_outline…" at bounding box center [408, 199] width 631 height 254
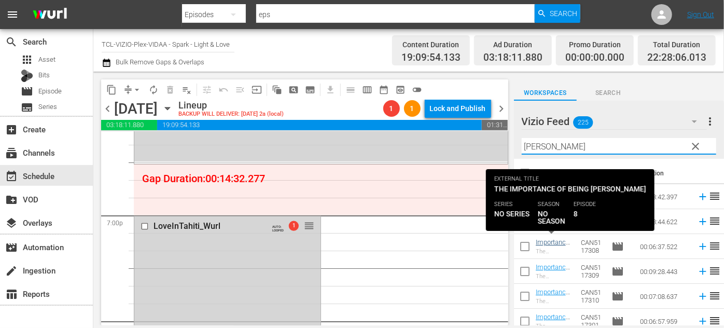
type input "mike"
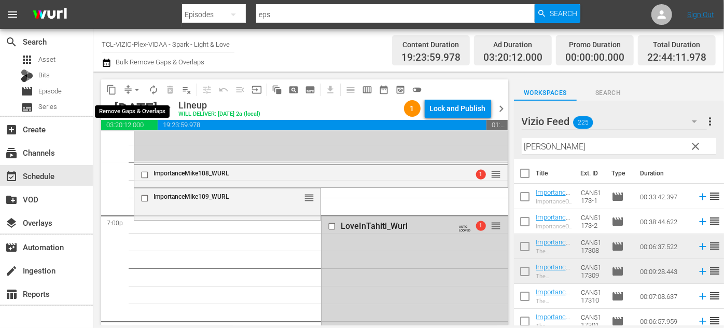
drag, startPoint x: 139, startPoint y: 90, endPoint x: 139, endPoint y: 97, distance: 7.3
click at [139, 95] on button "arrow_drop_down" at bounding box center [137, 89] width 17 height 17
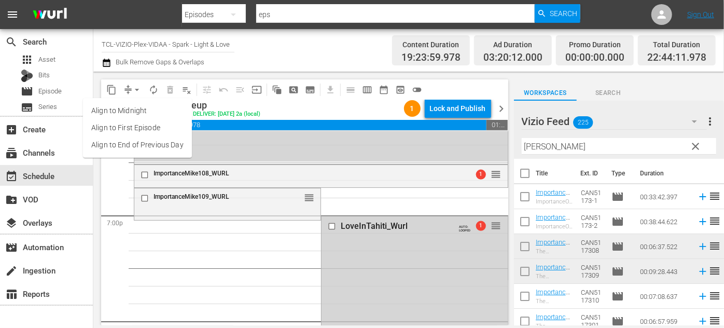
click at [157, 143] on li "Align to End of Previous Day" at bounding box center [137, 144] width 109 height 17
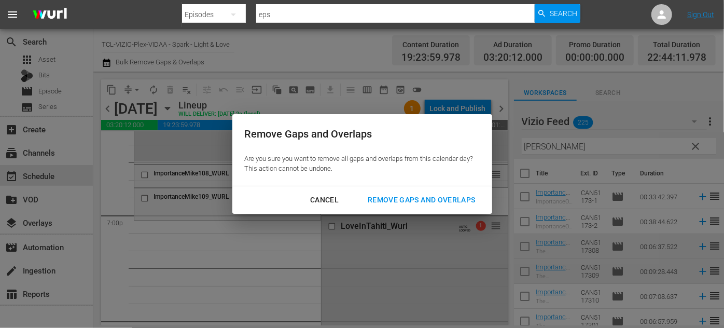
click at [382, 195] on div "Remove Gaps and Overlaps" at bounding box center [421, 199] width 124 height 13
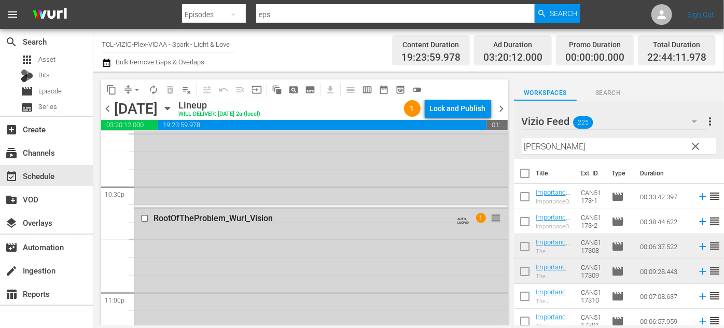
scroll to position [4697, 0]
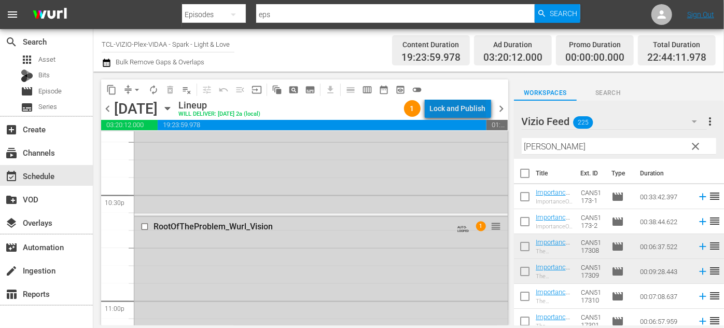
click at [464, 108] on div "Lock and Publish" at bounding box center [458, 108] width 56 height 19
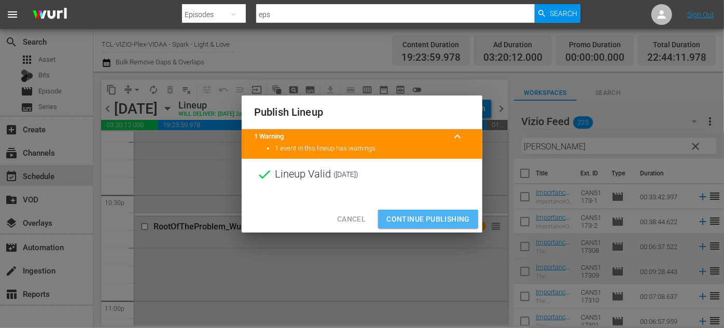
click at [426, 219] on span "Continue Publishing" at bounding box center [427, 219] width 83 height 13
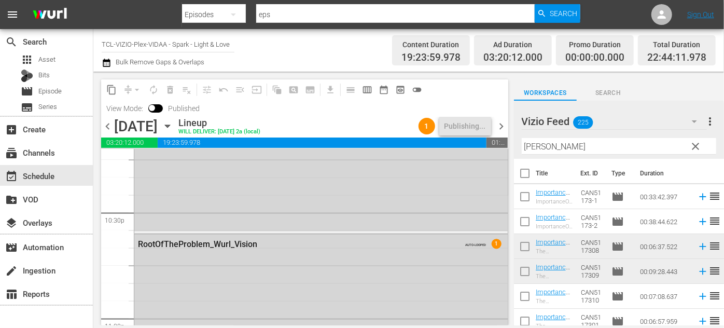
click at [173, 127] on icon "button" at bounding box center [167, 125] width 11 height 11
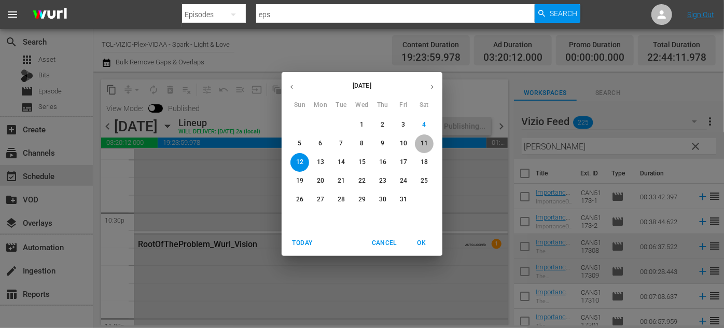
click at [429, 142] on span "11" at bounding box center [424, 143] width 19 height 9
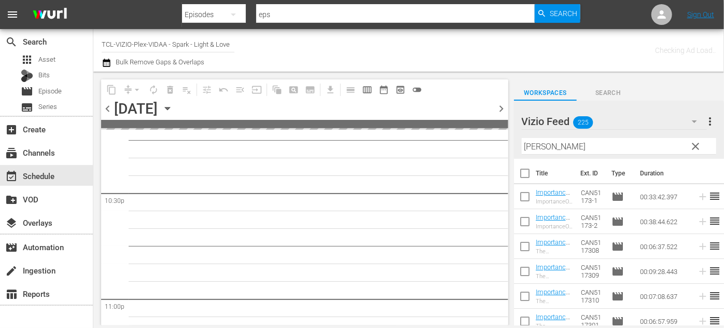
scroll to position [4838, 0]
